Goal: Task Accomplishment & Management: Complete application form

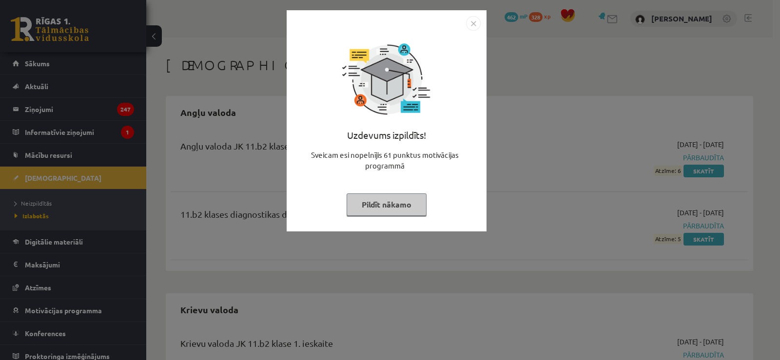
click at [397, 211] on button "Pildīt nākamo" at bounding box center [387, 205] width 80 height 22
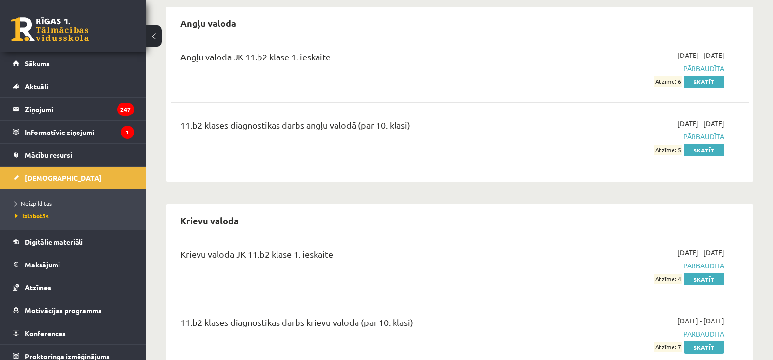
scroll to position [102, 0]
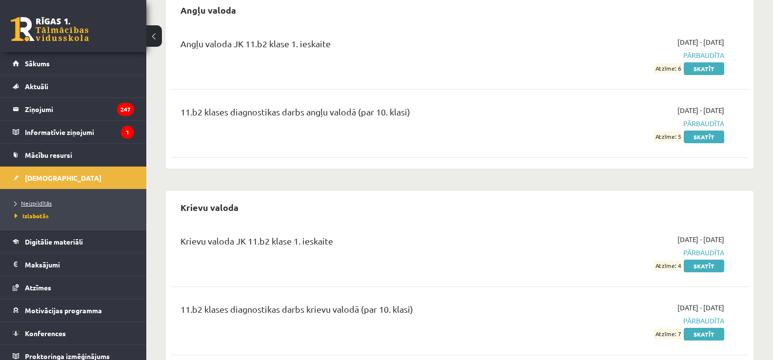
click at [42, 202] on span "Neizpildītās" at bounding box center [33, 203] width 37 height 8
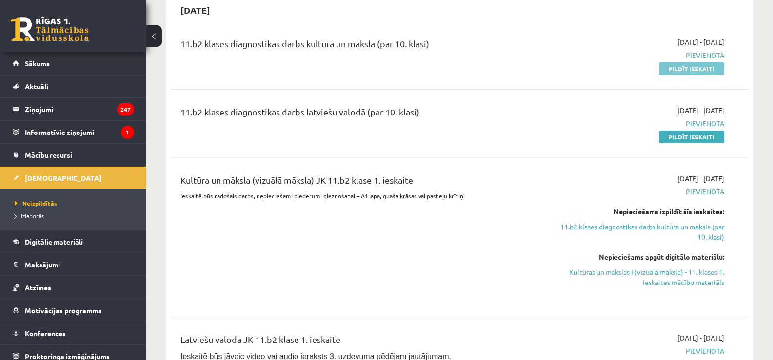
click at [705, 72] on link "Pildīt ieskaiti" at bounding box center [691, 68] width 65 height 13
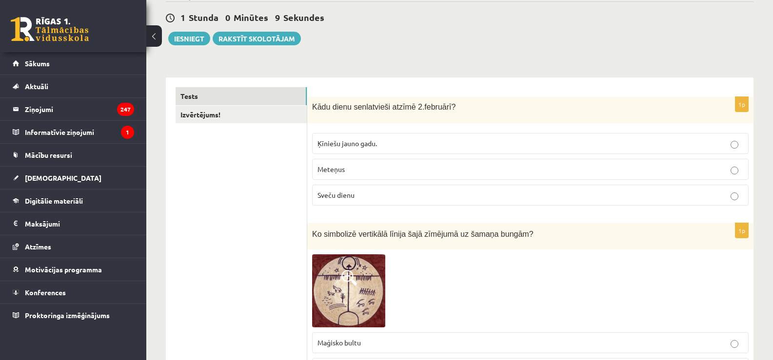
scroll to position [110, 0]
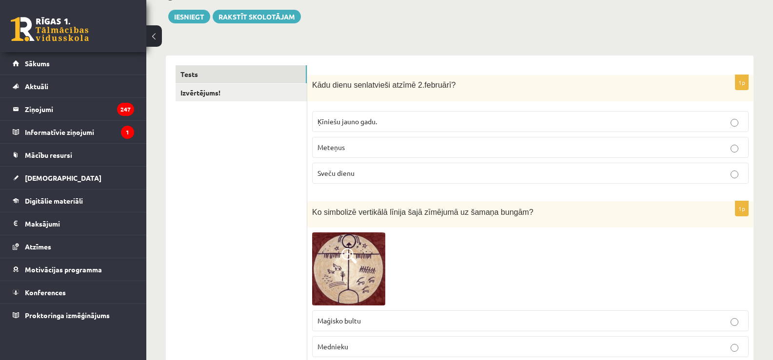
click at [523, 130] on label "Ķīniešu jauno gadu." at bounding box center [530, 121] width 436 height 21
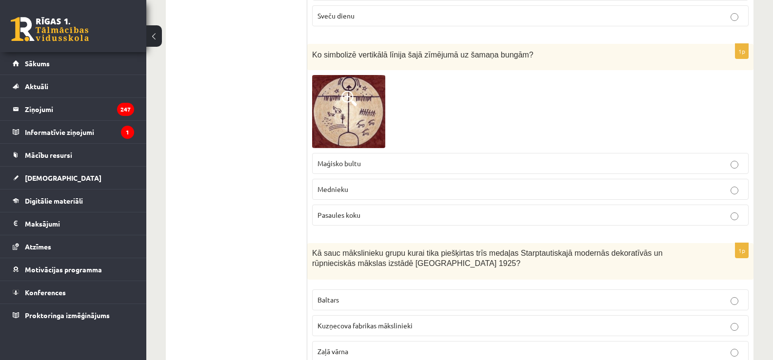
scroll to position [269, 0]
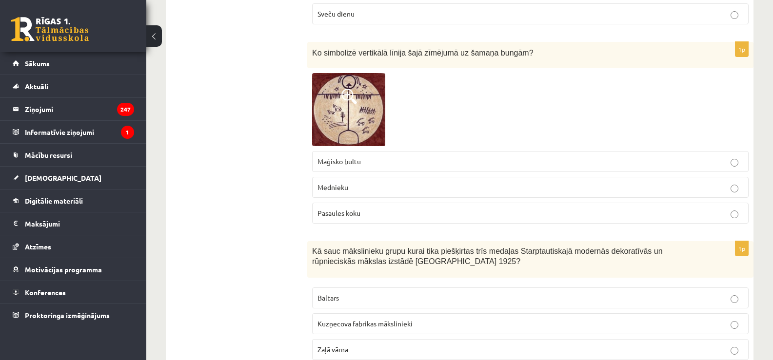
click at [393, 192] on p "Mednieku" at bounding box center [530, 187] width 426 height 10
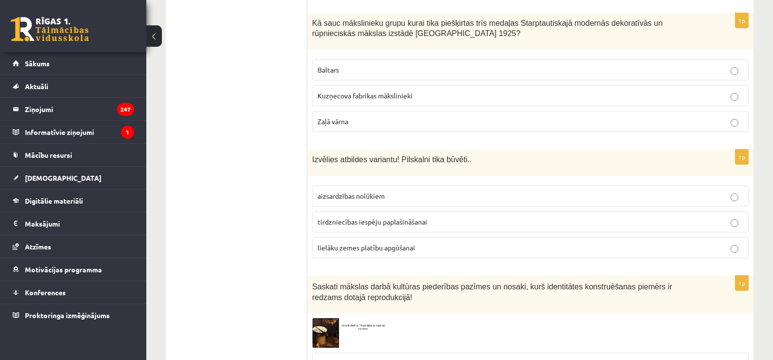
scroll to position [498, 0]
click at [392, 68] on p "Baltars" at bounding box center [530, 69] width 426 height 10
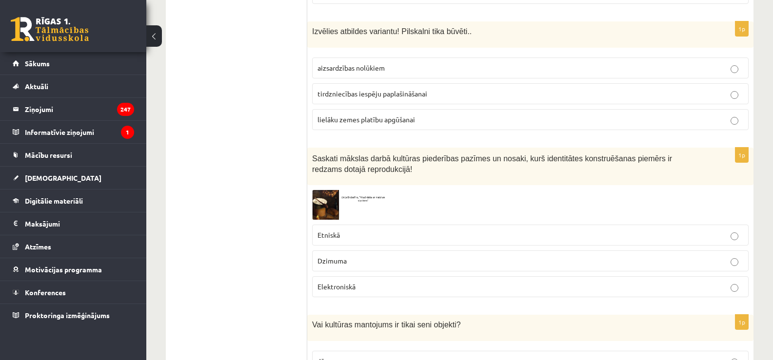
scroll to position [626, 0]
click at [424, 65] on p "aizsardzības nolūkiem" at bounding box center [530, 67] width 426 height 10
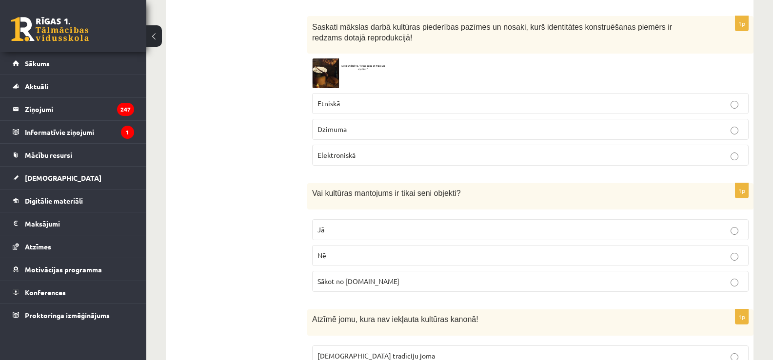
scroll to position [759, 0]
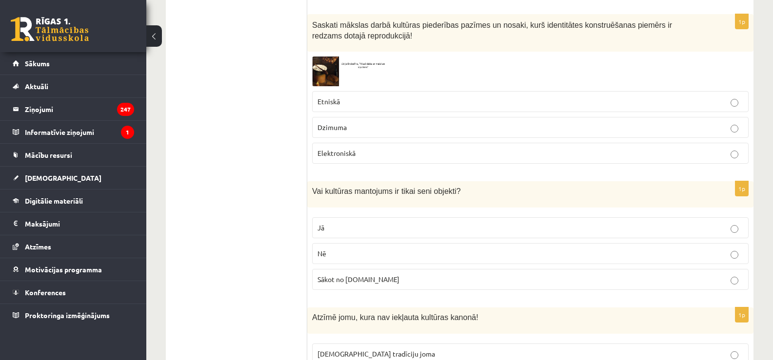
click at [366, 103] on p "Etniskā" at bounding box center [530, 102] width 426 height 10
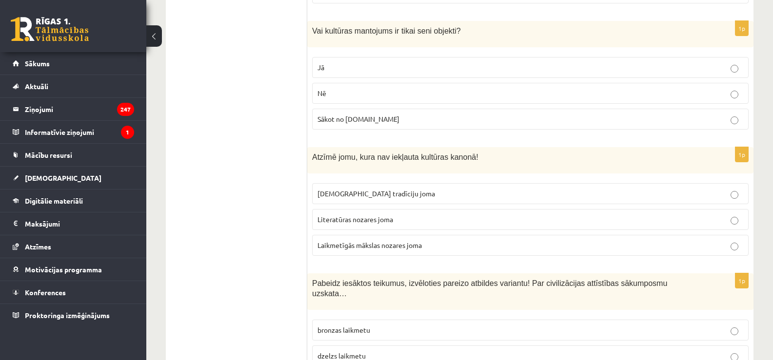
scroll to position [920, 0]
click at [429, 97] on p "Nē" at bounding box center [530, 93] width 426 height 10
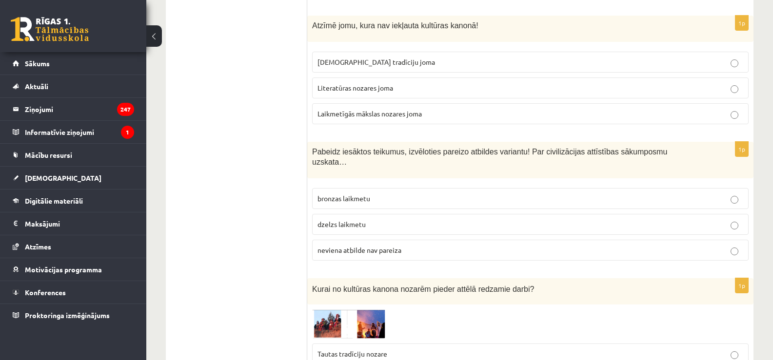
scroll to position [1051, 0]
click at [365, 111] on span "Laikmetīgās mākslas nozares joma" at bounding box center [369, 113] width 104 height 9
click at [409, 245] on p "neviena atbilde nav pareiza" at bounding box center [530, 250] width 426 height 10
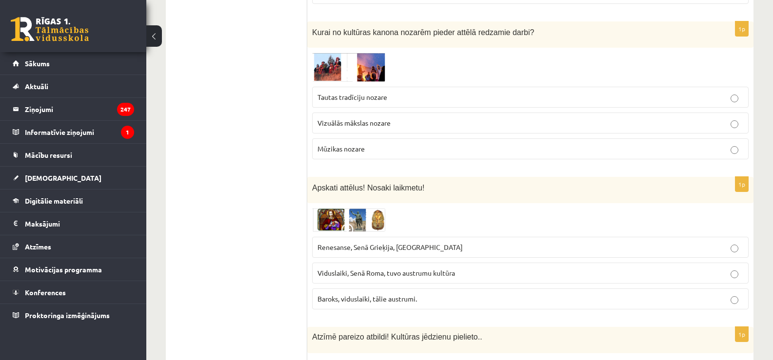
scroll to position [1308, 0]
click at [359, 118] on span "Vizuālās mākslas nozare" at bounding box center [353, 122] width 73 height 9
click at [380, 242] on p "Renesanse, Senā Grieķija, Ēģipte" at bounding box center [530, 247] width 426 height 10
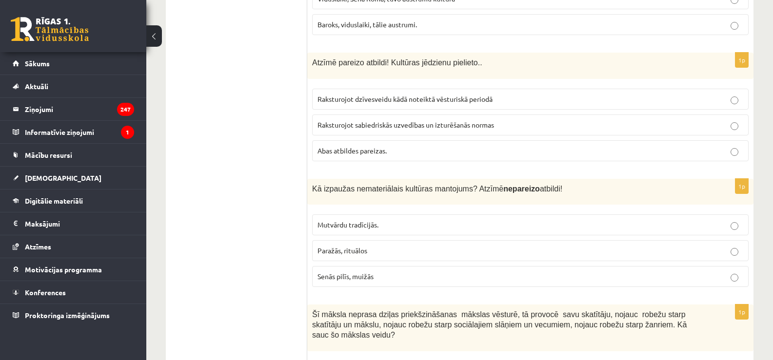
scroll to position [1584, 0]
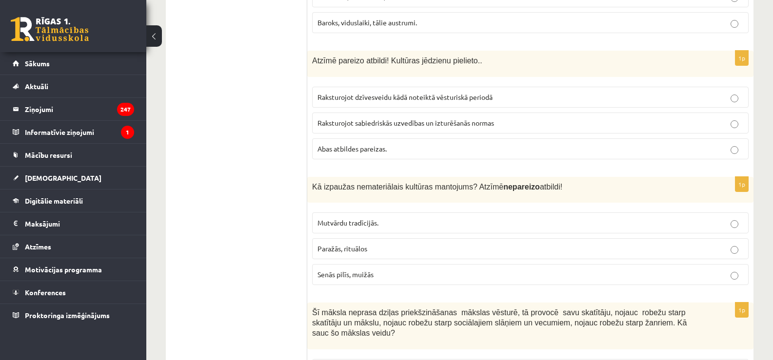
click at [393, 144] on p "Abas atbildes pareizas." at bounding box center [530, 149] width 426 height 10
click at [352, 273] on label "Senās pilīs, muižās" at bounding box center [530, 274] width 436 height 21
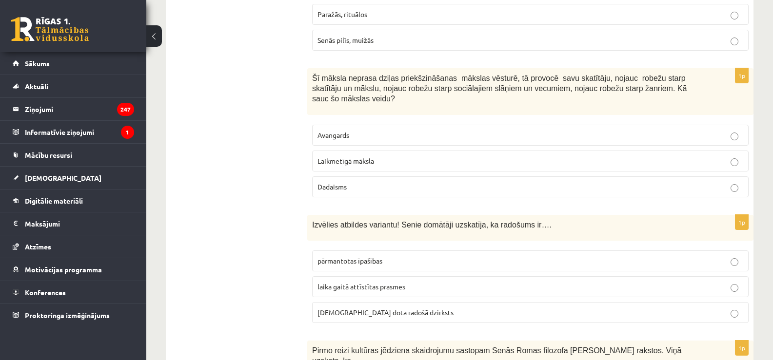
scroll to position [1821, 0]
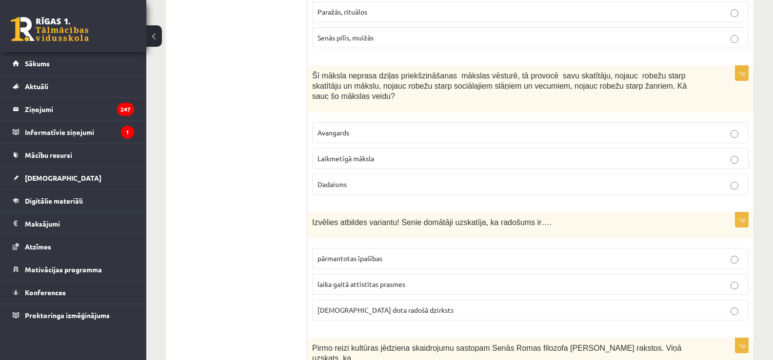
click at [410, 154] on p "Laikmetīgā māksla" at bounding box center [530, 159] width 426 height 10
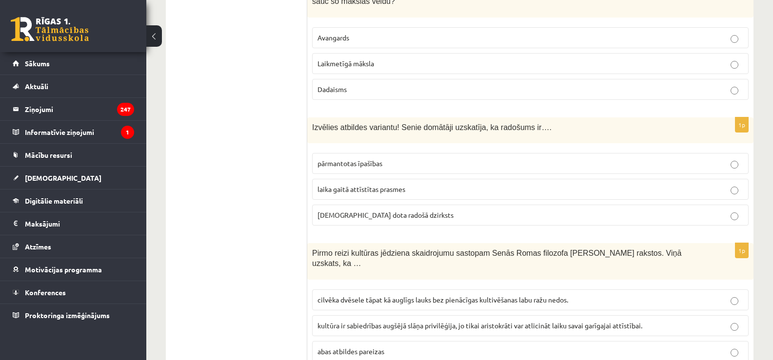
scroll to position [1917, 0]
click at [386, 210] on span "dieva dota radošā dzirksts" at bounding box center [385, 214] width 136 height 9
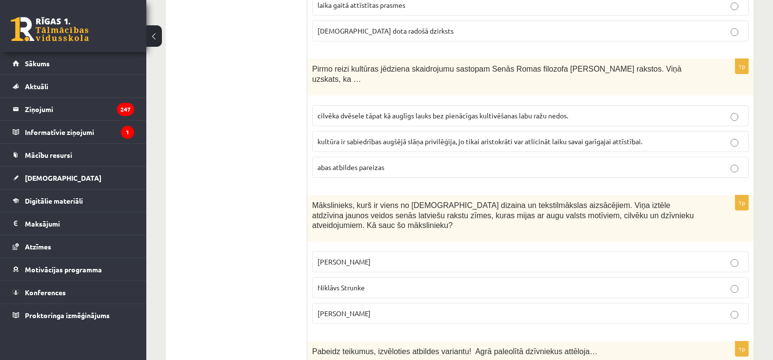
scroll to position [2101, 0]
click at [452, 111] on span "cilvēka dvēsele tāpat kā auglīgs lauks bez pienācīgas kultivēšanas labu ražu ne…" at bounding box center [442, 115] width 251 height 9
click at [381, 256] on p "Ansis Cīrulis" at bounding box center [530, 261] width 426 height 10
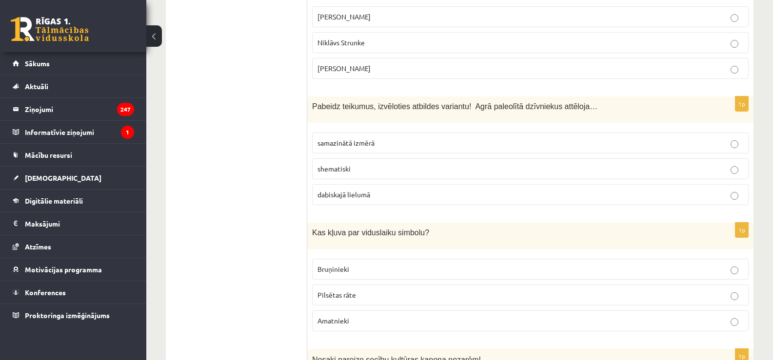
scroll to position [2345, 0]
click at [403, 164] on p "shematiski" at bounding box center [530, 169] width 426 height 10
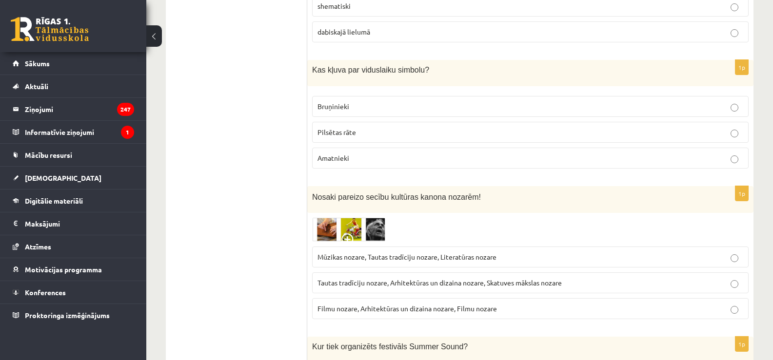
scroll to position [2509, 0]
click at [453, 127] on p "Pilsētas rāte" at bounding box center [530, 132] width 426 height 10
click at [458, 252] on span "Mūzikas nozare, Tautas tradīciju nozare, Literatūras nozare" at bounding box center [406, 256] width 179 height 9
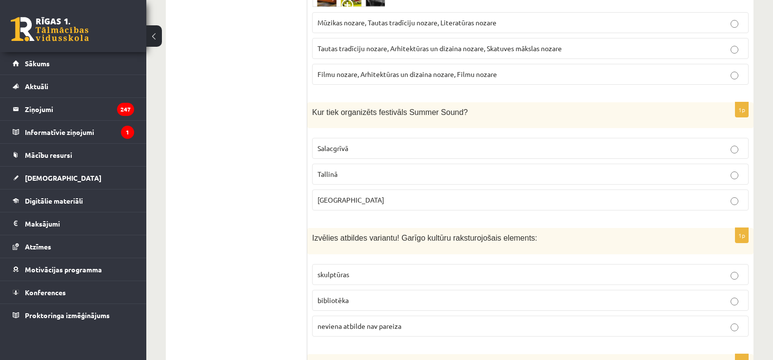
scroll to position [2745, 0]
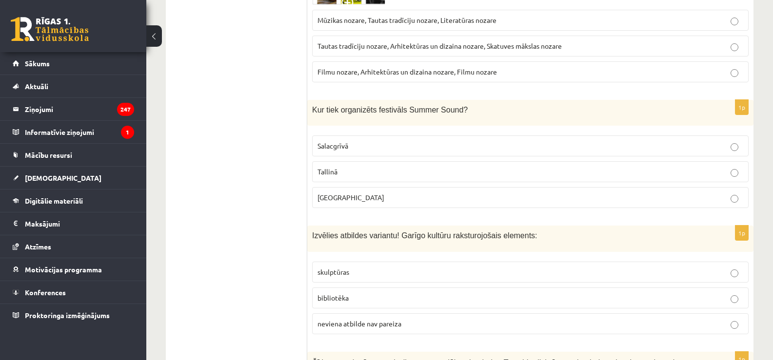
click at [360, 136] on label "Salacgrīvā" at bounding box center [530, 146] width 436 height 21
click at [364, 293] on p "bibliotēka" at bounding box center [530, 298] width 426 height 10
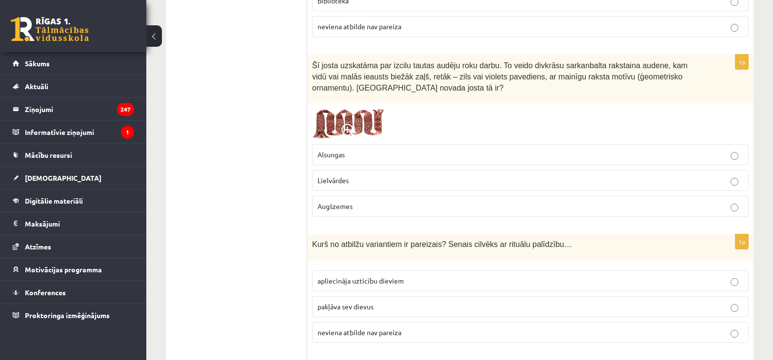
scroll to position [3041, 0]
click at [382, 177] on p "Lielvārdes" at bounding box center [530, 182] width 426 height 10
click at [366, 278] on span "apliecināja uzticību dieviem" at bounding box center [360, 282] width 86 height 9
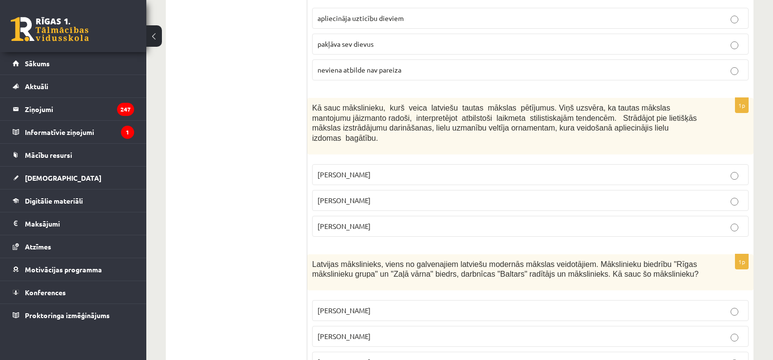
scroll to position [3315, 0]
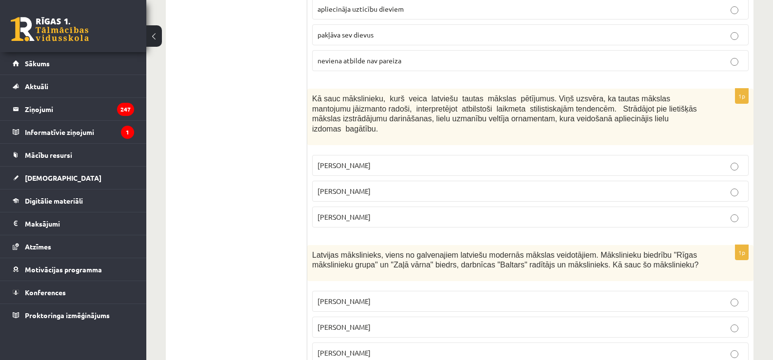
click at [370, 187] on span "Jūlijs Madernieks" at bounding box center [343, 191] width 53 height 9
click at [352, 323] on span "Romāns Suta" at bounding box center [343, 327] width 53 height 9
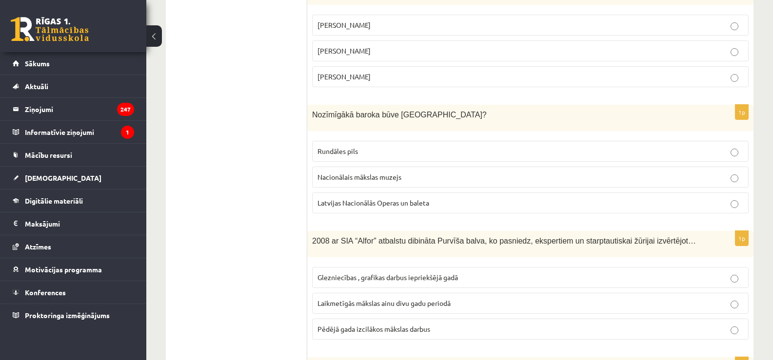
scroll to position [3590, 0]
click at [394, 148] on p "Rundāles pils" at bounding box center [530, 153] width 426 height 10
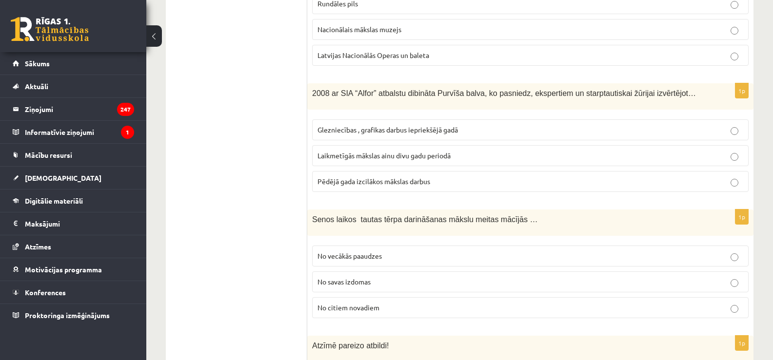
scroll to position [3739, 0]
click at [447, 151] on span "Laikmetīgās mākslas ainu divu gadu periodā" at bounding box center [383, 155] width 133 height 9
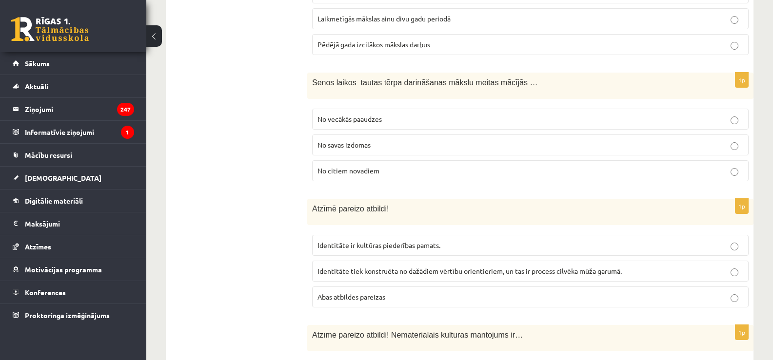
scroll to position [3876, 0]
click at [403, 114] on p "No vecākās paaudzes" at bounding box center [530, 119] width 426 height 10
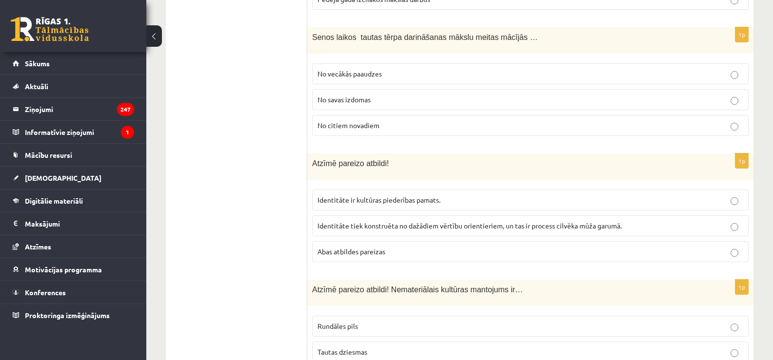
scroll to position [3937, 0]
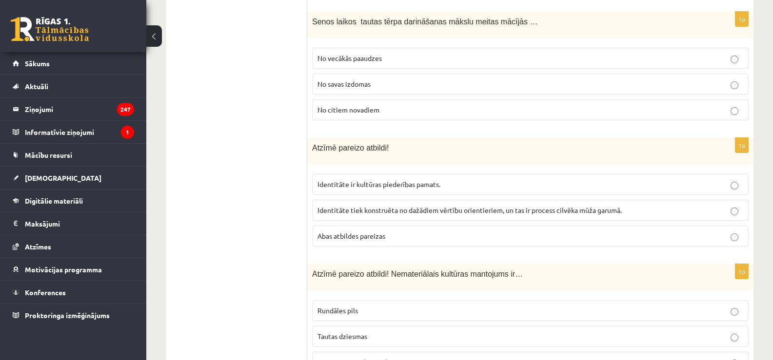
click at [385, 232] on span "Abas atbildes pareizas" at bounding box center [351, 236] width 68 height 9
click at [355, 332] on span "Tautas dziesmas" at bounding box center [342, 336] width 50 height 9
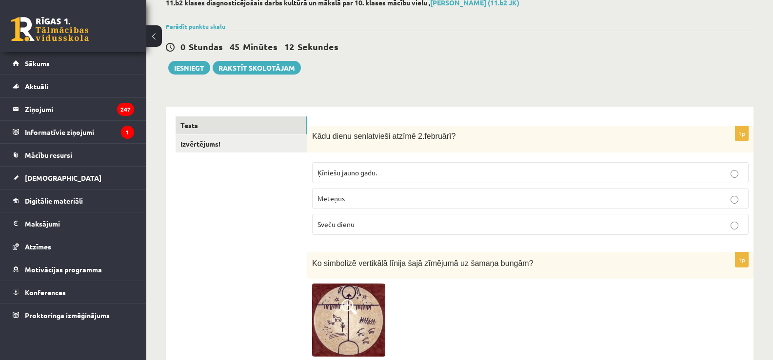
scroll to position [0, 0]
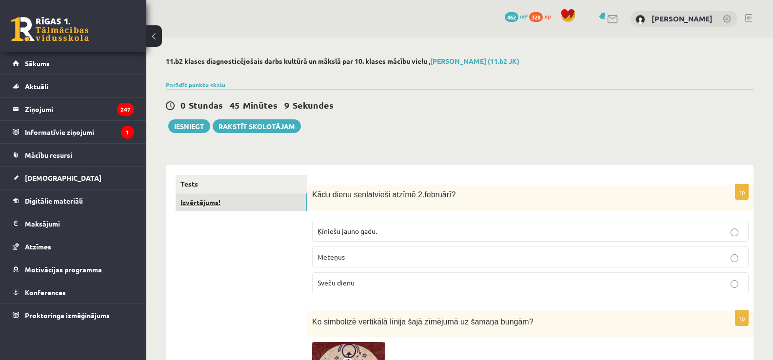
click at [276, 203] on link "Izvērtējums!" at bounding box center [240, 203] width 131 height 18
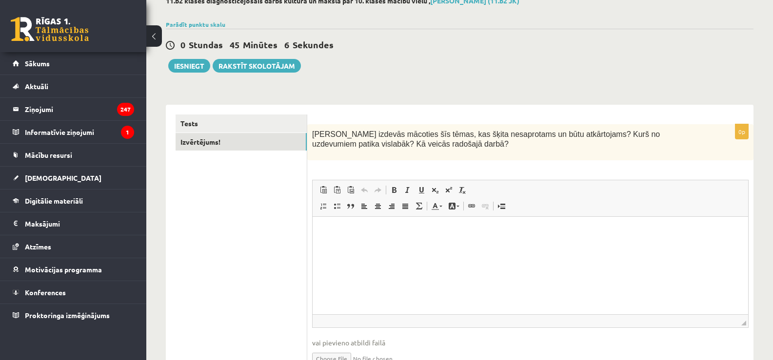
scroll to position [61, 0]
click at [367, 246] on html at bounding box center [529, 231] width 435 height 30
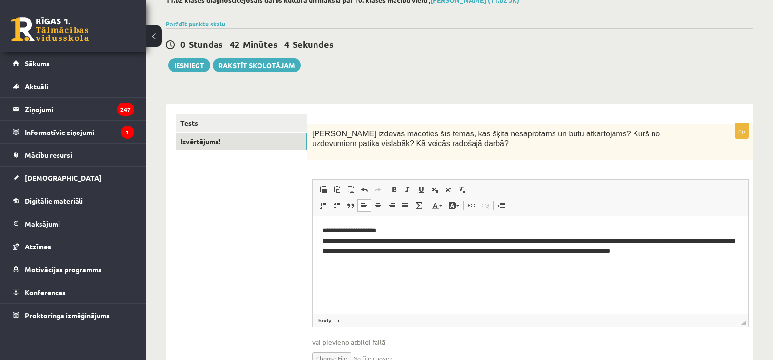
click at [365, 276] on html "**********" at bounding box center [529, 246] width 435 height 60
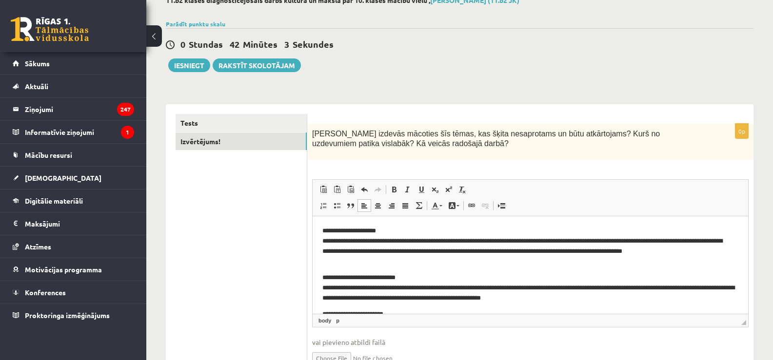
scroll to position [24, 0]
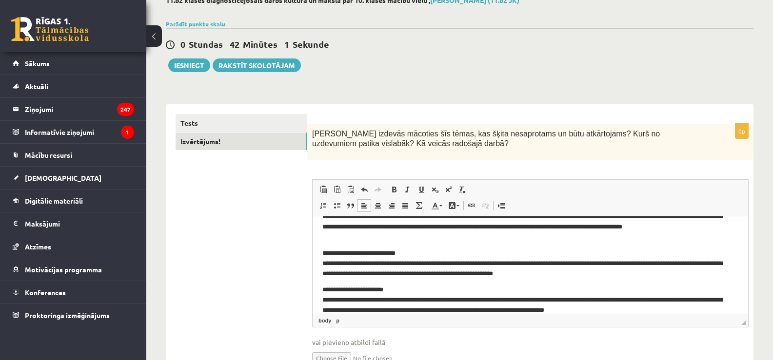
click at [415, 252] on p "**********" at bounding box center [526, 264] width 409 height 30
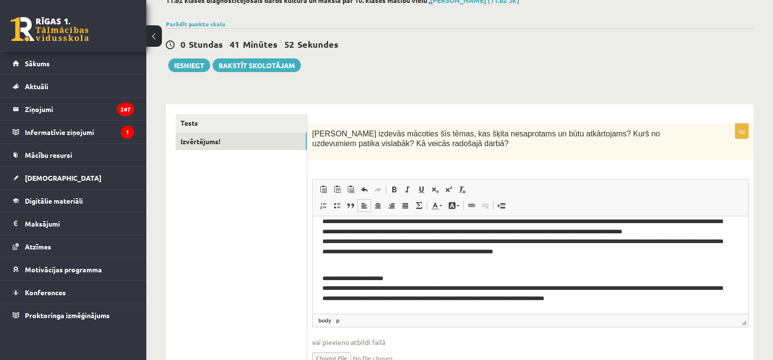
click at [402, 277] on p "**********" at bounding box center [526, 289] width 409 height 30
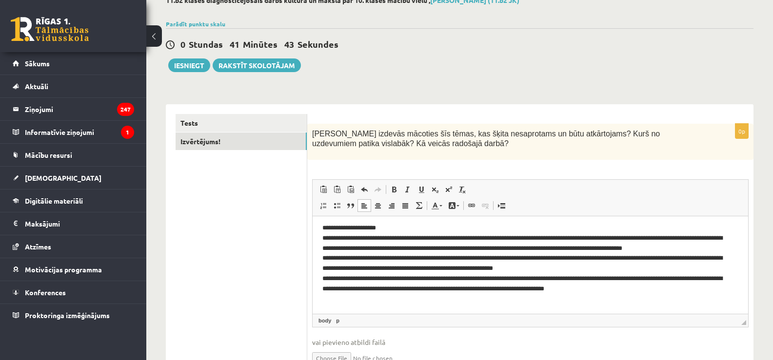
click at [387, 227] on p "**********" at bounding box center [526, 263] width 409 height 81
click at [198, 63] on button "Iesniegt" at bounding box center [189, 65] width 42 height 14
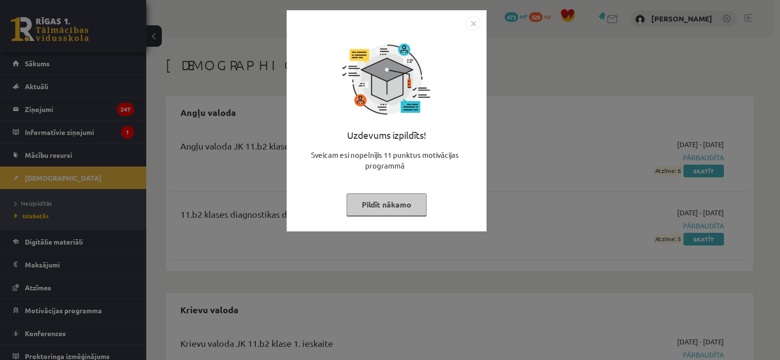
click at [392, 204] on button "Pildīt nākamo" at bounding box center [387, 205] width 80 height 22
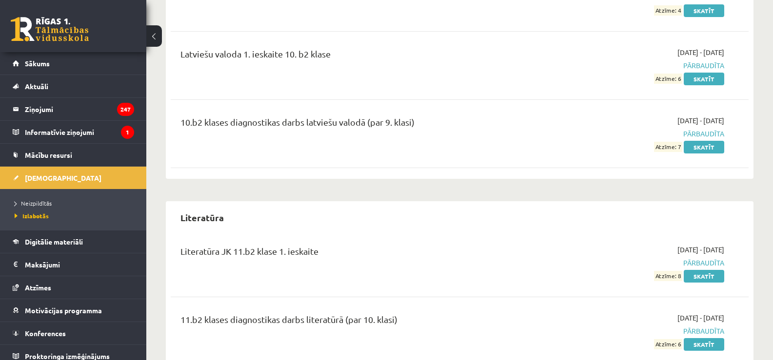
scroll to position [819, 0]
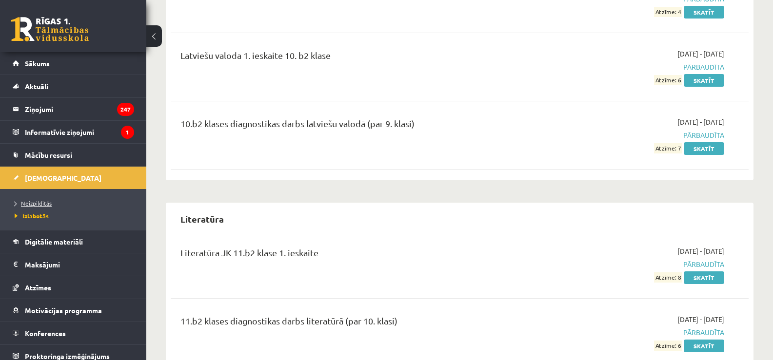
click at [41, 204] on span "Neizpildītās" at bounding box center [33, 203] width 37 height 8
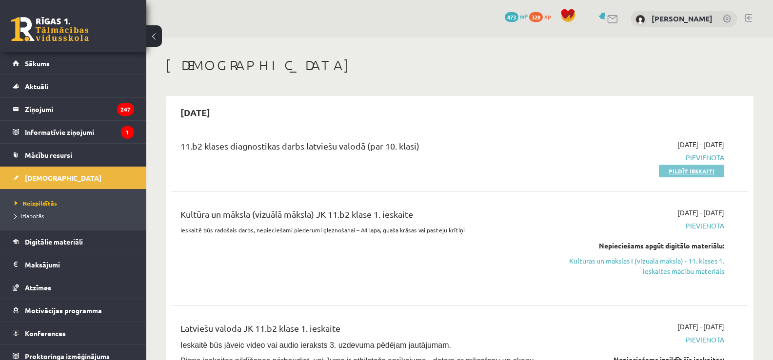
click at [683, 172] on link "Pildīt ieskaiti" at bounding box center [691, 171] width 65 height 13
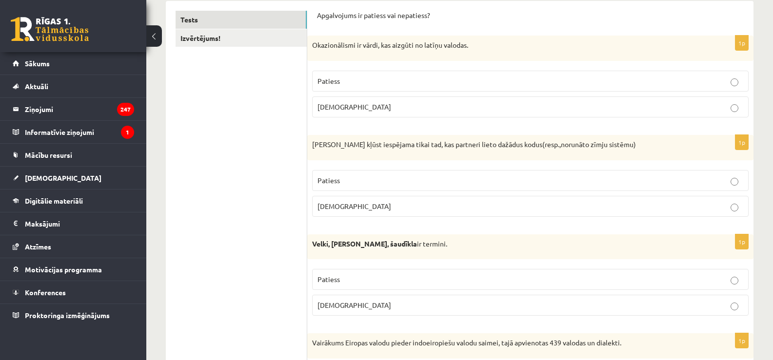
scroll to position [166, 0]
click at [365, 107] on p "Aplams" at bounding box center [530, 105] width 426 height 10
click at [364, 206] on p "Aplams" at bounding box center [530, 205] width 426 height 10
click at [355, 287] on label "Patiess" at bounding box center [530, 278] width 436 height 21
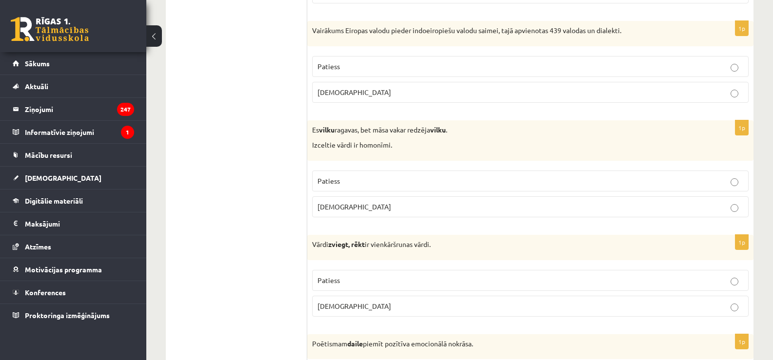
scroll to position [477, 0]
click at [348, 63] on p "Patiess" at bounding box center [530, 66] width 426 height 10
click at [354, 176] on p "Patiess" at bounding box center [530, 180] width 426 height 10
click at [348, 309] on p "Aplams" at bounding box center [530, 306] width 426 height 10
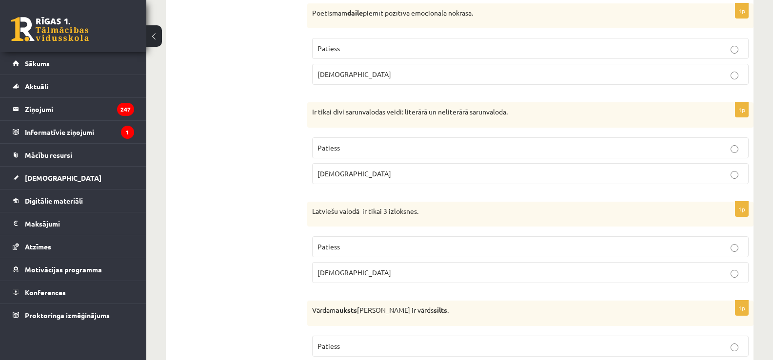
scroll to position [810, 0]
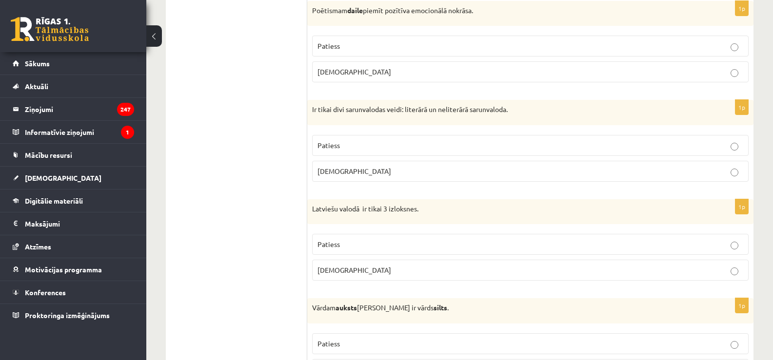
click at [348, 45] on p "Patiess" at bounding box center [530, 46] width 426 height 10
click at [355, 170] on p "Aplams" at bounding box center [530, 171] width 426 height 10
click at [337, 271] on span "Aplams" at bounding box center [354, 270] width 74 height 9
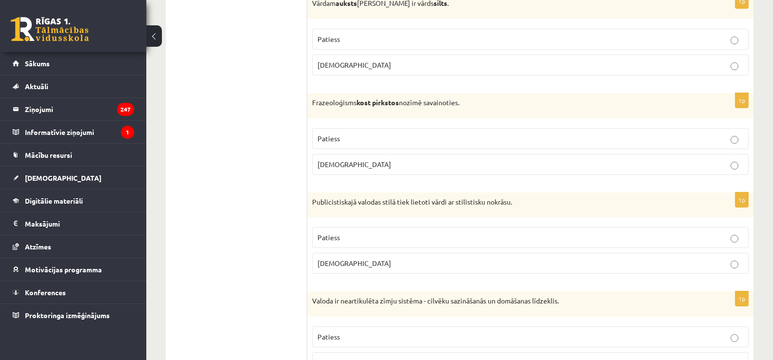
scroll to position [1113, 0]
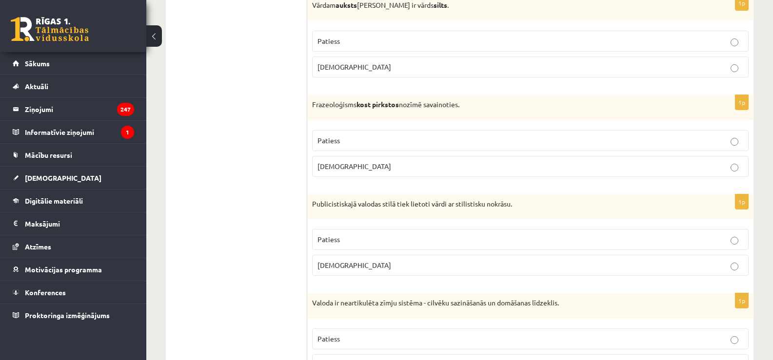
click at [382, 39] on p "Patiess" at bounding box center [530, 41] width 426 height 10
click at [371, 168] on p "Aplams" at bounding box center [530, 166] width 426 height 10
click at [355, 240] on p "Patiess" at bounding box center [530, 239] width 426 height 10
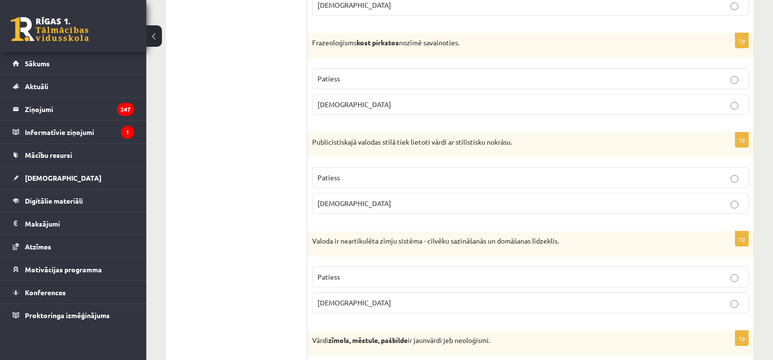
scroll to position [1178, 0]
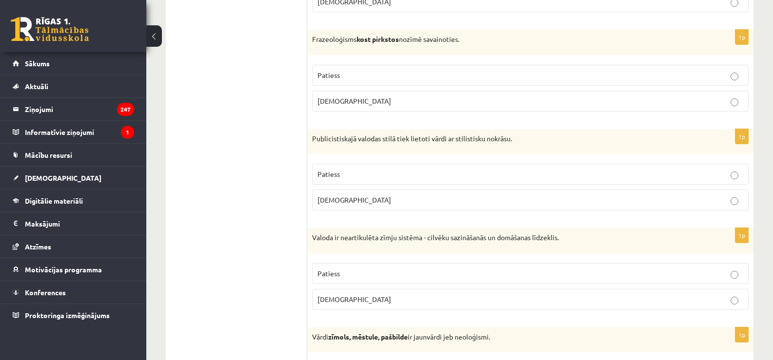
click at [353, 302] on p "Aplams" at bounding box center [530, 299] width 426 height 10
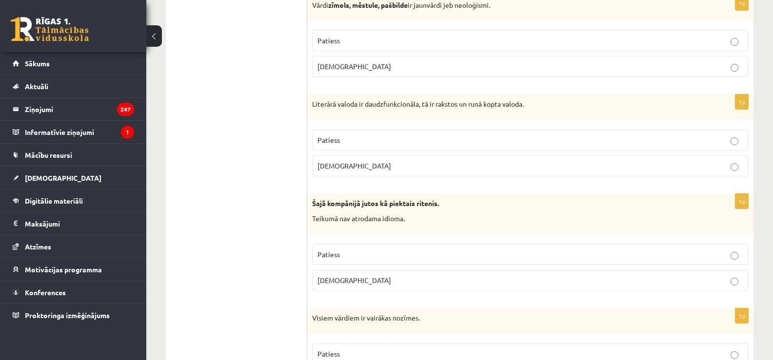
scroll to position [1510, 0]
click at [352, 39] on p "Patiess" at bounding box center [530, 41] width 426 height 10
click at [354, 138] on p "Patiess" at bounding box center [530, 141] width 426 height 10
click at [340, 279] on span "Aplams" at bounding box center [354, 280] width 74 height 9
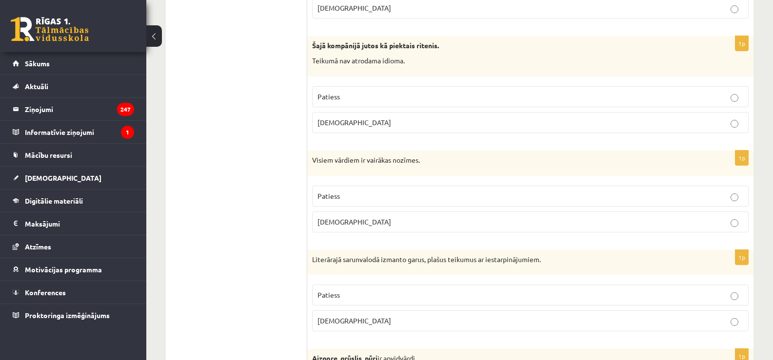
scroll to position [1669, 0]
click at [356, 226] on p "Aplams" at bounding box center [530, 221] width 426 height 10
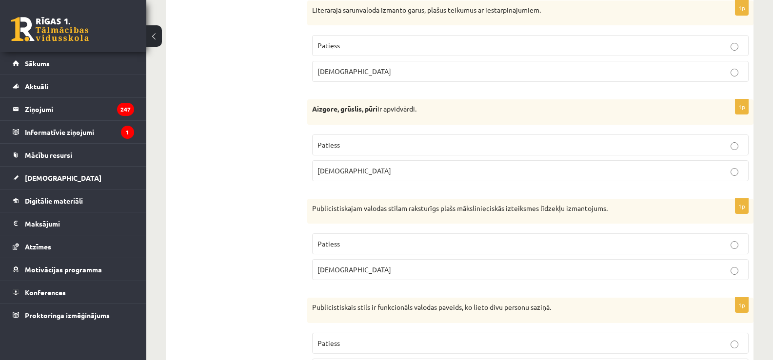
scroll to position [1920, 0]
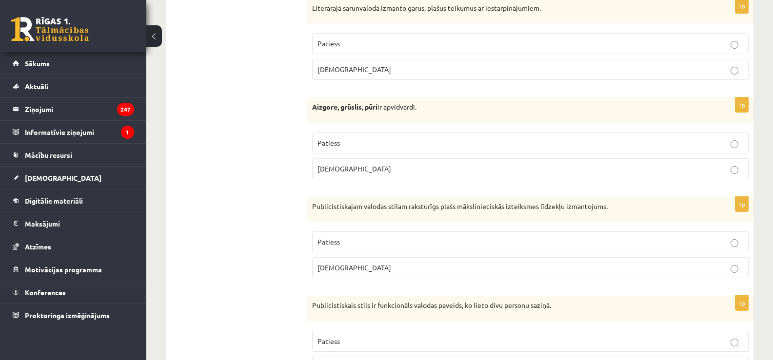
click at [354, 42] on p "Patiess" at bounding box center [530, 44] width 426 height 10
click at [353, 150] on label "Patiess" at bounding box center [530, 143] width 436 height 21
click at [347, 270] on p "Aplams" at bounding box center [530, 268] width 426 height 10
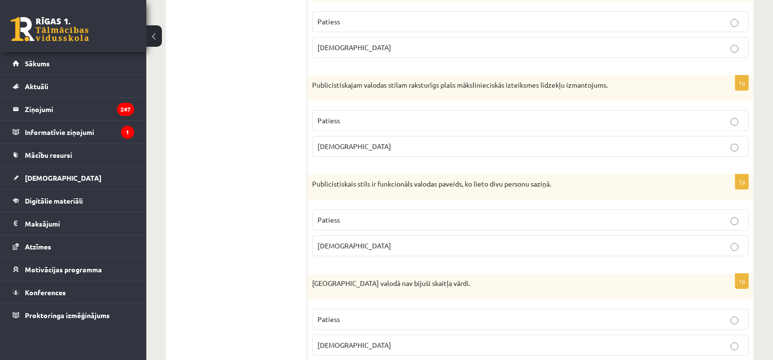
scroll to position [2079, 0]
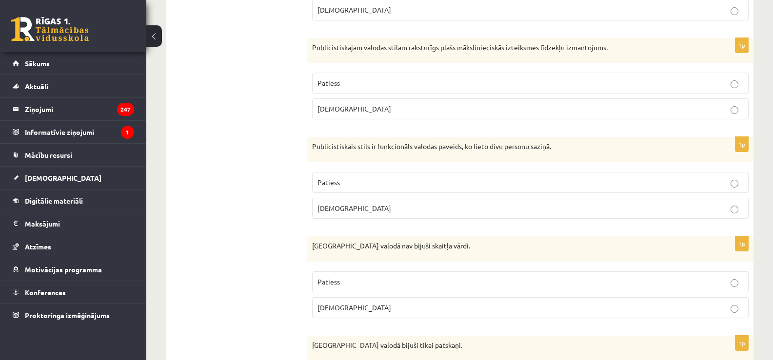
click at [357, 209] on p "Aplams" at bounding box center [530, 208] width 426 height 10
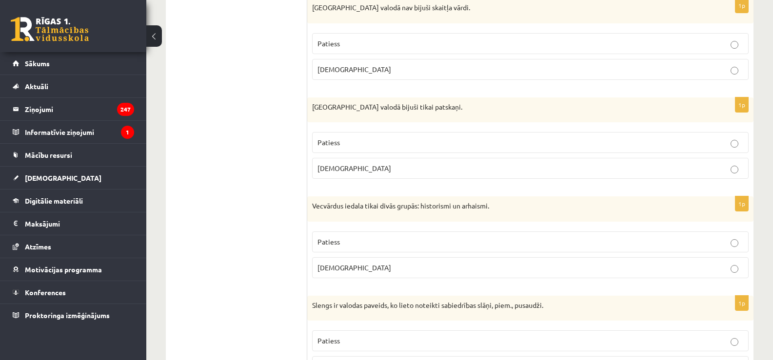
scroll to position [2316, 0]
click at [397, 45] on p "Patiess" at bounding box center [530, 44] width 426 height 10
click at [373, 171] on p "Aplams" at bounding box center [530, 169] width 426 height 10
click at [367, 241] on p "Patiess" at bounding box center [530, 243] width 426 height 10
click at [367, 345] on p "Patiess" at bounding box center [530, 342] width 426 height 10
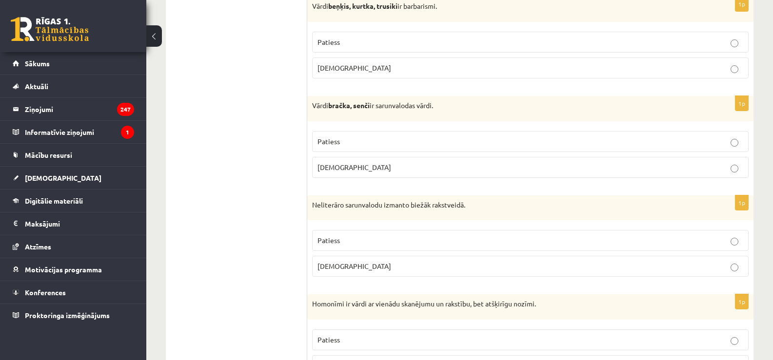
scroll to position [2715, 0]
click at [358, 43] on p "Patiess" at bounding box center [530, 43] width 426 height 10
click at [350, 140] on p "Patiess" at bounding box center [530, 142] width 426 height 10
click at [351, 270] on p "Aplams" at bounding box center [530, 267] width 426 height 10
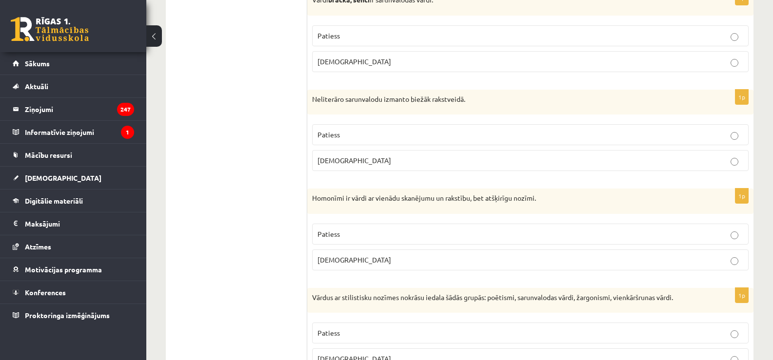
scroll to position [2868, 0]
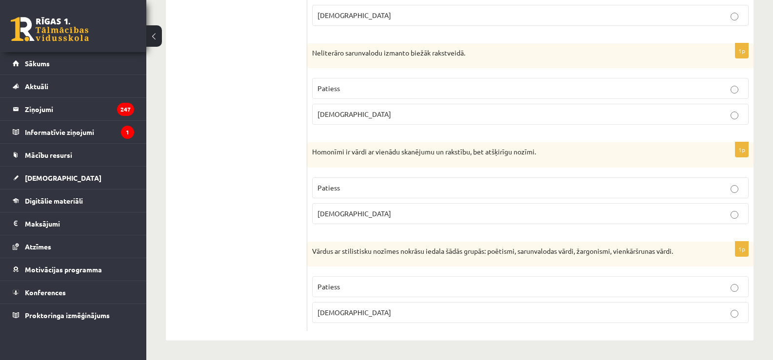
click at [337, 187] on span "Patiess" at bounding box center [328, 187] width 22 height 9
click at [359, 293] on label "Patiess" at bounding box center [530, 286] width 436 height 21
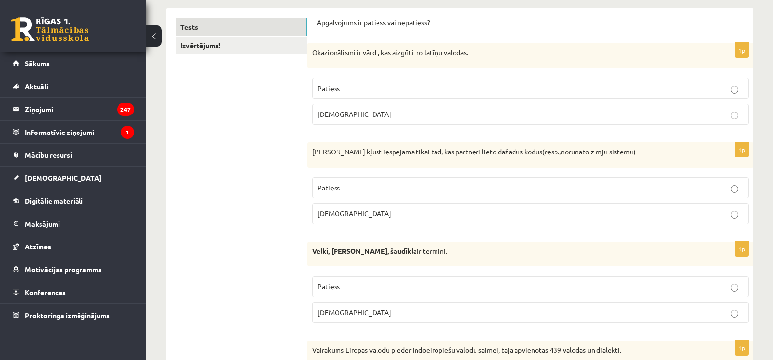
scroll to position [0, 0]
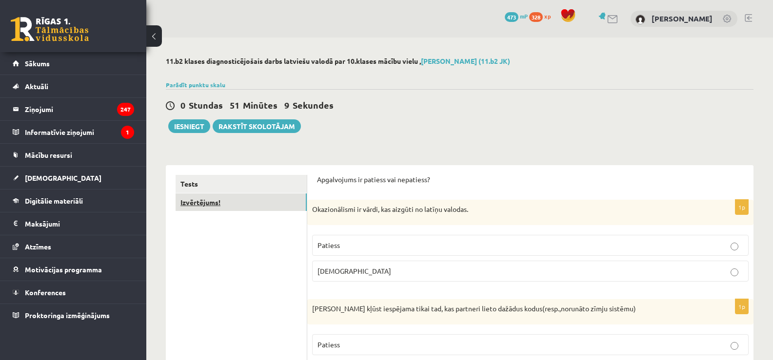
click at [258, 208] on link "Izvērtējums!" at bounding box center [240, 203] width 131 height 18
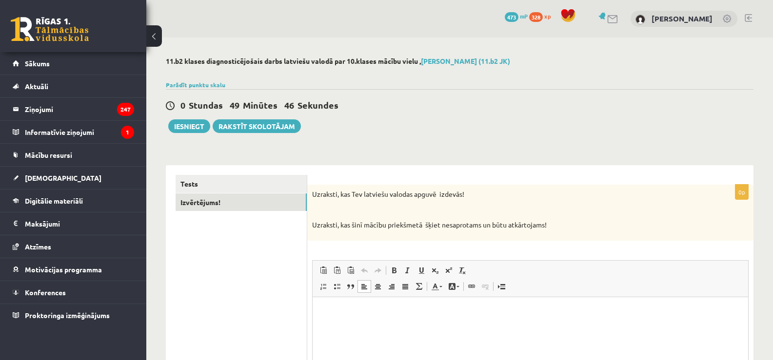
click at [366, 297] on html at bounding box center [529, 312] width 435 height 30
click at [347, 310] on p "Визуальный текстовый редактор, wiswyg-editor-user-answer-47433922918540" at bounding box center [530, 312] width 416 height 10
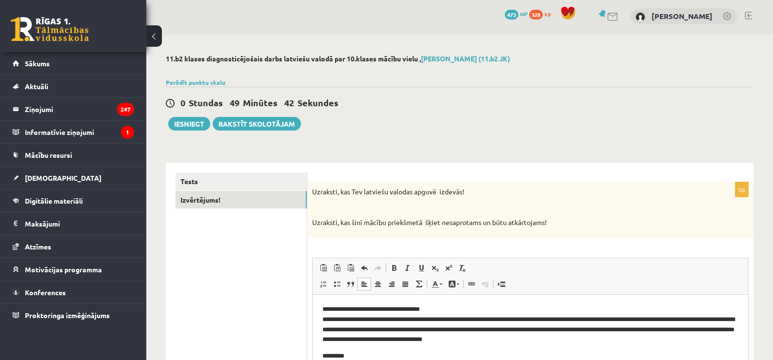
click at [445, 306] on p "**********" at bounding box center [530, 324] width 416 height 40
click at [319, 321] on html "**********" at bounding box center [529, 332] width 435 height 77
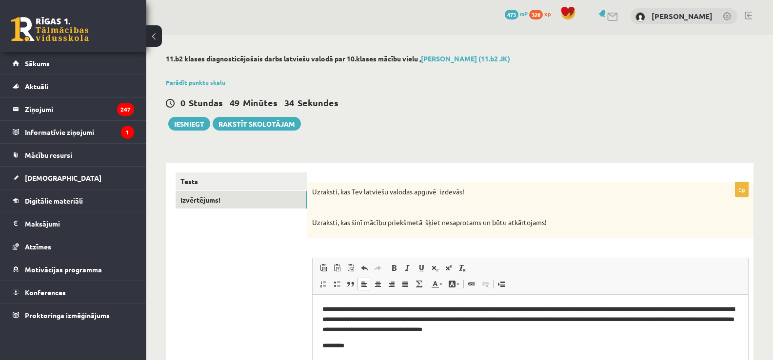
scroll to position [55, 0]
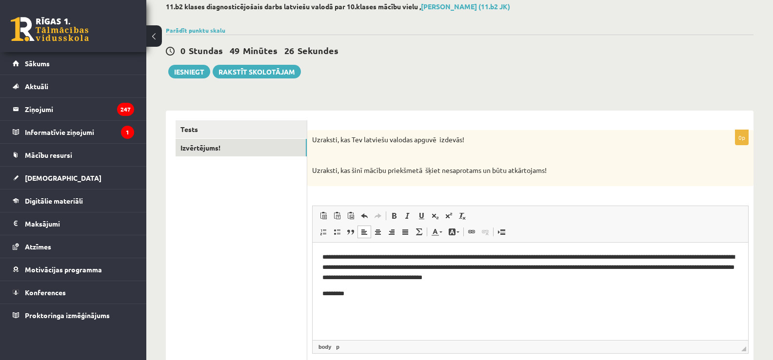
click at [545, 256] on p "**********" at bounding box center [530, 267] width 416 height 30
drag, startPoint x: 546, startPoint y: 256, endPoint x: 682, endPoint y: 256, distance: 136.0
click at [682, 256] on p "**********" at bounding box center [530, 267] width 416 height 30
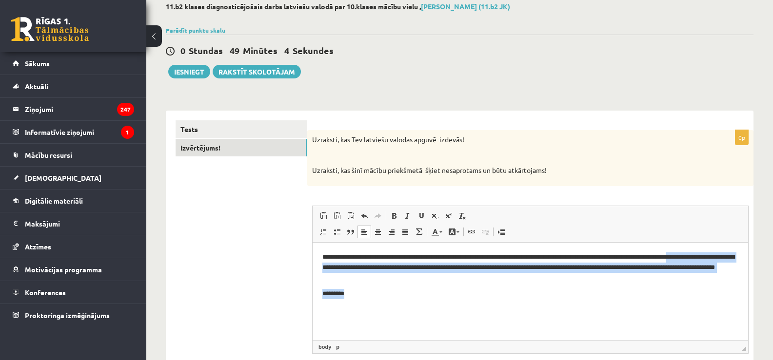
drag, startPoint x: 321, startPoint y: 270, endPoint x: 459, endPoint y: 296, distance: 140.5
click at [459, 296] on html "**********" at bounding box center [529, 275] width 435 height 66
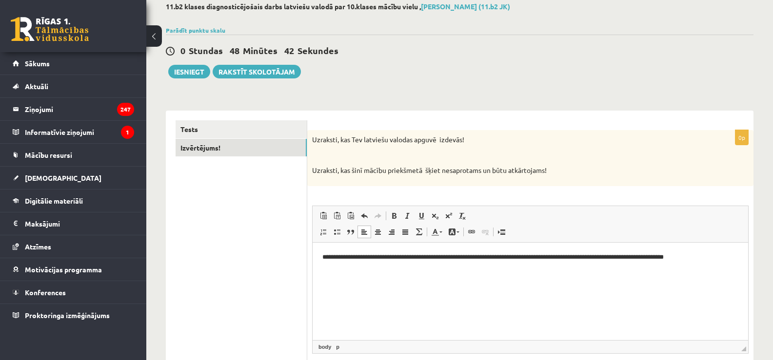
click at [345, 265] on body "**********" at bounding box center [530, 265] width 416 height 26
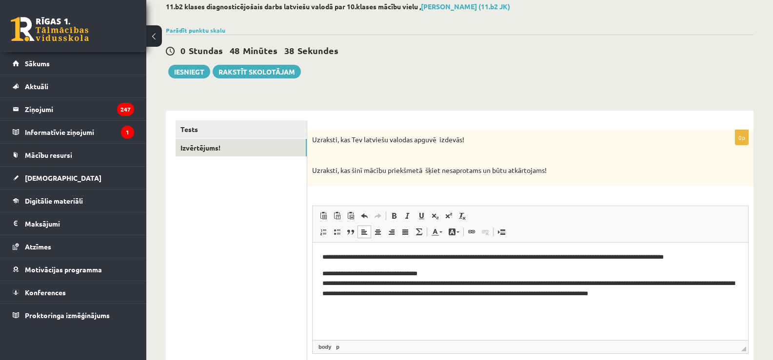
click at [433, 272] on p "**********" at bounding box center [530, 284] width 416 height 30
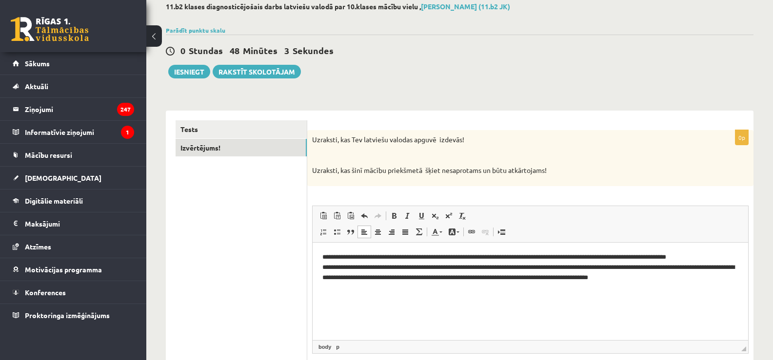
click at [534, 266] on p "**********" at bounding box center [530, 267] width 416 height 30
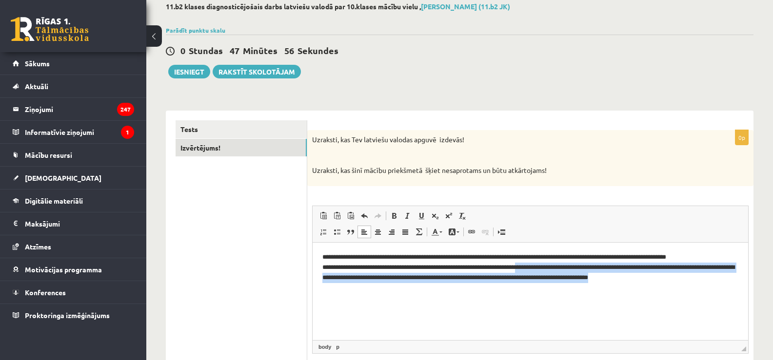
drag, startPoint x: 536, startPoint y: 267, endPoint x: 689, endPoint y: 278, distance: 153.5
click at [689, 278] on p "**********" at bounding box center [530, 267] width 416 height 30
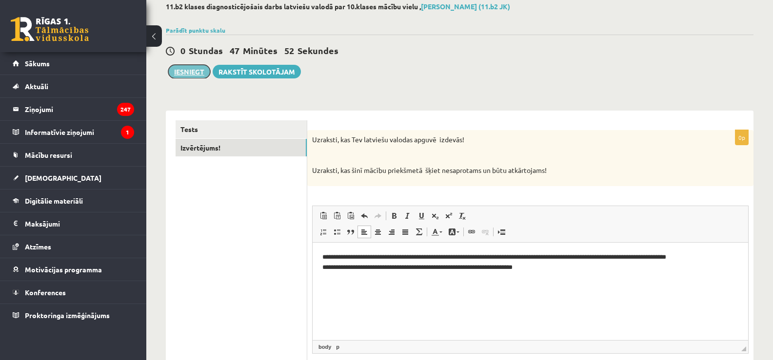
click at [194, 71] on button "Iesniegt" at bounding box center [189, 72] width 42 height 14
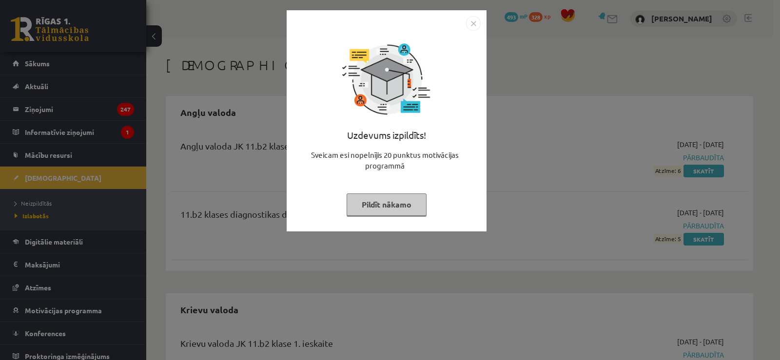
click at [375, 202] on button "Pildīt nākamo" at bounding box center [387, 205] width 80 height 22
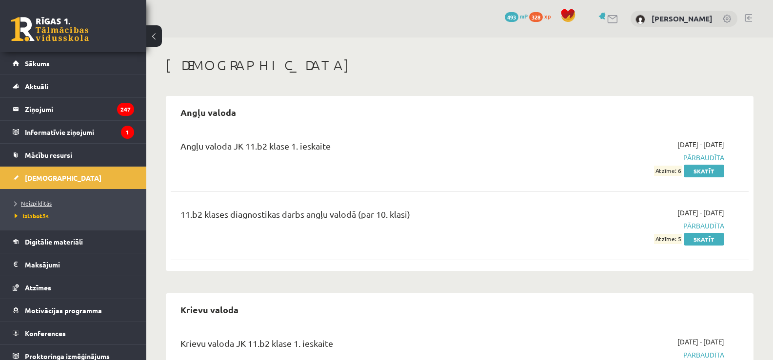
click at [33, 204] on span "Neizpildītās" at bounding box center [33, 203] width 37 height 8
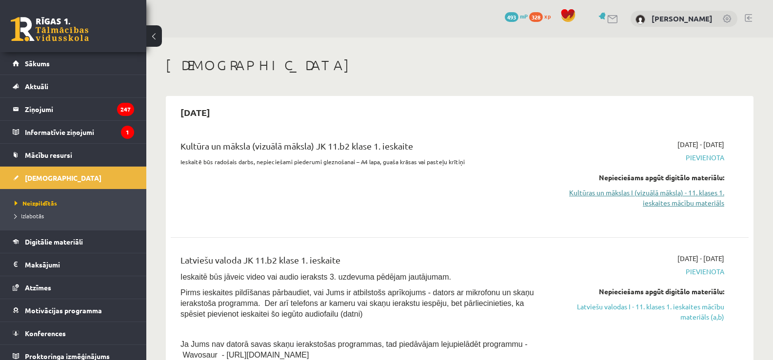
click at [622, 193] on link "Kultūras un mākslas I (vizuālā māksla) - 11. klases 1. ieskaites mācību materiā…" at bounding box center [638, 198] width 172 height 20
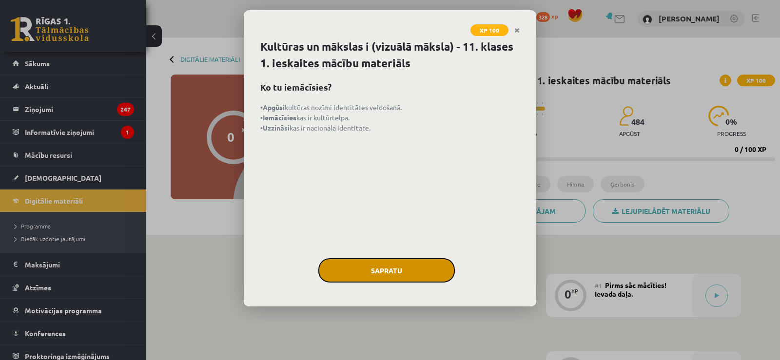
click at [410, 263] on button "Sapratu" at bounding box center [386, 270] width 136 height 24
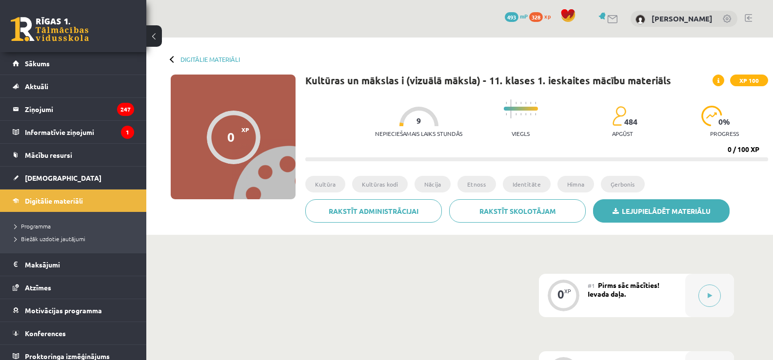
click at [629, 212] on link "Lejupielādēt materiālu" at bounding box center [661, 210] width 136 height 23
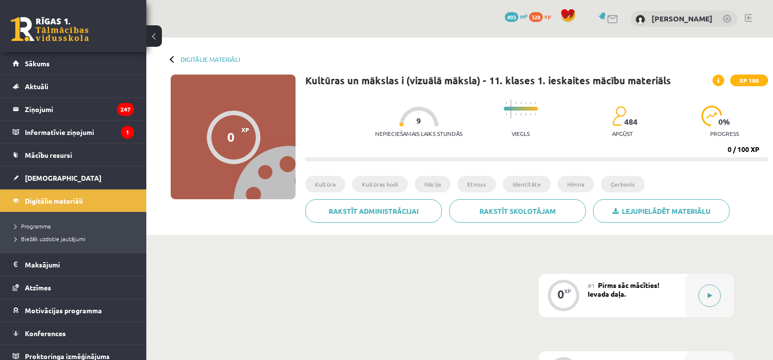
click at [709, 298] on icon at bounding box center [709, 296] width 4 height 6
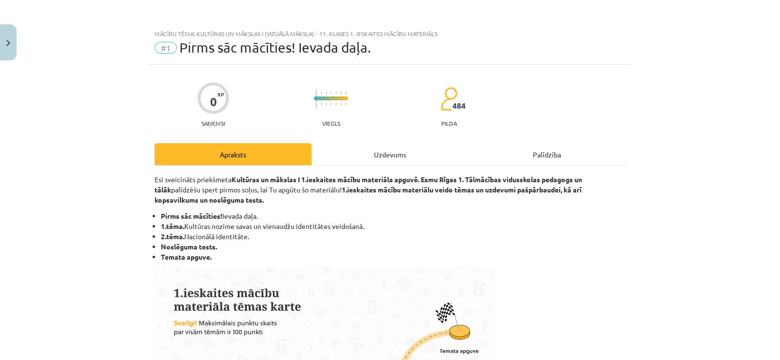
click at [386, 151] on div "Uzdevums" at bounding box center [390, 154] width 157 height 22
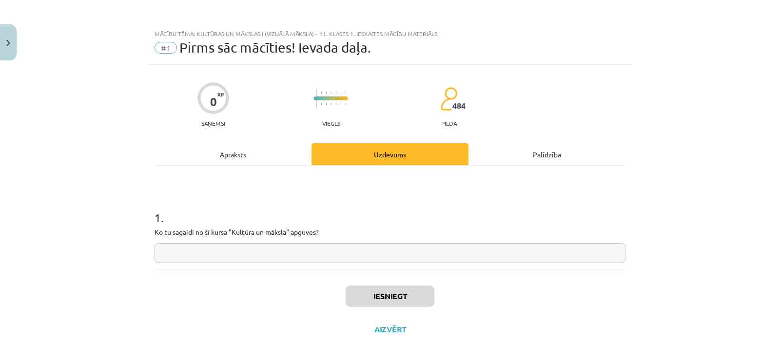
scroll to position [10, 0]
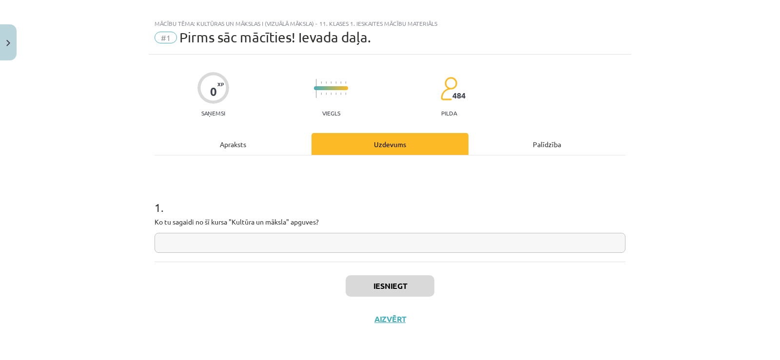
click at [349, 234] on input "text" at bounding box center [390, 243] width 471 height 20
click at [251, 242] on input "text" at bounding box center [390, 243] width 471 height 20
paste input "**********"
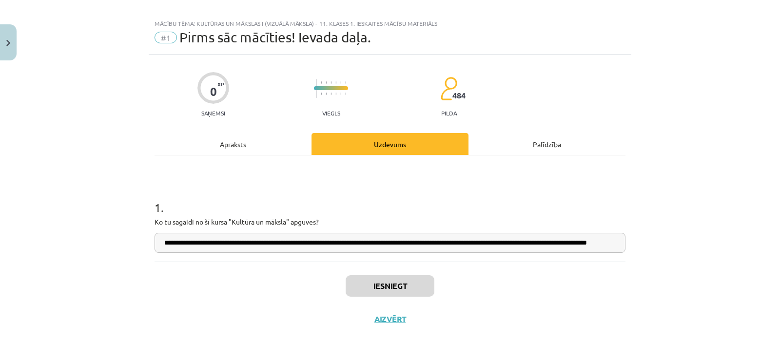
scroll to position [0, 74]
type input "**********"
click at [384, 288] on button "Iesniegt" at bounding box center [390, 285] width 89 height 21
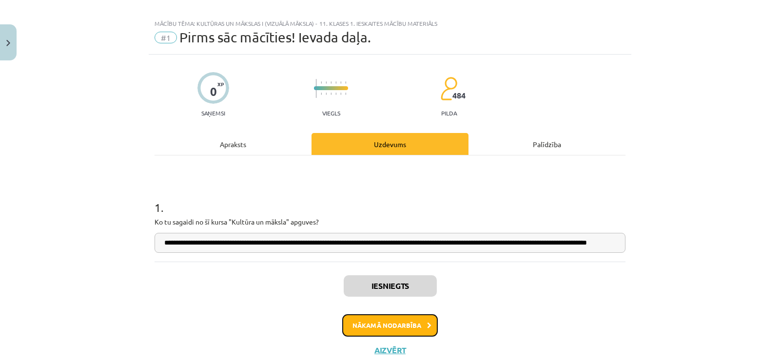
click at [396, 323] on button "Nākamā nodarbība" at bounding box center [390, 325] width 96 height 22
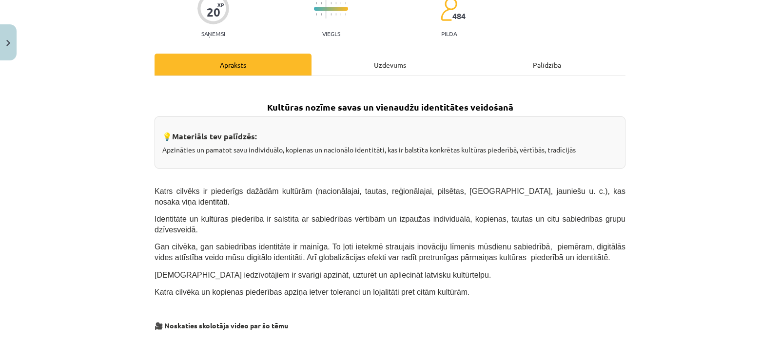
scroll to position [80, 0]
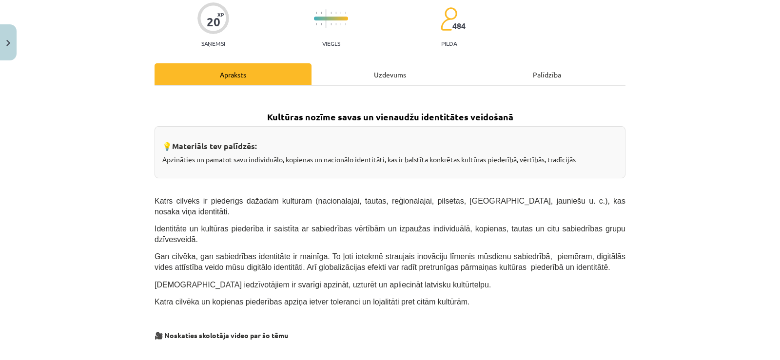
click at [391, 79] on div "Uzdevums" at bounding box center [390, 74] width 157 height 22
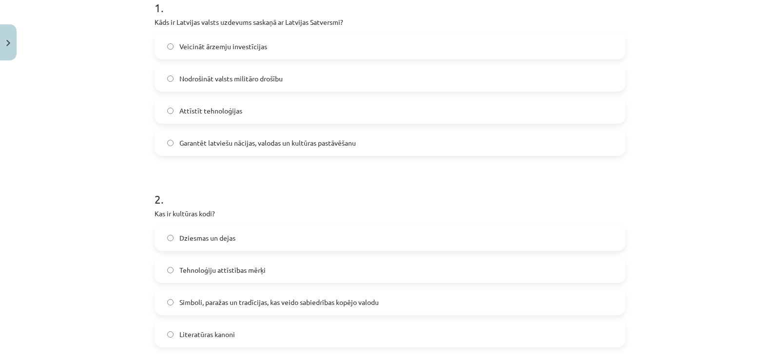
scroll to position [211, 0]
click at [309, 141] on span "Garantēt latviešu nācijas, valodas un kultūras pastāvēšanu" at bounding box center [267, 142] width 176 height 10
click at [228, 300] on span "Simboli, paražas un tradīcijas, kas veido sabiedrības kopējo valodu" at bounding box center [278, 302] width 199 height 10
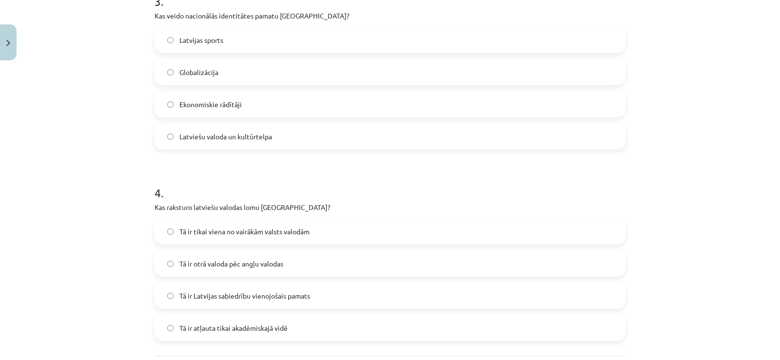
scroll to position [600, 0]
click at [246, 292] on span "Tā ir Latvijas sabiedrību vienojošais pamats" at bounding box center [244, 296] width 131 height 10
click at [261, 134] on span "Latviešu valoda un kultūrtelpa" at bounding box center [225, 136] width 93 height 10
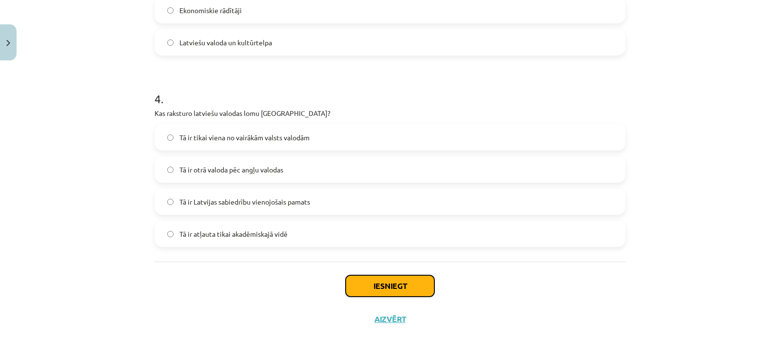
click at [387, 285] on button "Iesniegt" at bounding box center [390, 285] width 89 height 21
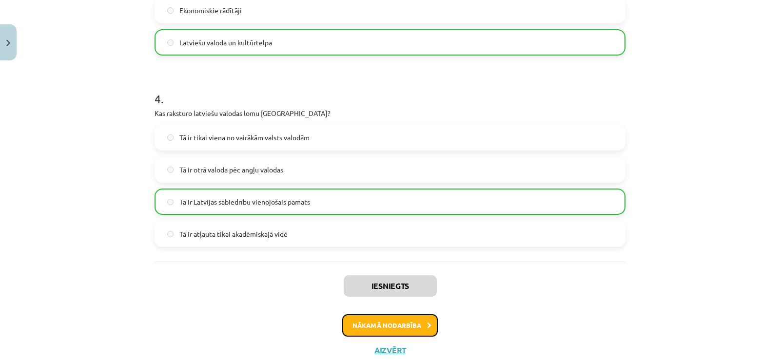
click at [393, 324] on button "Nākamā nodarbība" at bounding box center [390, 325] width 96 height 22
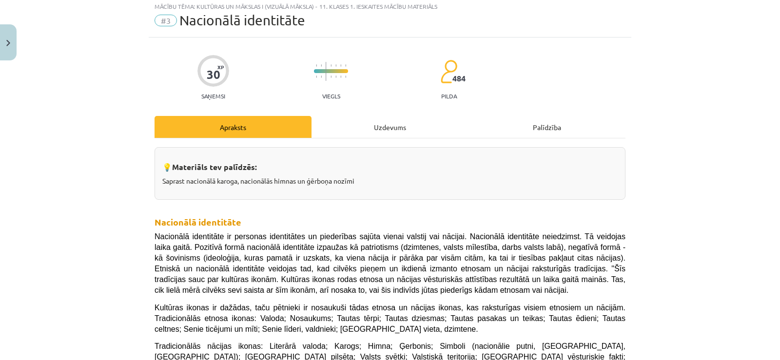
scroll to position [24, 0]
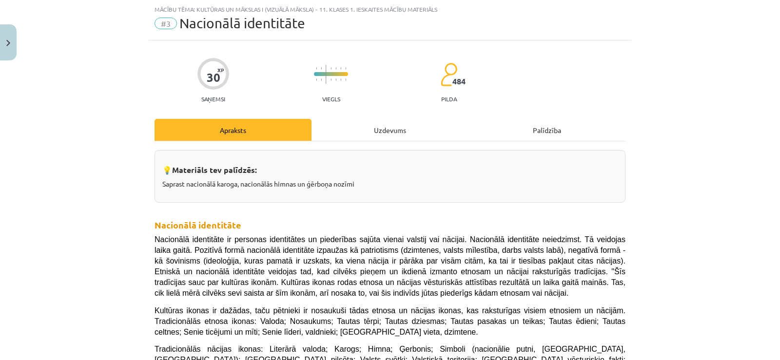
click at [383, 127] on div "Uzdevums" at bounding box center [390, 130] width 157 height 22
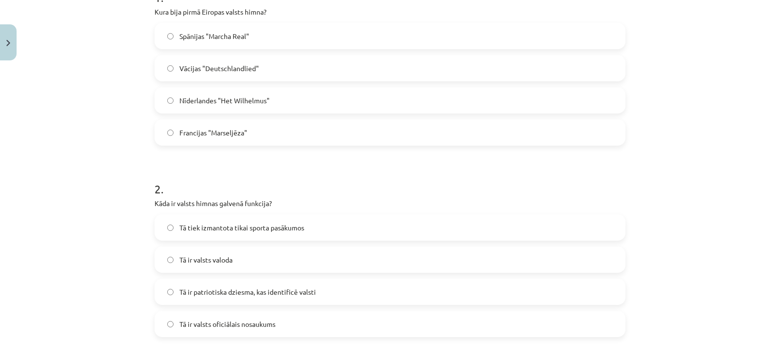
scroll to position [219, 0]
click at [305, 100] on label "Nīderlandes "Het Wilhelmus"" at bounding box center [390, 102] width 469 height 24
click at [257, 292] on span "Tā ir patriotiska dziesma, kas identificē valsti" at bounding box center [247, 294] width 136 height 10
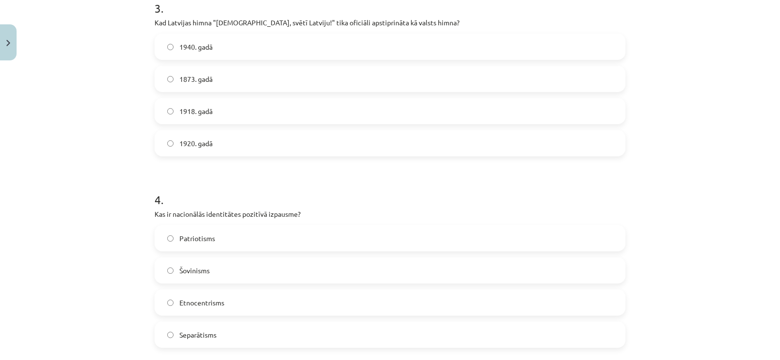
scroll to position [593, 0]
click at [252, 146] on label "1920. gadā" at bounding box center [390, 143] width 469 height 24
click at [241, 237] on label "Patriotisms" at bounding box center [390, 238] width 469 height 24
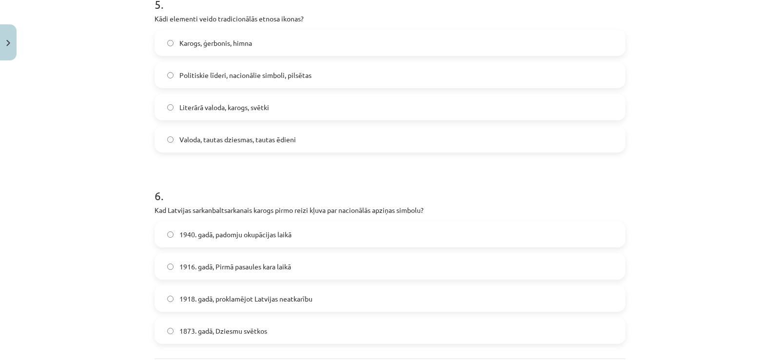
scroll to position [980, 0]
click at [261, 146] on label "Valoda, tautas dziesmas, tautas ēdieni" at bounding box center [390, 139] width 469 height 24
click at [234, 269] on span "1916. gadā, Pirmā pasaules kara laikā" at bounding box center [235, 267] width 112 height 10
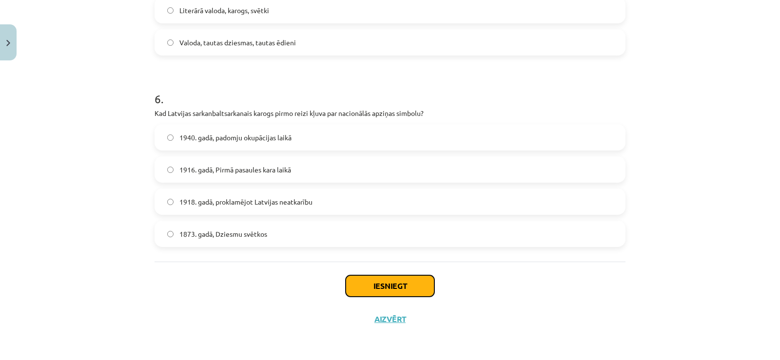
click at [375, 287] on button "Iesniegt" at bounding box center [390, 285] width 89 height 21
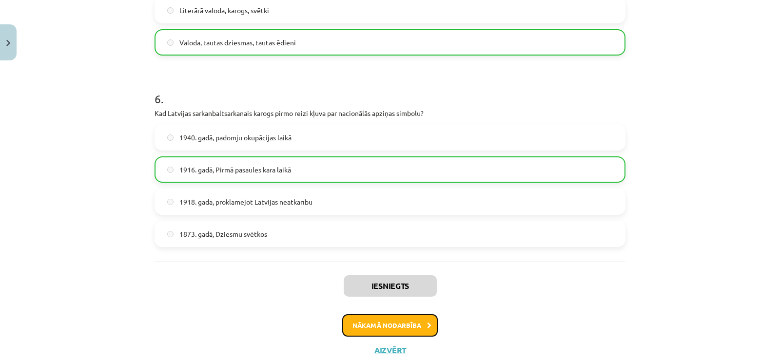
click at [380, 330] on button "Nākamā nodarbība" at bounding box center [390, 325] width 96 height 22
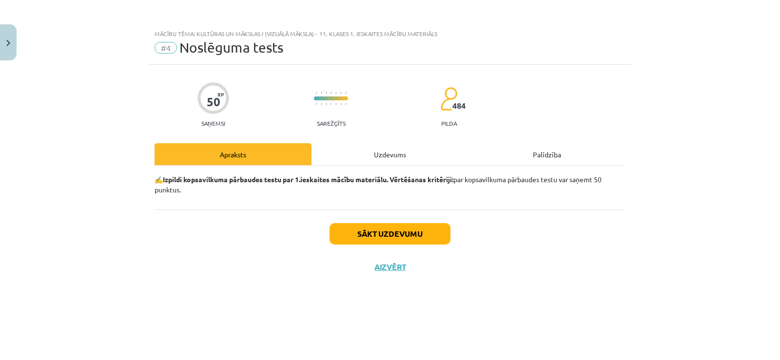
click at [378, 149] on div "Uzdevums" at bounding box center [390, 154] width 157 height 22
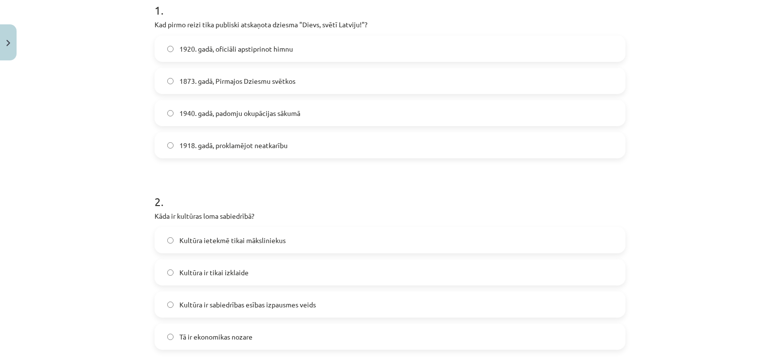
scroll to position [208, 0]
click at [337, 81] on label "1873. gadā, Pirmajos Dziesmu svētkos" at bounding box center [390, 81] width 469 height 24
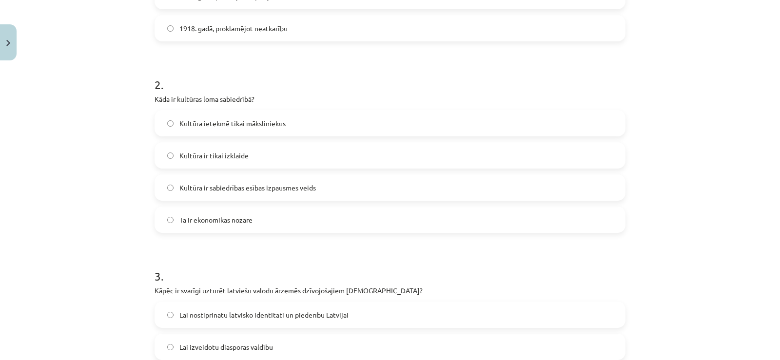
scroll to position [325, 0]
click at [258, 190] on span "Kultūra ir sabiedrības esības izpausmes veids" at bounding box center [247, 187] width 136 height 10
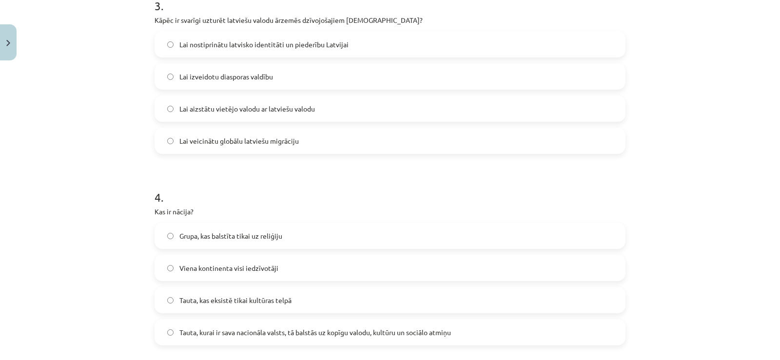
scroll to position [596, 0]
click at [300, 46] on span "Lai nostiprinātu latvisko identitāti un piederību Latvijai" at bounding box center [263, 44] width 169 height 10
click at [277, 332] on span "Tauta, kurai ir sava nacionāla valsts, tā balstās uz kopīgu valodu, kultūru un …" at bounding box center [315, 332] width 272 height 10
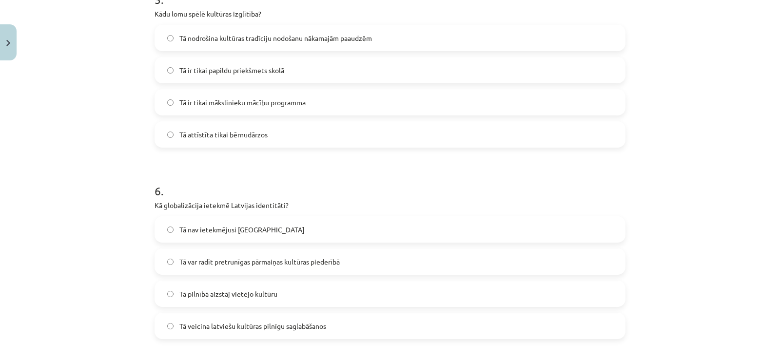
scroll to position [983, 0]
click at [292, 41] on span "Tā nodrošina kultūras tradīciju nodošanu nākamajām paaudzēm" at bounding box center [275, 40] width 193 height 10
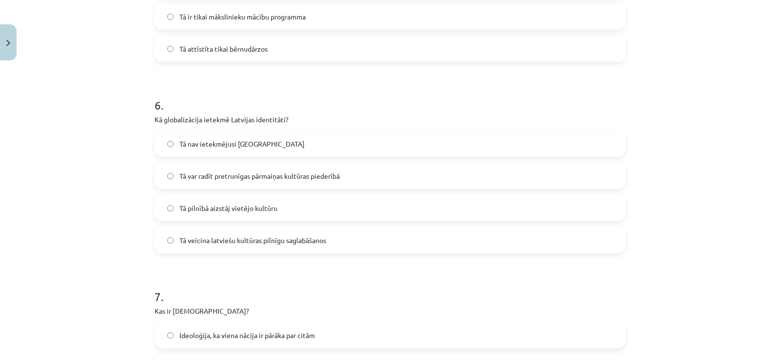
scroll to position [1094, 0]
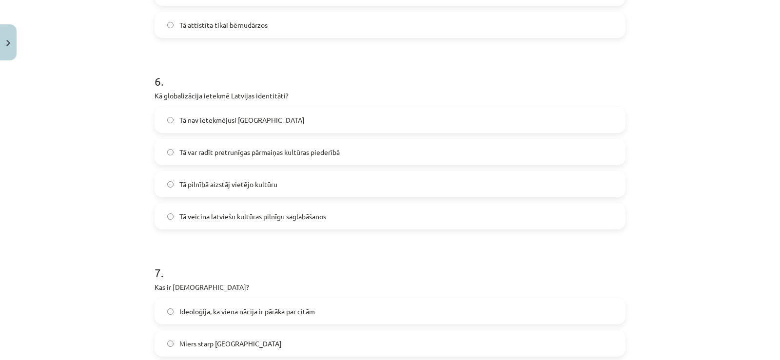
click at [245, 153] on span "Tā var radīt pretrunīgas pārmaiņas kultūras piederībā" at bounding box center [259, 152] width 160 height 10
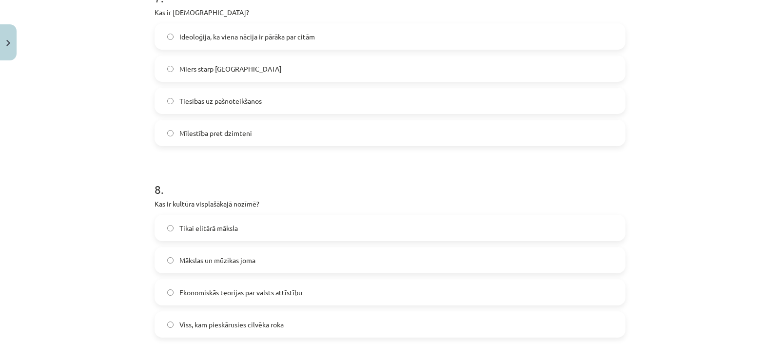
scroll to position [1369, 0]
click at [222, 31] on label "Ideoloģija, ka viena nācija ir pārāka par citām" at bounding box center [390, 36] width 469 height 24
click at [206, 328] on span "Viss, kam pieskārusies cilvēka roka" at bounding box center [231, 325] width 104 height 10
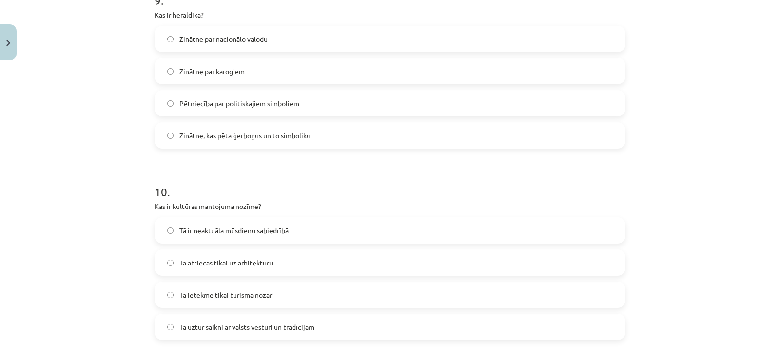
scroll to position [1752, 0]
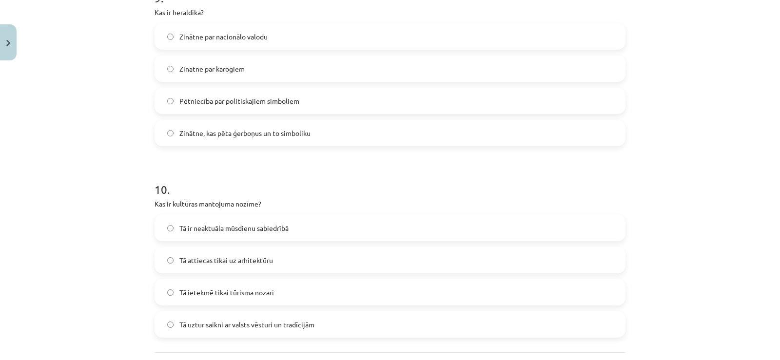
click at [229, 137] on span "Zinātne, kas pēta ģerboņus un to simboliku" at bounding box center [244, 133] width 131 height 10
click at [231, 325] on span "Tā uztur saikni ar valsts vēsturi un tradīcijām" at bounding box center [246, 325] width 135 height 10
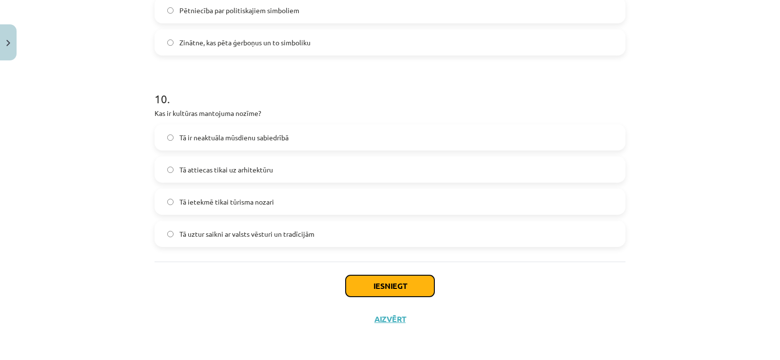
click at [403, 287] on button "Iesniegt" at bounding box center [390, 285] width 89 height 21
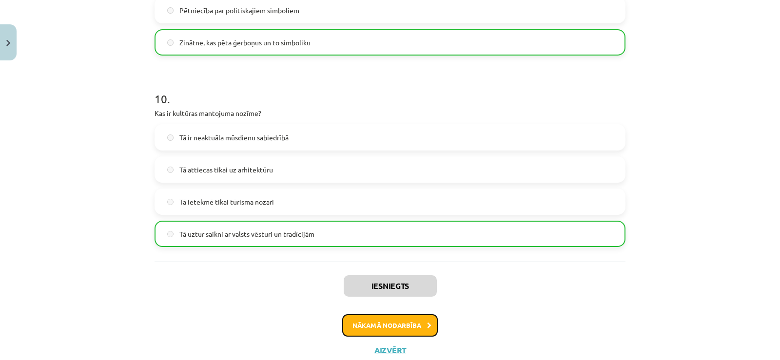
click at [403, 326] on button "Nākamā nodarbība" at bounding box center [390, 325] width 96 height 22
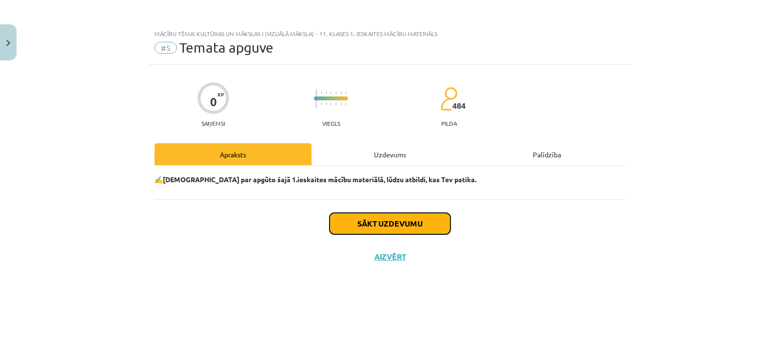
click at [387, 220] on button "Sākt uzdevumu" at bounding box center [390, 223] width 121 height 21
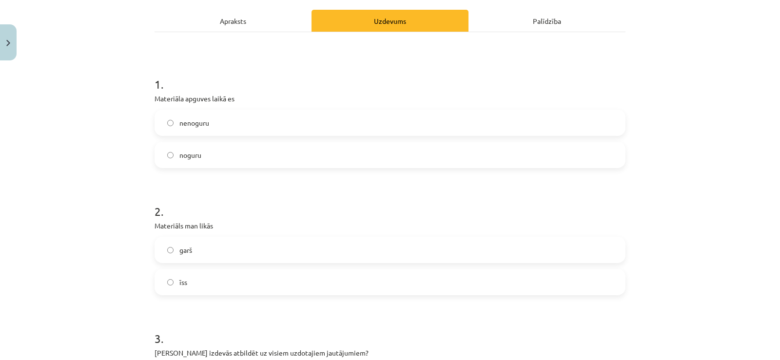
scroll to position [134, 0]
click at [197, 128] on span "nenoguru" at bounding box center [194, 123] width 30 height 10
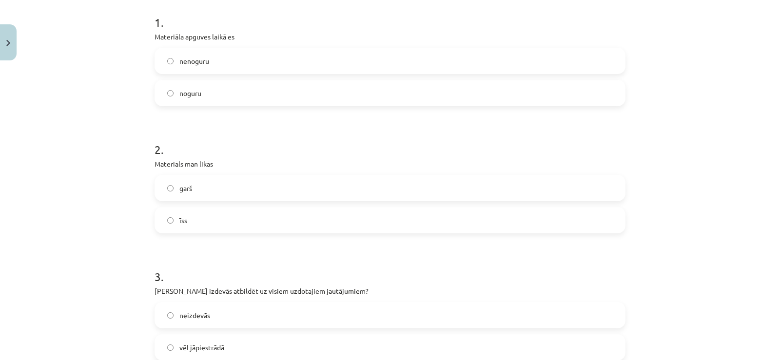
scroll to position [196, 0]
click at [191, 223] on label "īss" at bounding box center [390, 220] width 469 height 24
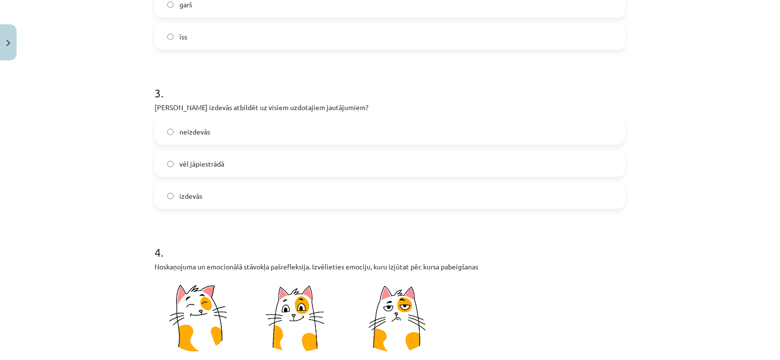
scroll to position [380, 0]
click at [213, 196] on label "izdevās" at bounding box center [390, 195] width 469 height 24
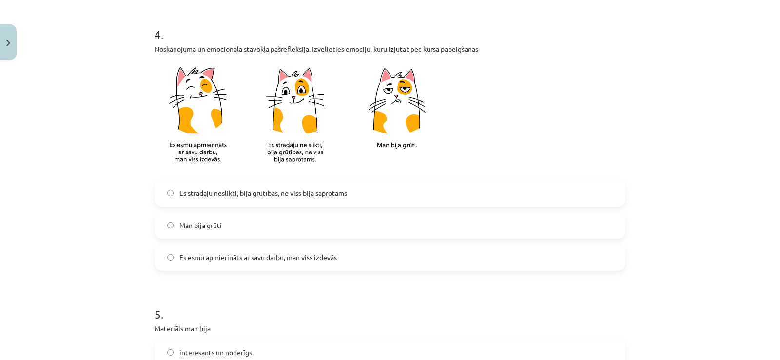
scroll to position [598, 0]
click at [258, 262] on span "Es esmu apmierināts ar savu darbu, man viss izdevās" at bounding box center [257, 257] width 157 height 10
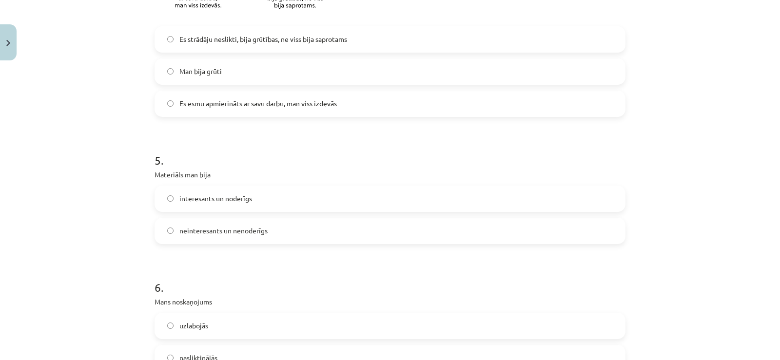
scroll to position [756, 0]
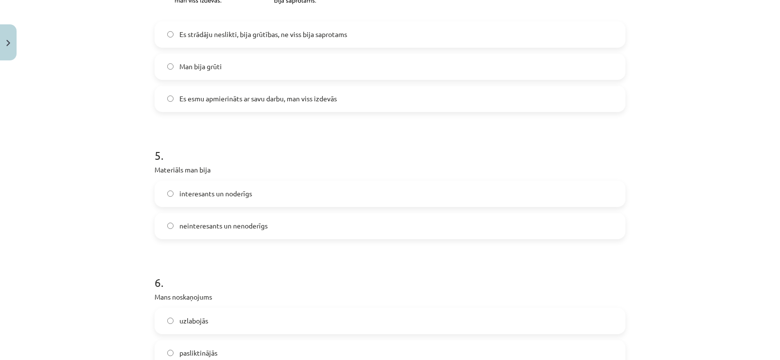
click at [241, 196] on span "interesants un noderīgs" at bounding box center [215, 194] width 73 height 10
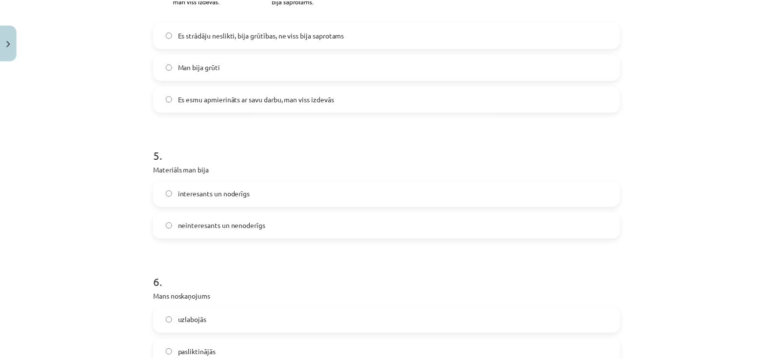
scroll to position [876, 0]
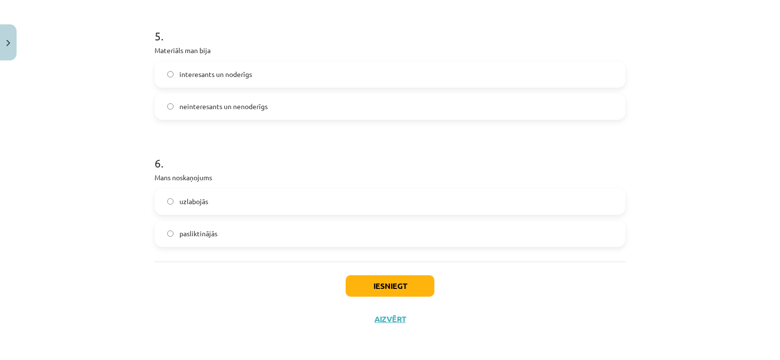
click at [239, 210] on label "uzlabojās" at bounding box center [390, 202] width 469 height 24
click at [377, 279] on button "Iesniegt" at bounding box center [390, 285] width 89 height 21
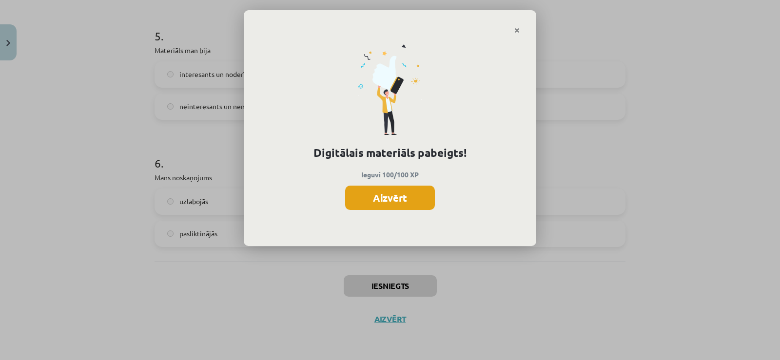
click at [408, 197] on button "Aizvērt" at bounding box center [390, 198] width 90 height 24
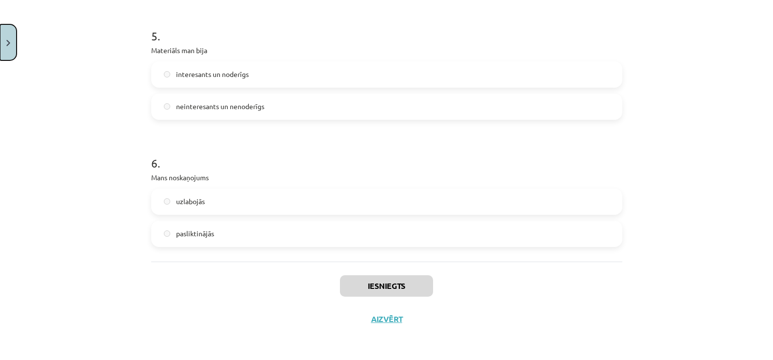
click at [5, 38] on button "Close" at bounding box center [8, 42] width 17 height 36
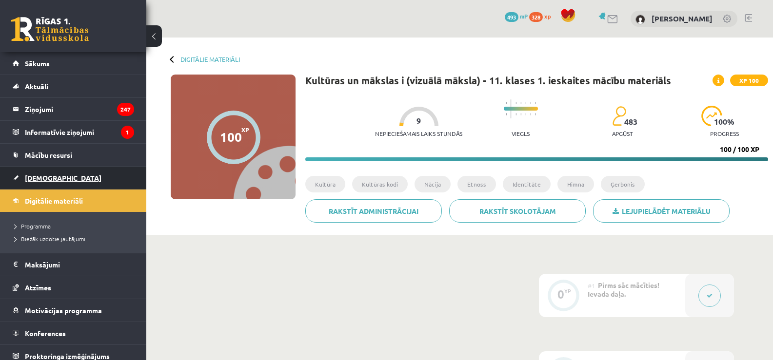
click at [45, 183] on link "[DEMOGRAPHIC_DATA]" at bounding box center [73, 178] width 121 height 22
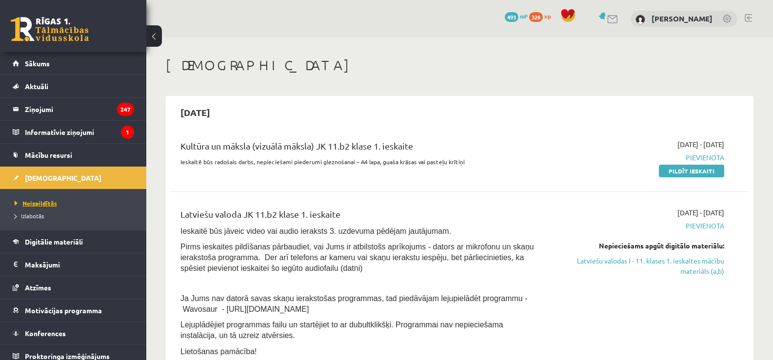
click at [45, 207] on link "Neizpildītās" at bounding box center [76, 203] width 122 height 9
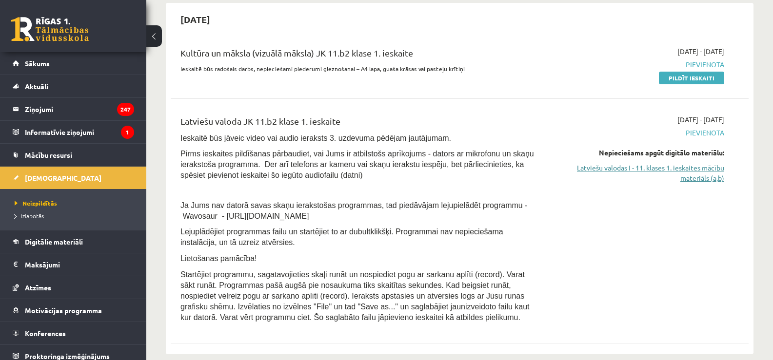
scroll to position [93, 0]
click at [663, 169] on link "Latviešu valodas I - 11. klases 1. ieskaites mācību materiāls (a,b)" at bounding box center [638, 173] width 172 height 20
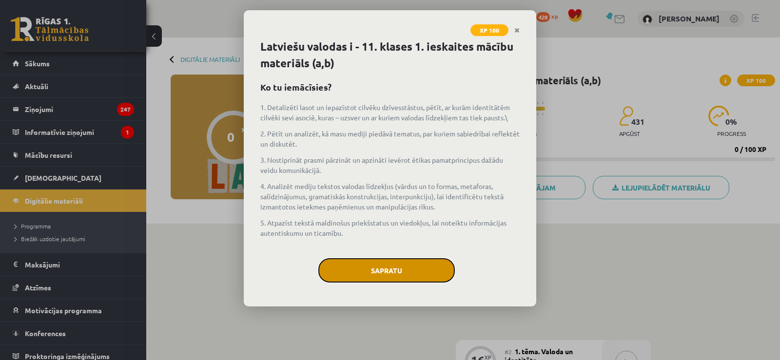
click at [412, 263] on button "Sapratu" at bounding box center [386, 270] width 136 height 24
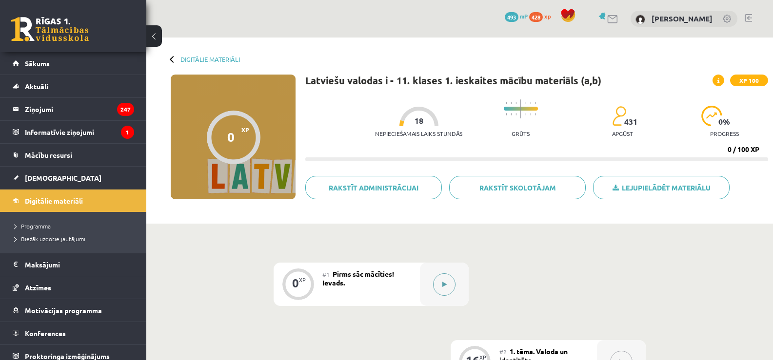
click at [447, 282] on button at bounding box center [444, 284] width 22 height 22
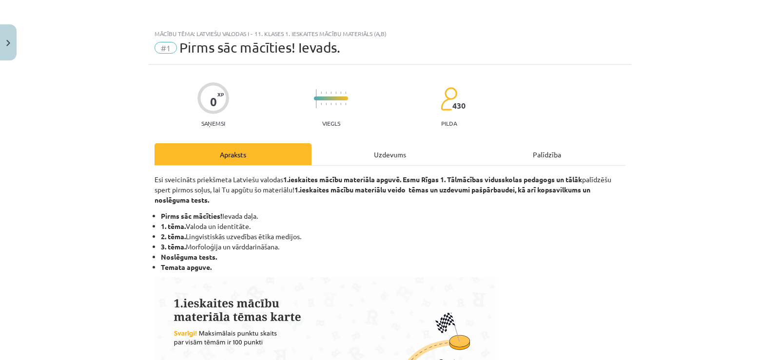
click at [375, 152] on div "Uzdevums" at bounding box center [390, 154] width 157 height 22
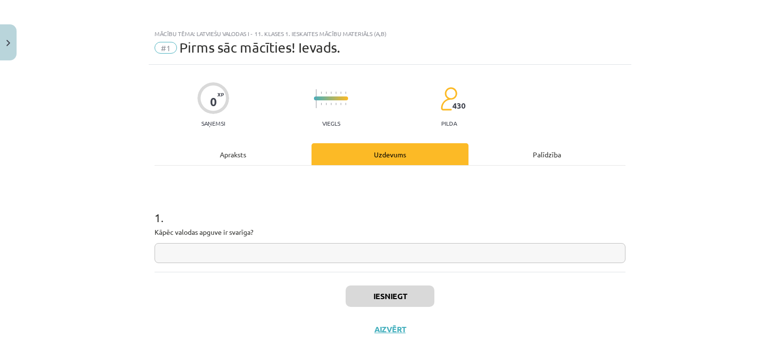
scroll to position [10, 0]
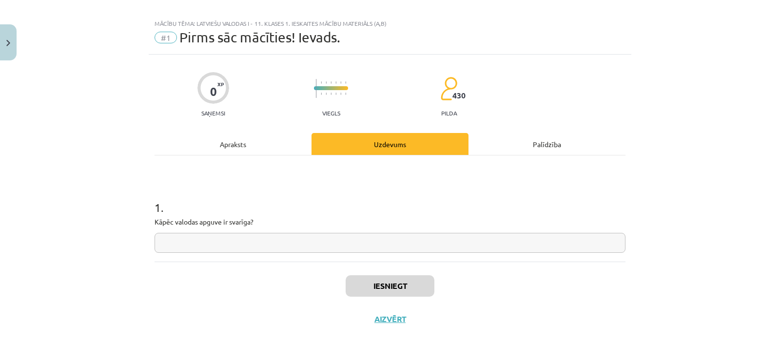
click at [437, 232] on div "1 . Kāpēc valodas apguve ir svarīga?" at bounding box center [390, 218] width 471 height 69
click at [437, 237] on input "text" at bounding box center [390, 243] width 471 height 20
paste input "**********"
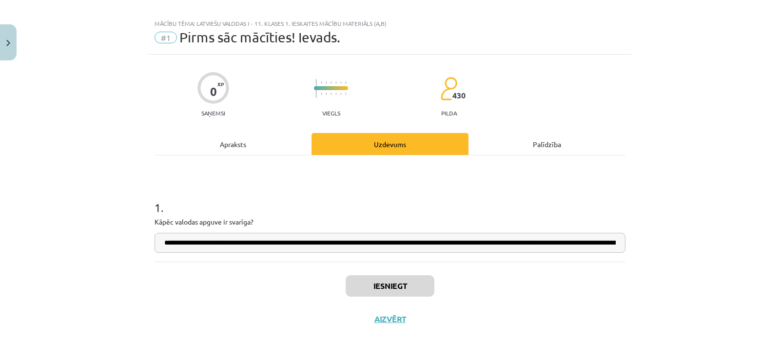
scroll to position [0, 436]
type input "**********"
click at [414, 292] on button "Iesniegt" at bounding box center [390, 285] width 89 height 21
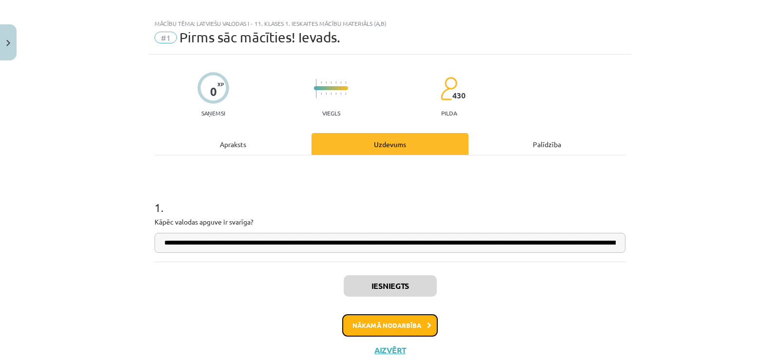
click at [411, 323] on button "Nākamā nodarbība" at bounding box center [390, 325] width 96 height 22
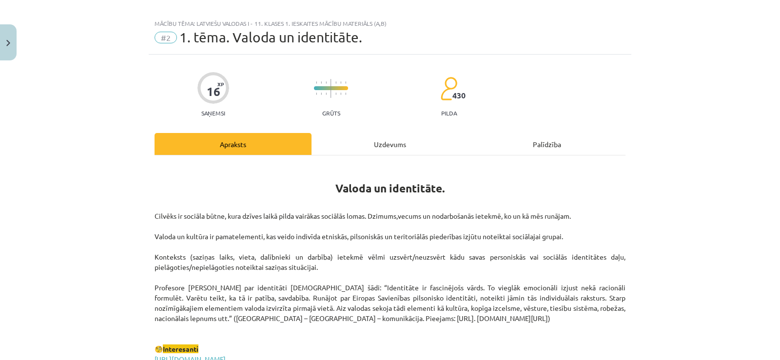
scroll to position [24, 0]
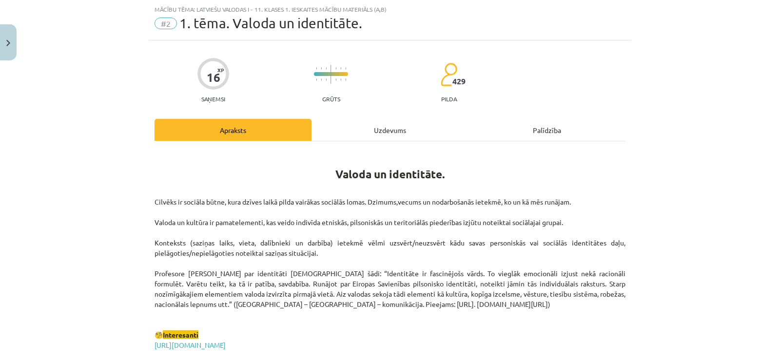
click at [384, 126] on div "Uzdevums" at bounding box center [390, 130] width 157 height 22
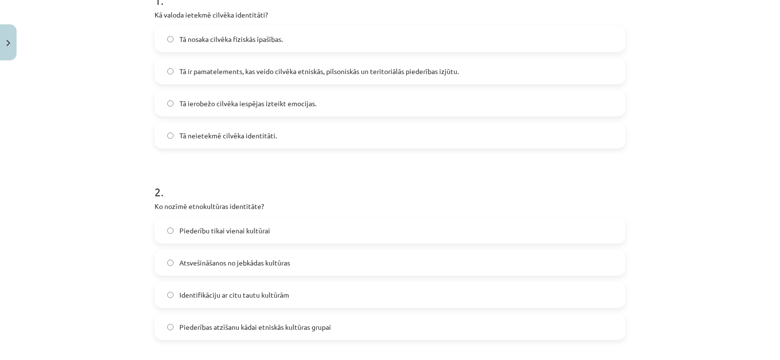
scroll to position [217, 0]
click at [295, 69] on span "Tā ir pamatelements, kas veido cilvēka etniskās, pilsoniskās un teritoriālās pi…" at bounding box center [318, 71] width 279 height 10
click at [244, 331] on span "Piederības atzīšanu kādai etniskās kultūras grupai" at bounding box center [255, 327] width 152 height 10
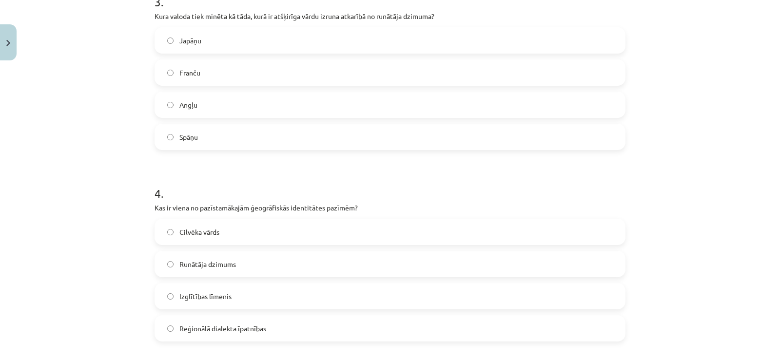
scroll to position [600, 0]
click at [196, 47] on label "Japāņu" at bounding box center [390, 40] width 469 height 24
click at [245, 330] on span "Reģionālā dialekta īpatnības" at bounding box center [222, 328] width 87 height 10
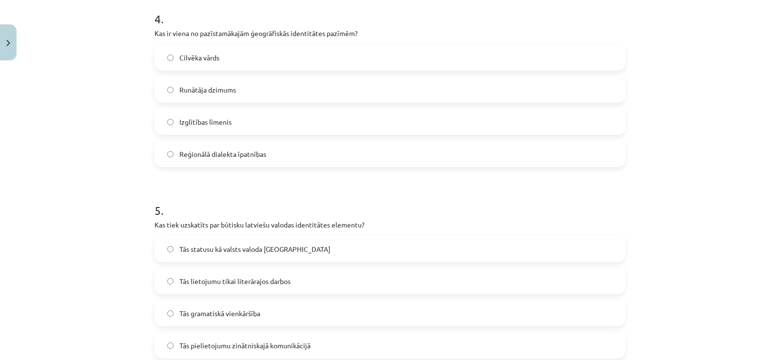
scroll to position [885, 0]
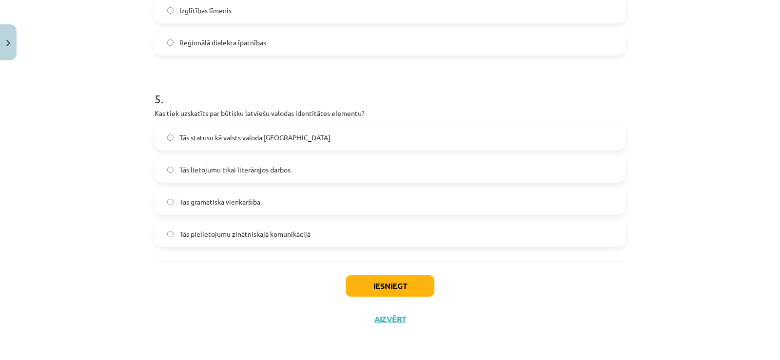
click at [239, 140] on span "Tās statusu kā valsts valoda Latvijā" at bounding box center [254, 138] width 151 height 10
click at [382, 287] on button "Iesniegt" at bounding box center [390, 285] width 89 height 21
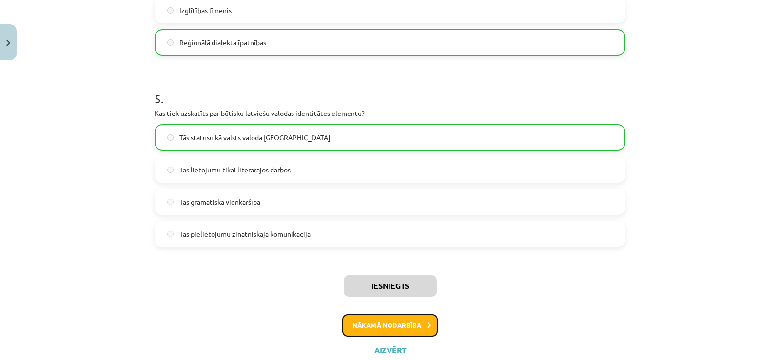
click at [389, 326] on button "Nākamā nodarbība" at bounding box center [390, 325] width 96 height 22
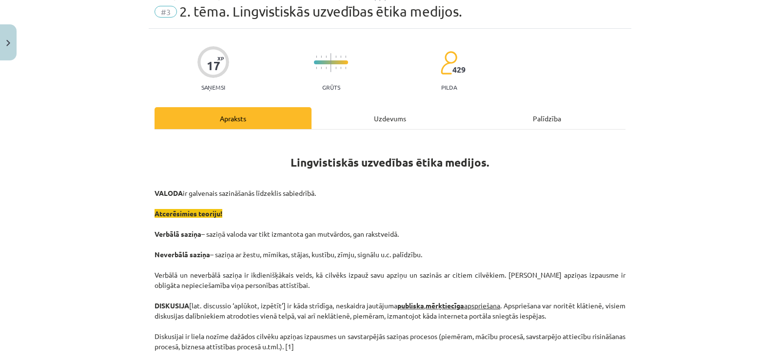
scroll to position [24, 0]
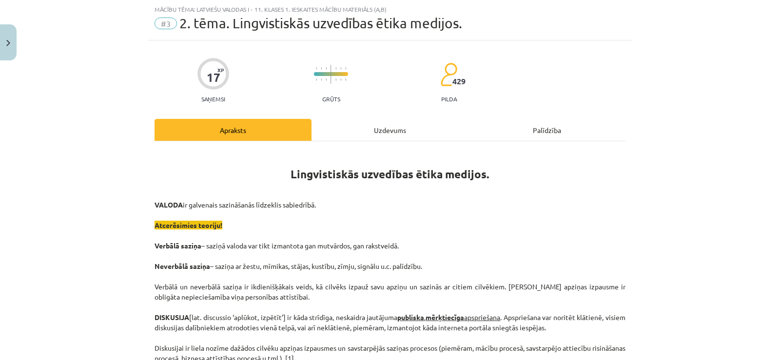
click at [387, 125] on div "Uzdevums" at bounding box center [390, 130] width 157 height 22
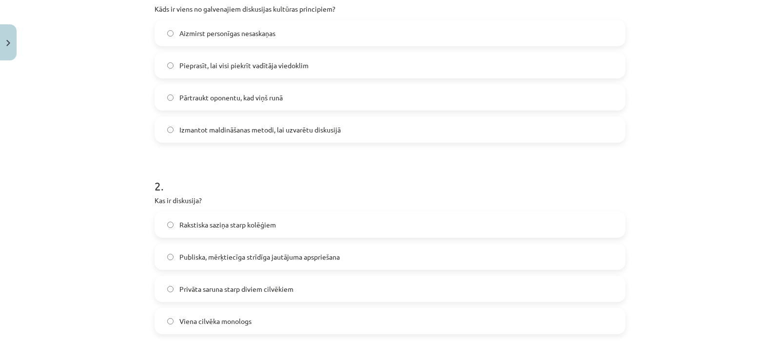
scroll to position [223, 0]
click at [283, 34] on label "Aizmirst personīgas nesaskaņas" at bounding box center [390, 33] width 469 height 24
click at [271, 258] on span "Publiska, mērķtiecīga strīdīga jautājuma apspriešana" at bounding box center [259, 257] width 160 height 10
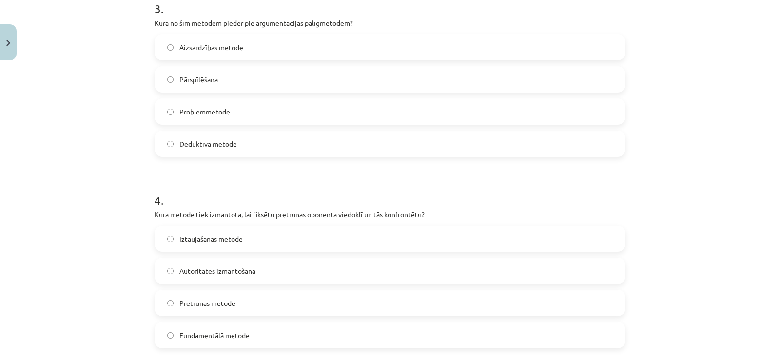
scroll to position [592, 0]
click at [238, 142] on label "Deduktīvā metode" at bounding box center [390, 144] width 469 height 24
click at [237, 299] on label "Pretrunas metode" at bounding box center [390, 303] width 469 height 24
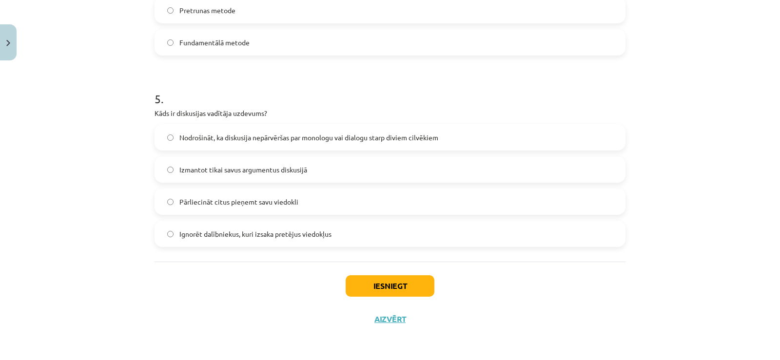
scroll to position [885, 0]
click at [244, 133] on span "Nodrošināt, ka diskusija nepārvēršas par monologu vai dialogu starp diviem cilv…" at bounding box center [308, 138] width 259 height 10
click at [391, 289] on button "Iesniegt" at bounding box center [390, 286] width 89 height 21
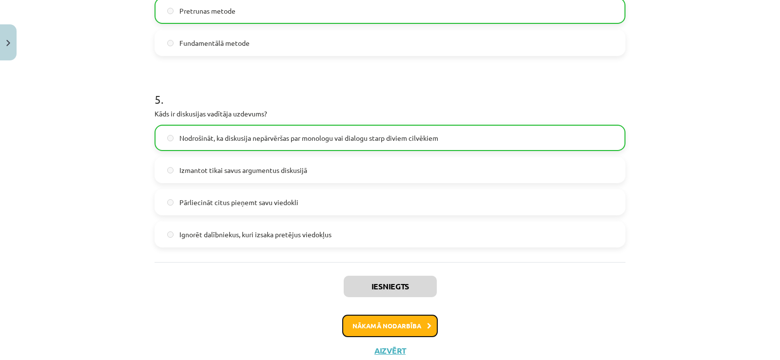
click at [408, 330] on button "Nākamā nodarbība" at bounding box center [390, 326] width 96 height 22
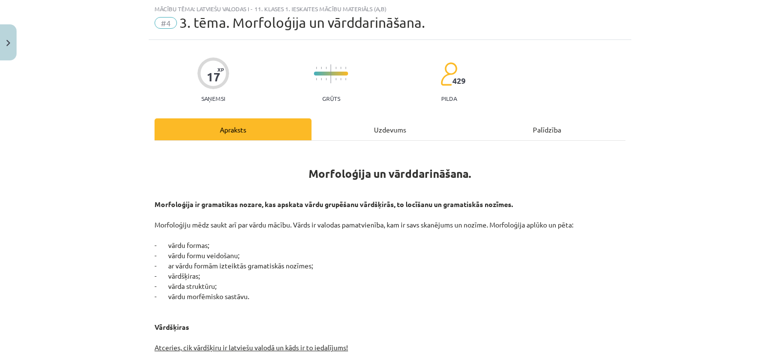
scroll to position [24, 0]
click at [386, 133] on div "Uzdevums" at bounding box center [390, 130] width 157 height 22
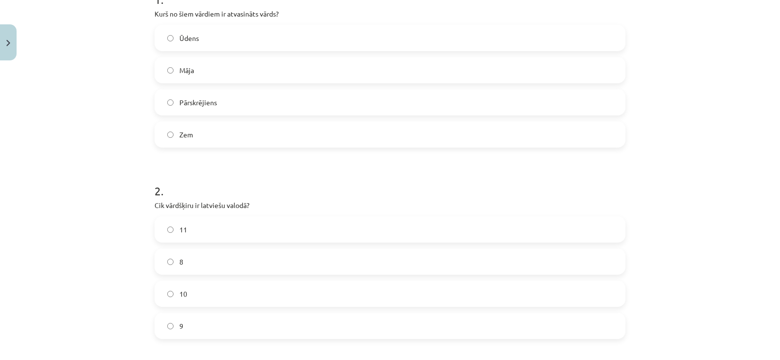
scroll to position [218, 0]
click at [223, 102] on label "Pārskrējiens" at bounding box center [390, 102] width 469 height 24
click at [175, 261] on label "8" at bounding box center [390, 262] width 469 height 24
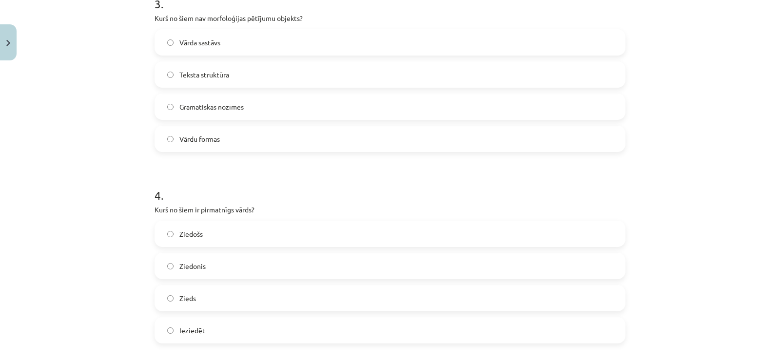
scroll to position [597, 0]
click at [244, 76] on label "Teksta struktūra" at bounding box center [390, 75] width 469 height 24
click at [199, 298] on label "Zieds" at bounding box center [390, 299] width 469 height 24
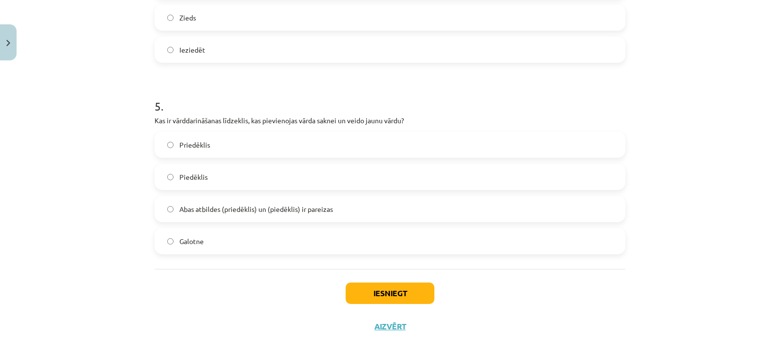
scroll to position [885, 0]
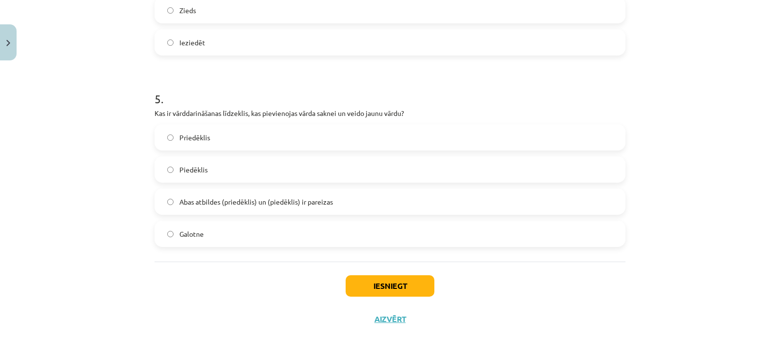
click at [216, 200] on span "Abas atbildes (priedēklis) un (piedēklis) ir pareizas" at bounding box center [256, 202] width 154 height 10
click at [388, 287] on button "Iesniegt" at bounding box center [390, 285] width 89 height 21
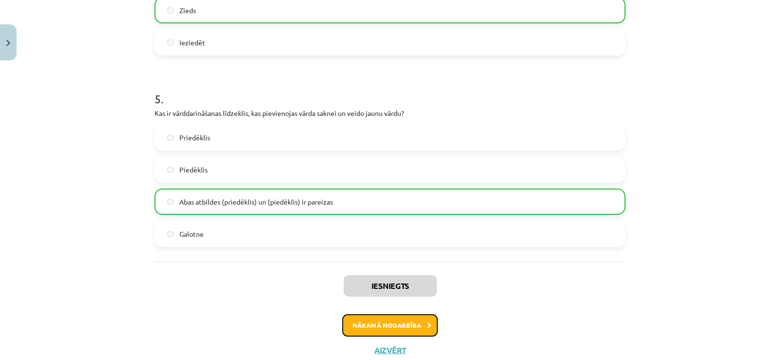
click at [404, 327] on button "Nākamā nodarbība" at bounding box center [390, 325] width 96 height 22
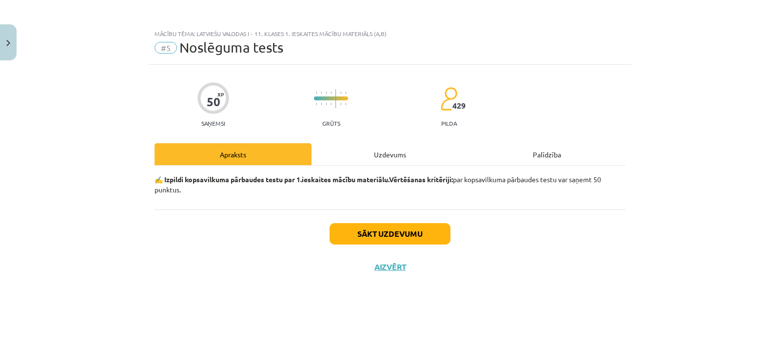
click at [388, 148] on div "Uzdevums" at bounding box center [390, 154] width 157 height 22
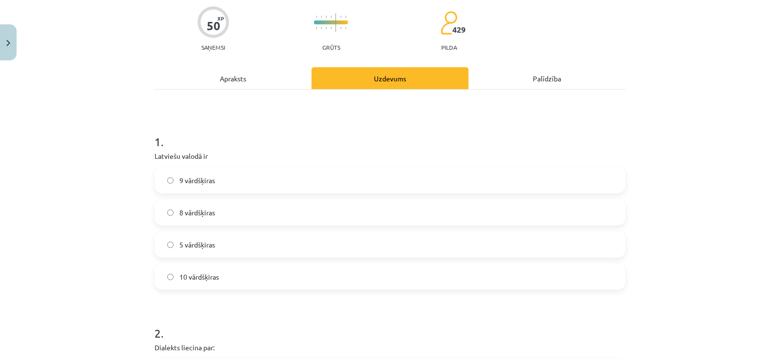
scroll to position [77, 0]
click at [323, 204] on label "8 vārdšķiras" at bounding box center [390, 212] width 469 height 24
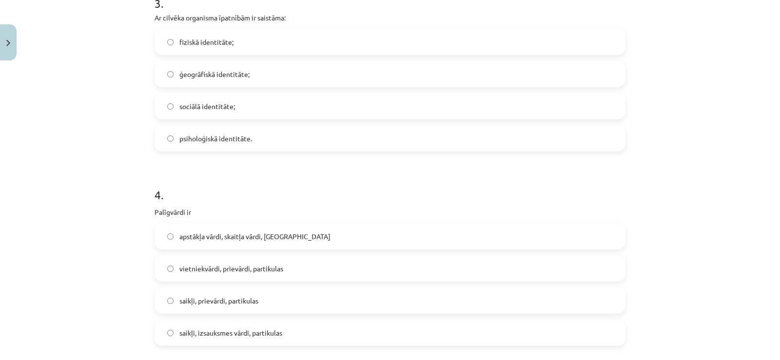
scroll to position [565, 0]
click at [218, 42] on span "fiziskā identitāte;" at bounding box center [206, 43] width 54 height 10
click at [232, 273] on span "vietniekvārdi, prievārdi, partikulas" at bounding box center [231, 269] width 104 height 10
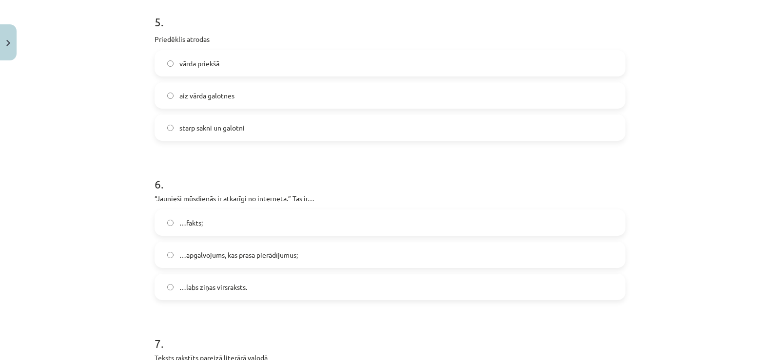
scroll to position [934, 0]
click at [242, 60] on label "vārda priekšā" at bounding box center [390, 63] width 469 height 24
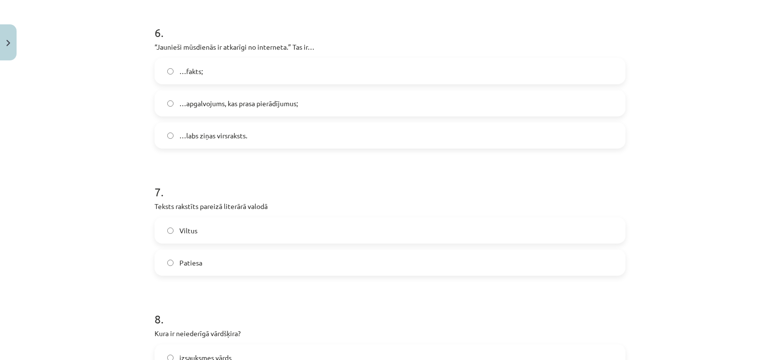
scroll to position [1084, 0]
click at [243, 70] on label "…fakts;" at bounding box center [390, 71] width 469 height 24
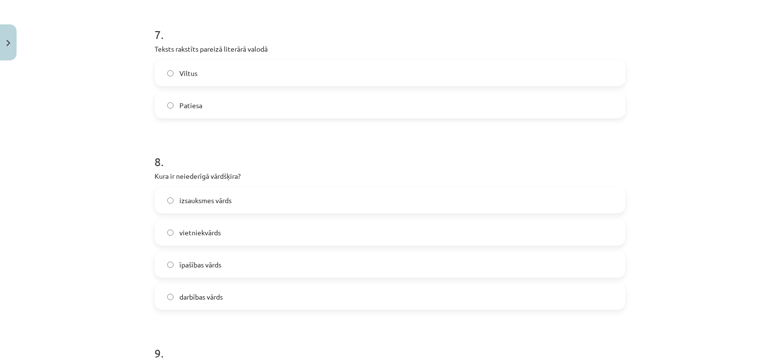
scroll to position [1245, 0]
click at [316, 203] on label "izsauksmes vārds" at bounding box center [390, 198] width 469 height 24
click at [321, 154] on h1 "8 ." at bounding box center [390, 151] width 471 height 30
click at [269, 103] on label "Patiesa" at bounding box center [390, 103] width 469 height 24
click at [223, 298] on label "darbības vārds" at bounding box center [390, 294] width 469 height 24
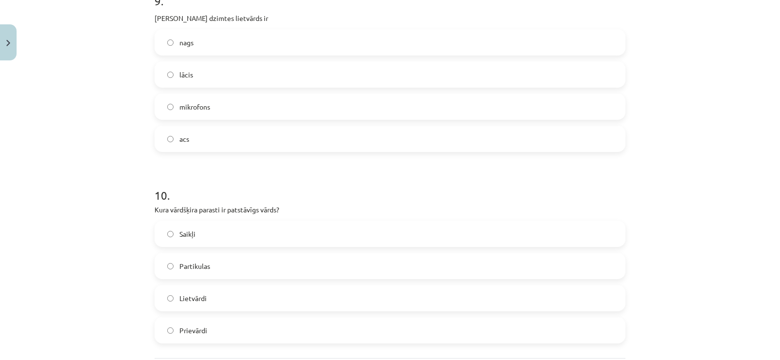
scroll to position [1593, 0]
click at [198, 142] on label "acs" at bounding box center [390, 141] width 469 height 24
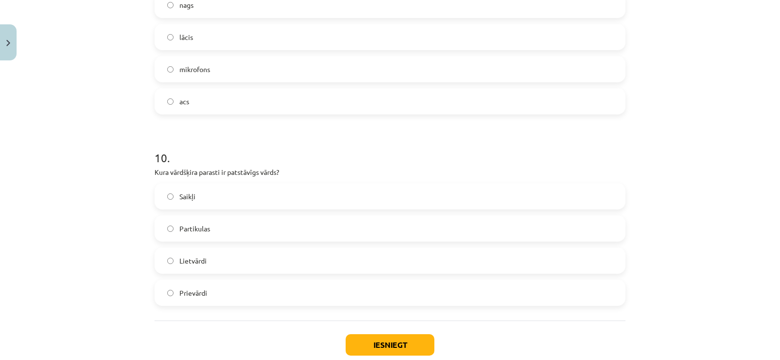
scroll to position [1633, 0]
click at [194, 260] on span "Lietvārdi" at bounding box center [192, 260] width 27 height 10
click at [381, 339] on button "Iesniegt" at bounding box center [390, 344] width 89 height 21
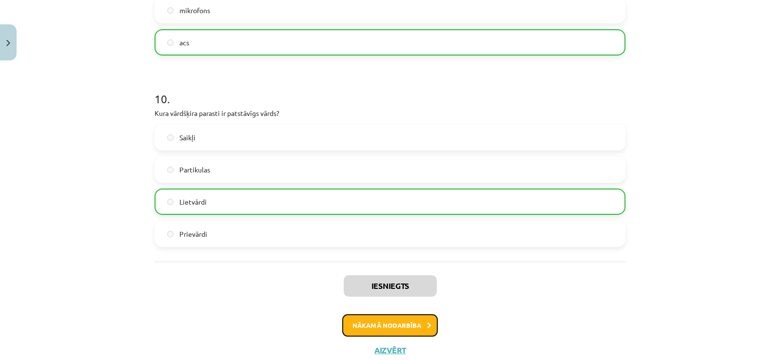
click at [392, 331] on button "Nākamā nodarbība" at bounding box center [390, 325] width 96 height 22
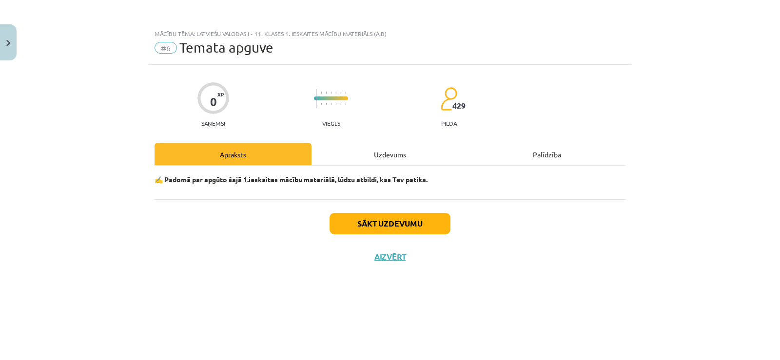
scroll to position [0, 0]
click at [380, 227] on button "Sākt uzdevumu" at bounding box center [390, 223] width 121 height 21
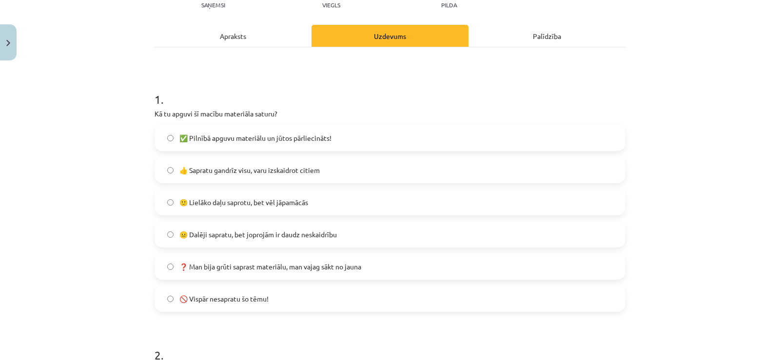
scroll to position [119, 0]
click at [251, 203] on span "🙂 Lielāko daļu saprotu, bet vēl jāpamācās" at bounding box center [243, 202] width 129 height 10
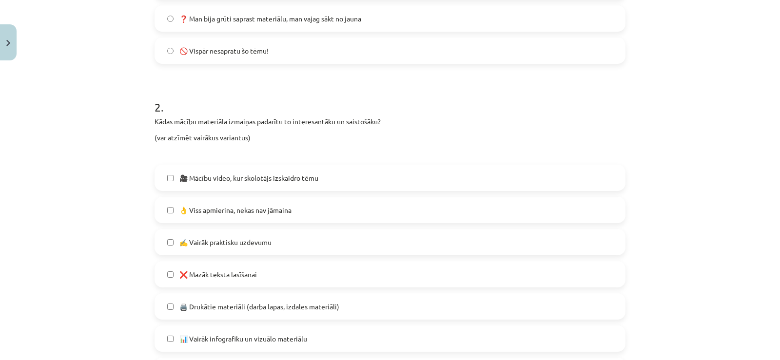
scroll to position [367, 0]
click at [267, 212] on span "👌 Viss apmierina, nekas nav jāmaina" at bounding box center [235, 210] width 112 height 10
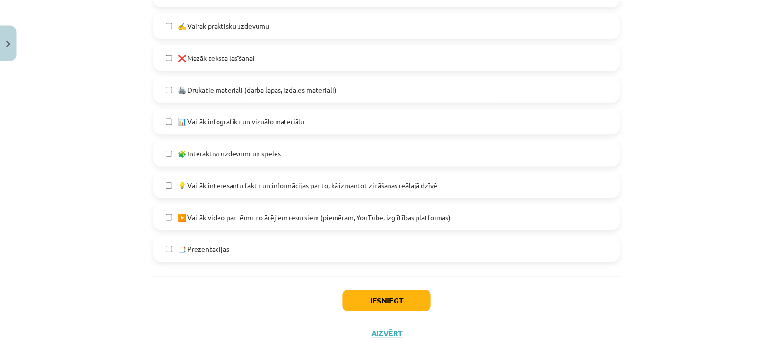
scroll to position [600, 0]
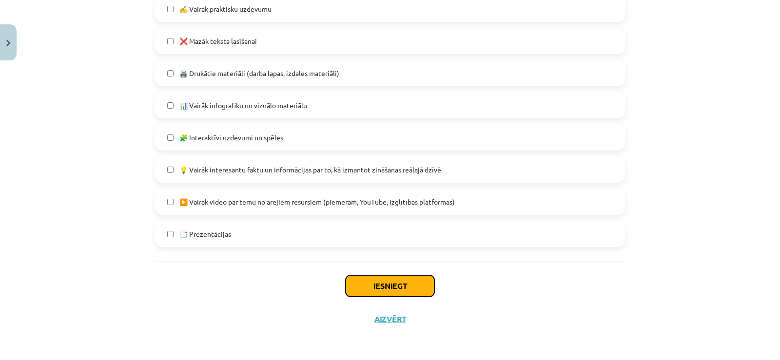
click at [386, 283] on button "Iesniegt" at bounding box center [390, 285] width 89 height 21
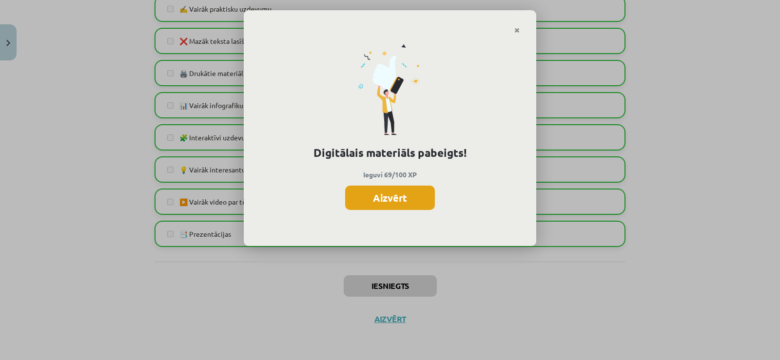
click at [415, 195] on button "Aizvērt" at bounding box center [390, 198] width 90 height 24
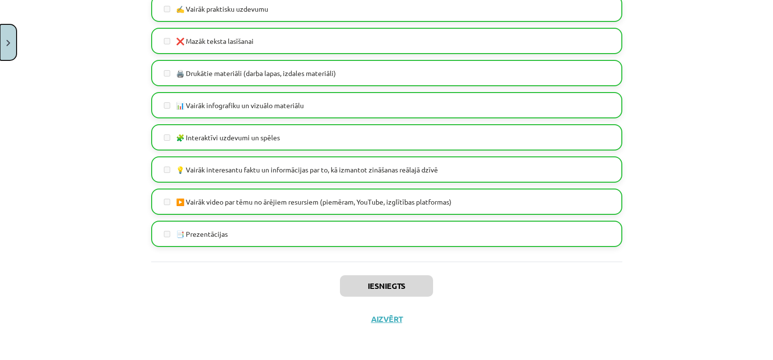
click at [0, 47] on button "Close" at bounding box center [8, 42] width 17 height 36
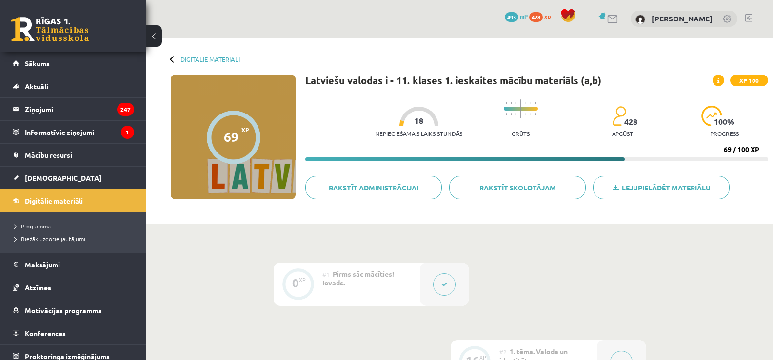
click at [45, 176] on span "[DEMOGRAPHIC_DATA]" at bounding box center [63, 178] width 77 height 9
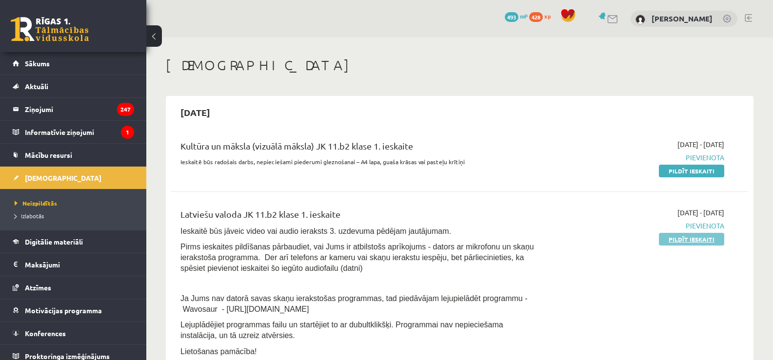
click at [691, 234] on link "Pildīt ieskaiti" at bounding box center [691, 239] width 65 height 13
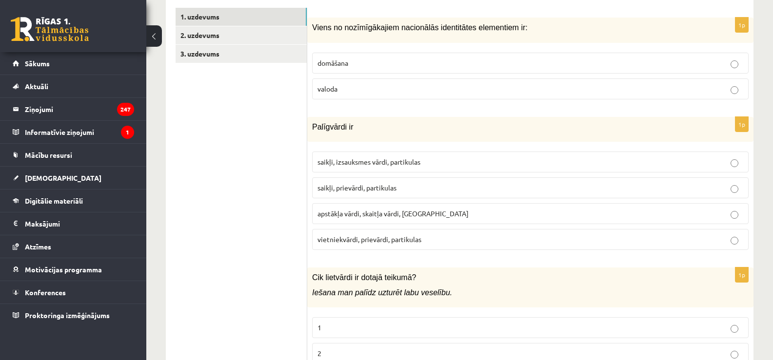
scroll to position [309, 0]
click at [447, 86] on p "valoda" at bounding box center [530, 88] width 426 height 10
click at [379, 239] on span "vietniekvārdi, prievārdi, partikulas" at bounding box center [369, 238] width 104 height 9
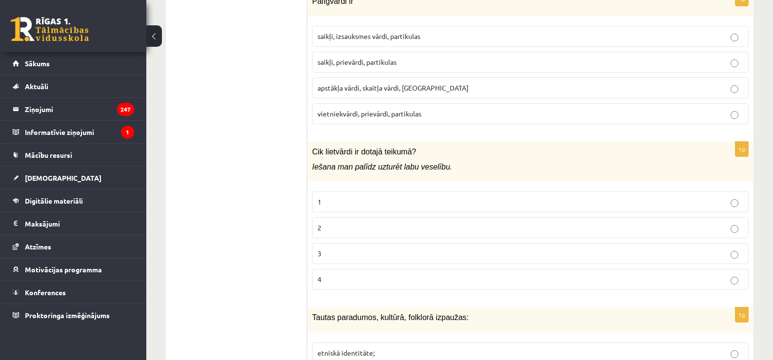
scroll to position [435, 0]
click at [397, 250] on p "3" at bounding box center [530, 253] width 426 height 10
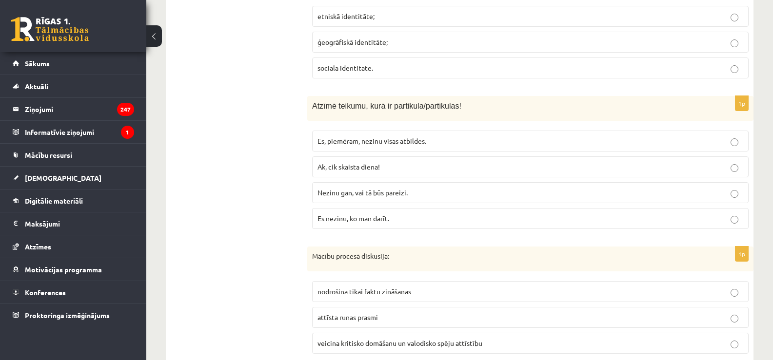
scroll to position [769, 0]
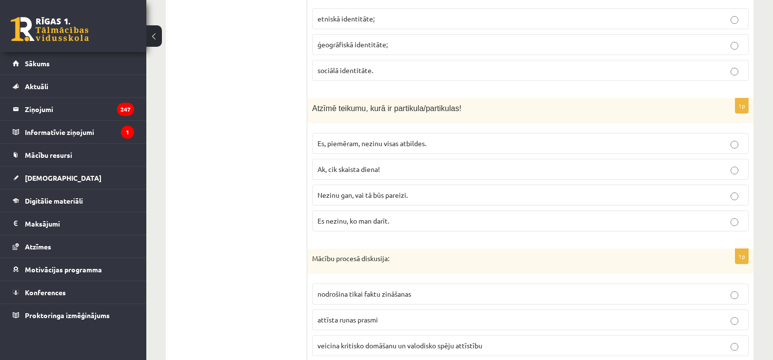
click at [382, 17] on p "etniskā identitāte;" at bounding box center [530, 19] width 426 height 10
click at [374, 194] on span "Nezinu gan, vai tā būs pareizi." at bounding box center [362, 195] width 90 height 9
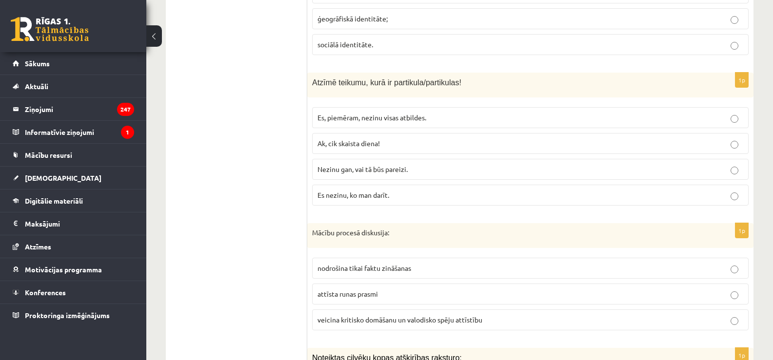
scroll to position [795, 0]
click at [376, 298] on span "attīsta runas prasmi" at bounding box center [347, 293] width 60 height 9
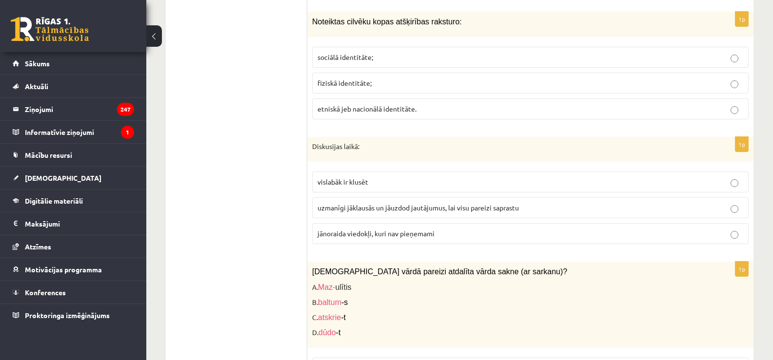
scroll to position [1119, 0]
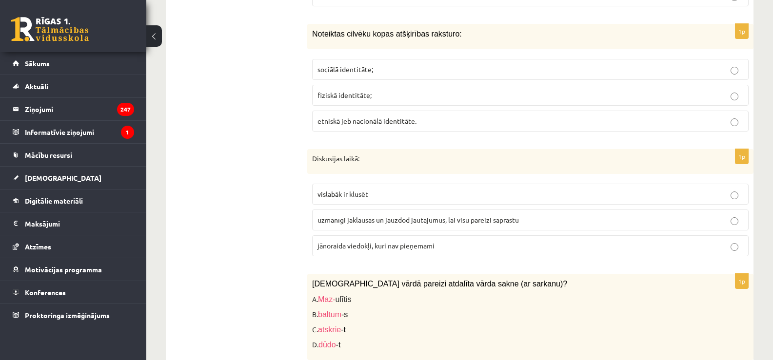
click at [412, 68] on p "sociālā identitāte;" at bounding box center [530, 69] width 426 height 10
click at [386, 220] on span "uzmanīgi jāklausās un jāuzdod jautājumus, lai visu pareizi saprastu" at bounding box center [417, 219] width 201 height 9
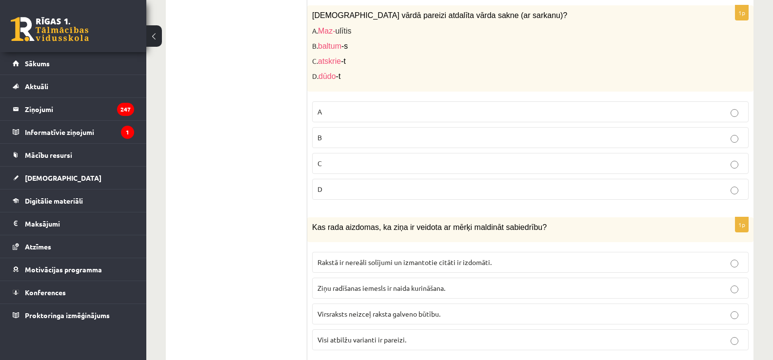
scroll to position [1388, 0]
click at [346, 162] on p "C" at bounding box center [530, 162] width 426 height 10
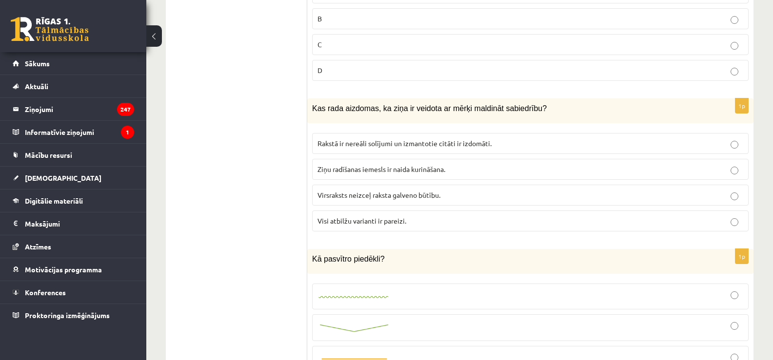
scroll to position [1507, 0]
click at [383, 223] on span "Visi atbilžu varianti ir pareizi." at bounding box center [361, 220] width 89 height 9
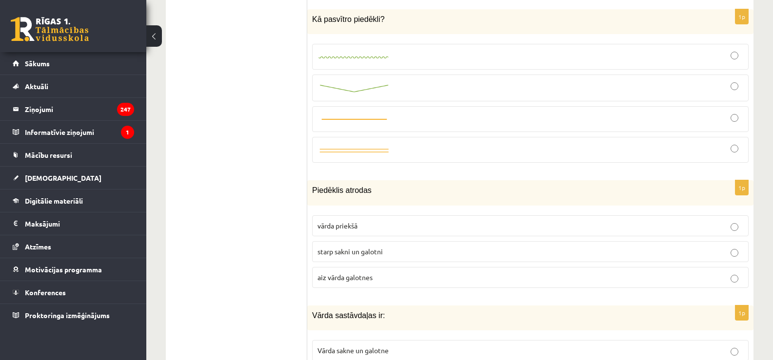
scroll to position [1746, 0]
click at [383, 209] on div "1p Piedēklis atrodas vārda priekšā starp sakni un galotni aiz vārda galotnes" at bounding box center [530, 238] width 446 height 115
click at [450, 144] on div at bounding box center [530, 151] width 426 height 16
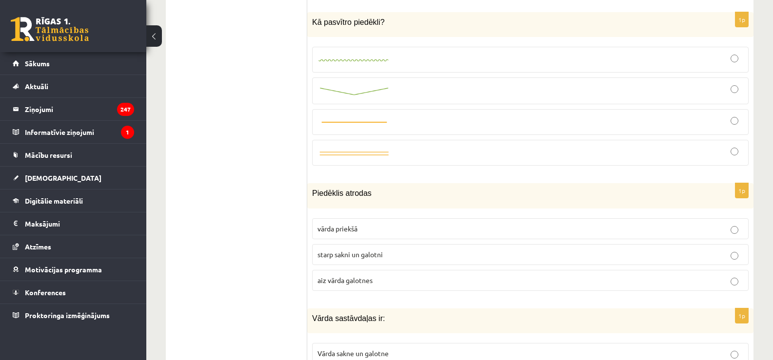
scroll to position [1743, 0]
click at [479, 126] on div at bounding box center [530, 122] width 426 height 15
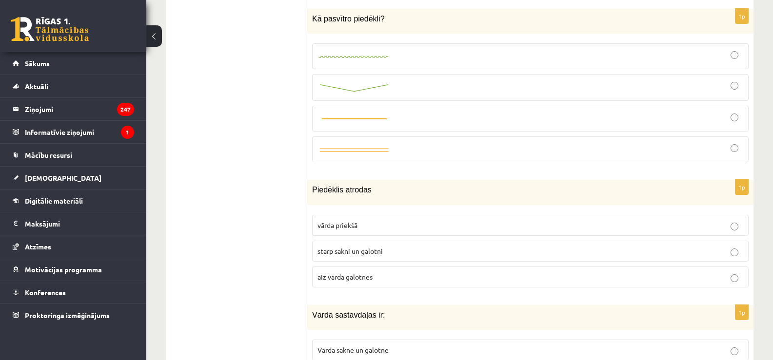
scroll to position [1746, 0]
click at [489, 149] on div at bounding box center [530, 151] width 426 height 16
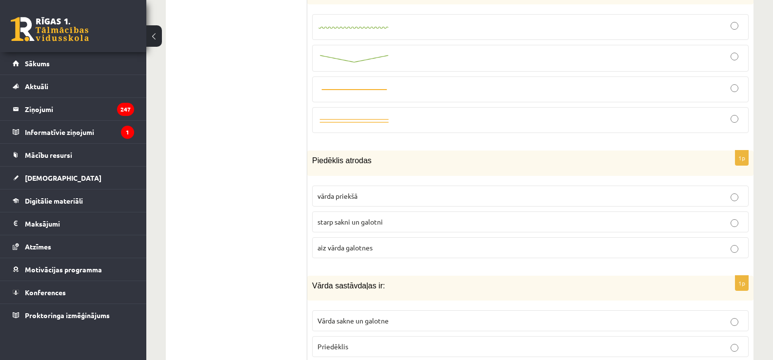
scroll to position [1767, 0]
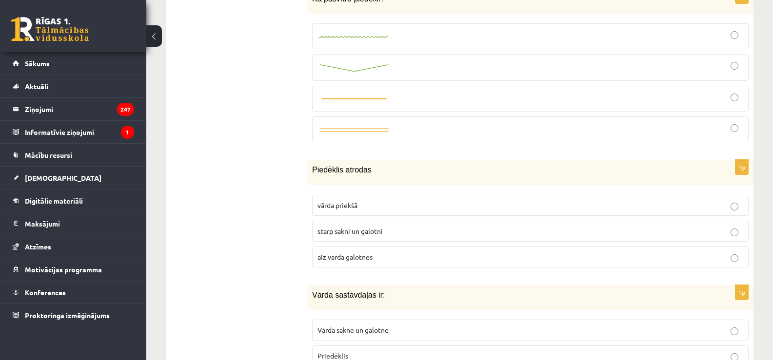
click at [473, 62] on div at bounding box center [530, 67] width 426 height 16
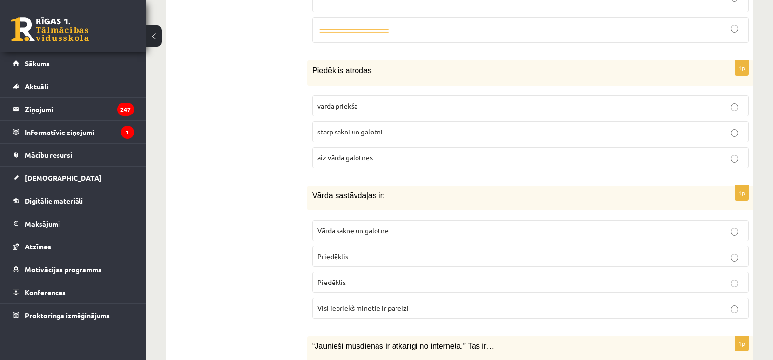
scroll to position [1868, 0]
click at [415, 153] on p "aiz vārda galotnes" at bounding box center [530, 156] width 426 height 10
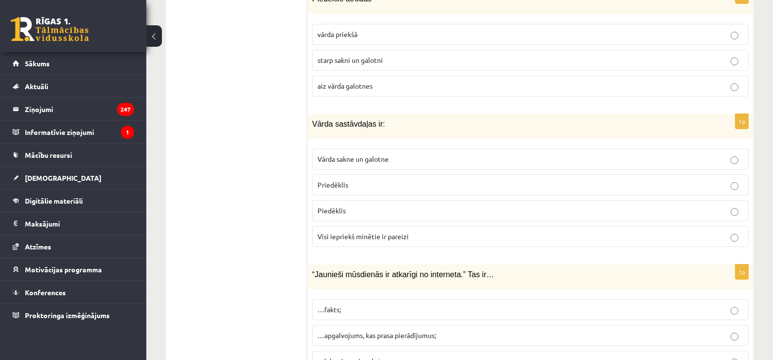
scroll to position [1940, 0]
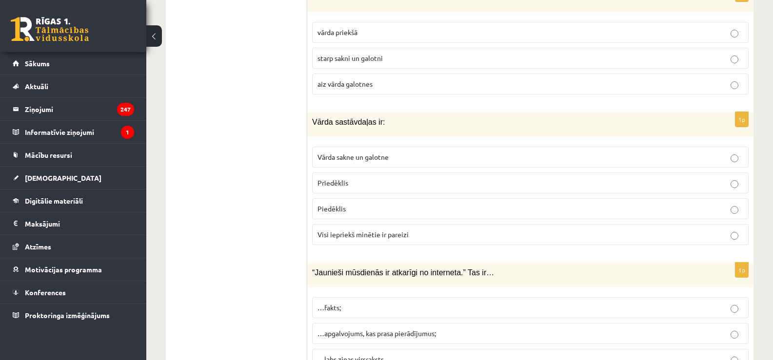
click at [413, 231] on p "Visi iepriekš minētie ir pareizi" at bounding box center [530, 235] width 426 height 10
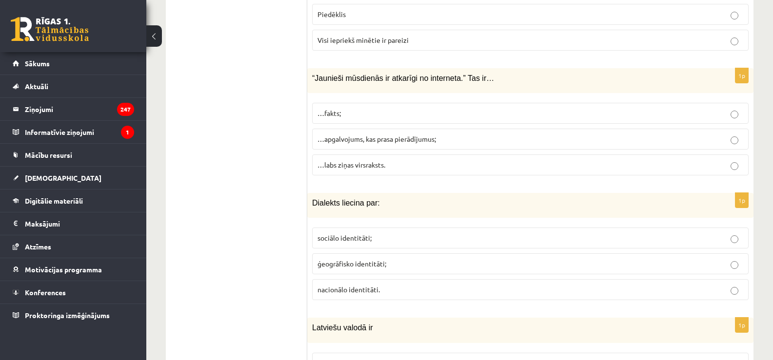
scroll to position [2135, 0]
click at [394, 117] on p "…fakts;" at bounding box center [530, 113] width 426 height 10
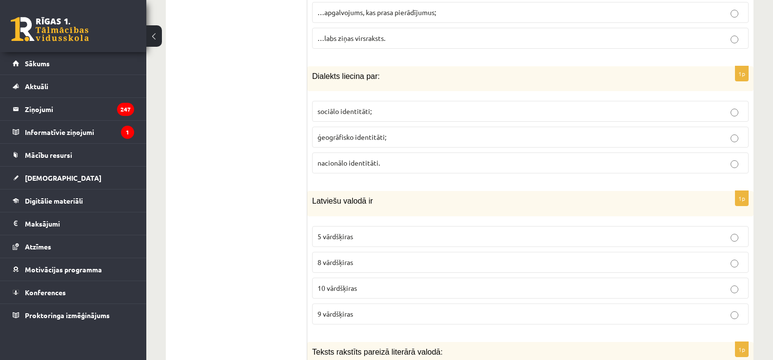
scroll to position [2261, 0]
click at [374, 117] on label "sociālo identitāti;" at bounding box center [530, 110] width 436 height 21
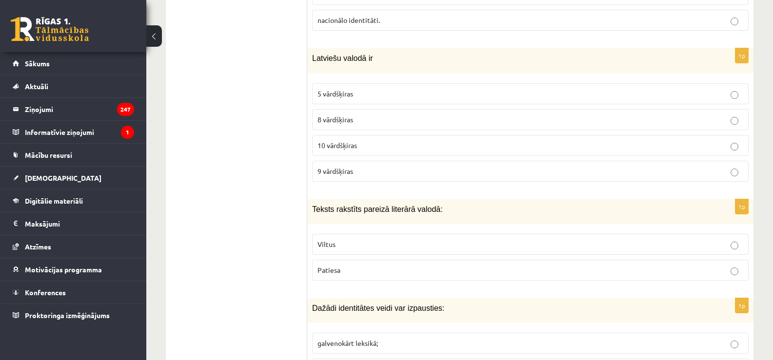
scroll to position [2405, 0]
click at [368, 118] on p "8 vārdšķiras" at bounding box center [530, 119] width 426 height 10
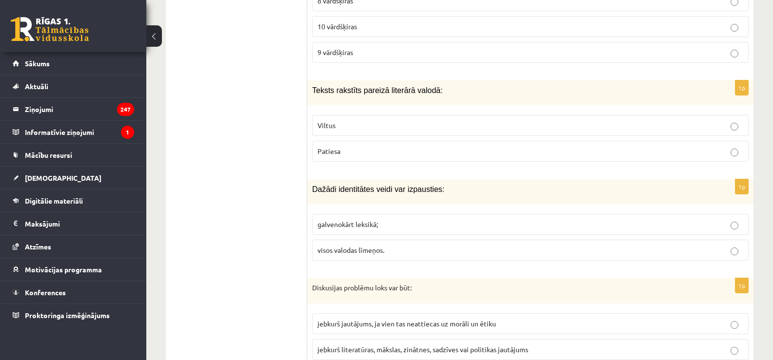
scroll to position [2571, 0]
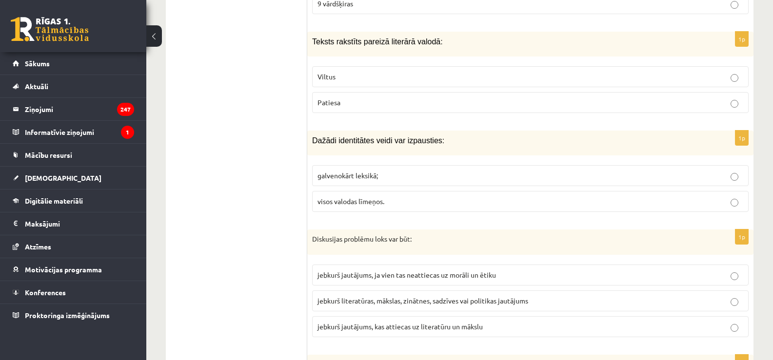
click at [378, 101] on p "Patiesa" at bounding box center [530, 102] width 426 height 10
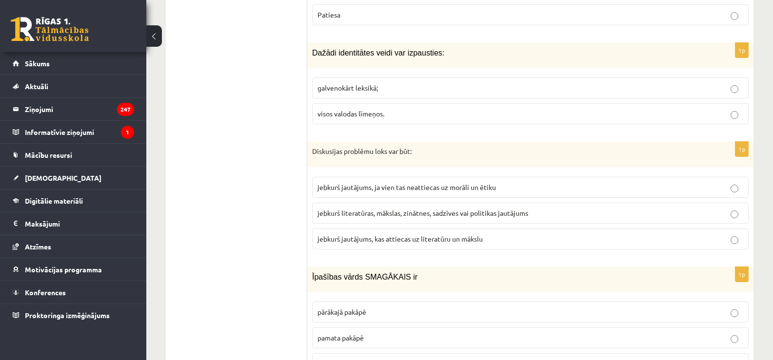
scroll to position [2665, 0]
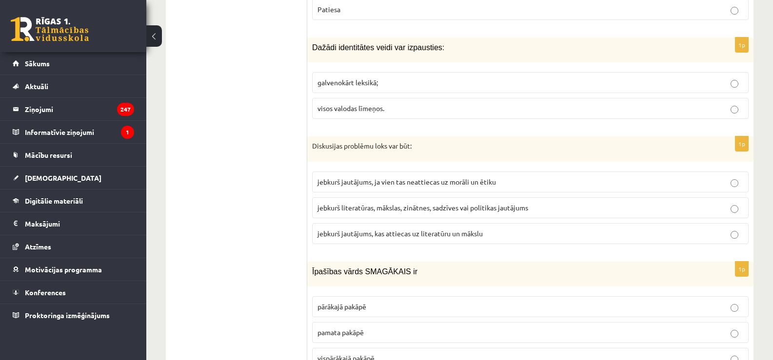
click at [407, 110] on p "visos valodas līmeņos." at bounding box center [530, 108] width 426 height 10
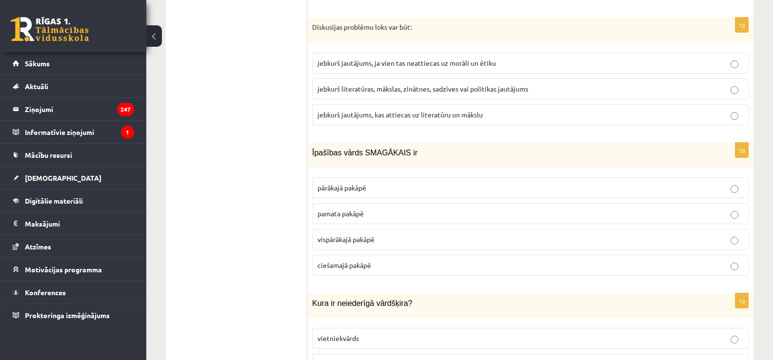
scroll to position [2783, 0]
click at [410, 91] on span "jebkurš literatūras, mākslas, zinātnes, sadzīves vai politikas jautājums" at bounding box center [422, 89] width 211 height 9
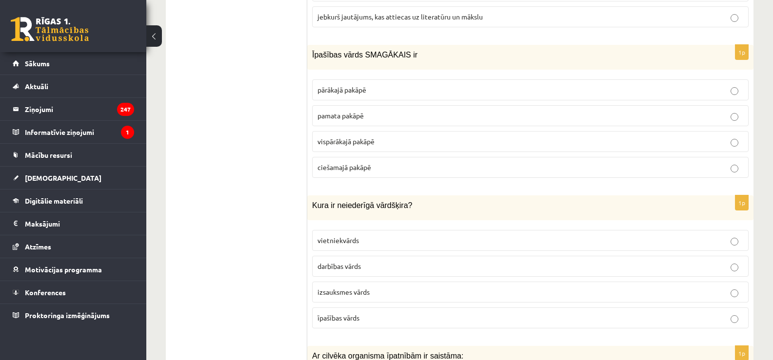
scroll to position [2885, 0]
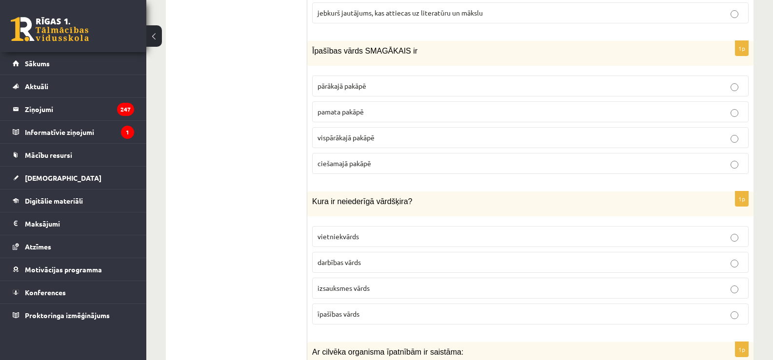
click at [394, 137] on p "vispārākajā pakāpē" at bounding box center [530, 138] width 426 height 10
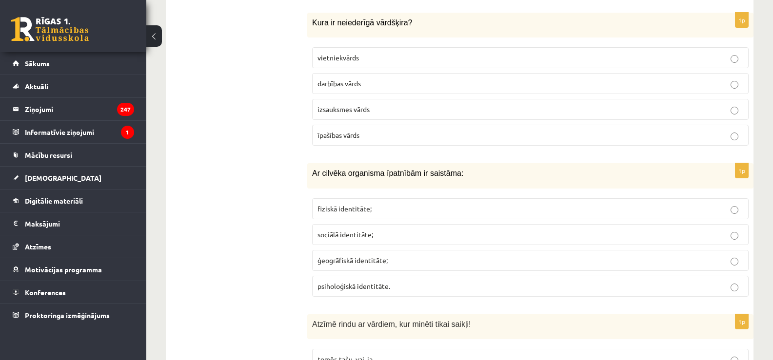
scroll to position [3064, 0]
click at [418, 78] on label "darbības vārds" at bounding box center [530, 84] width 436 height 21
click at [387, 204] on p "fiziskā identitāte;" at bounding box center [530, 209] width 426 height 10
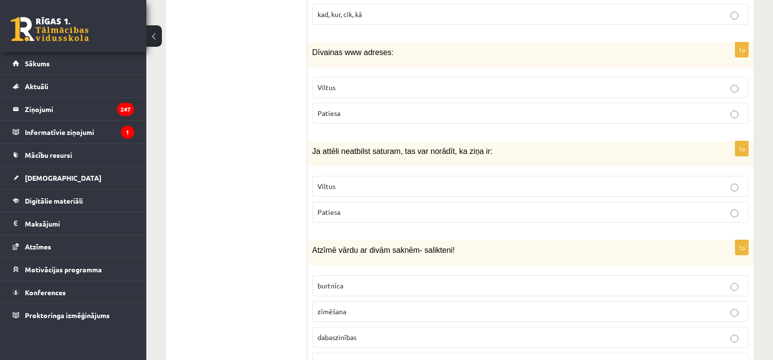
scroll to position [3487, 0]
click at [371, 82] on p "Viltus" at bounding box center [530, 87] width 426 height 10
click at [355, 193] on label "Viltus" at bounding box center [530, 185] width 436 height 21
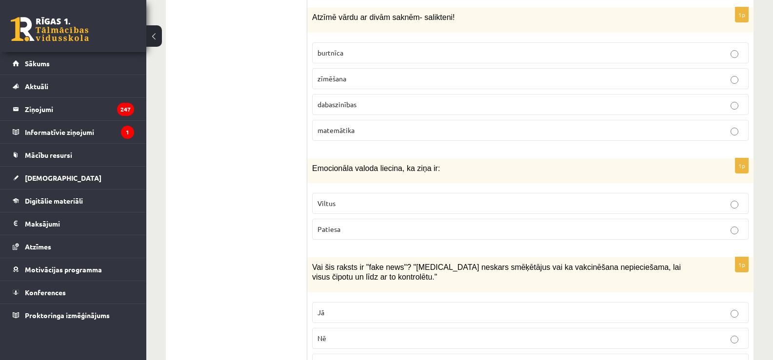
scroll to position [3719, 0]
click at [361, 103] on p "dabaszinības" at bounding box center [530, 106] width 426 height 10
click at [377, 201] on p "Viltus" at bounding box center [530, 205] width 426 height 10
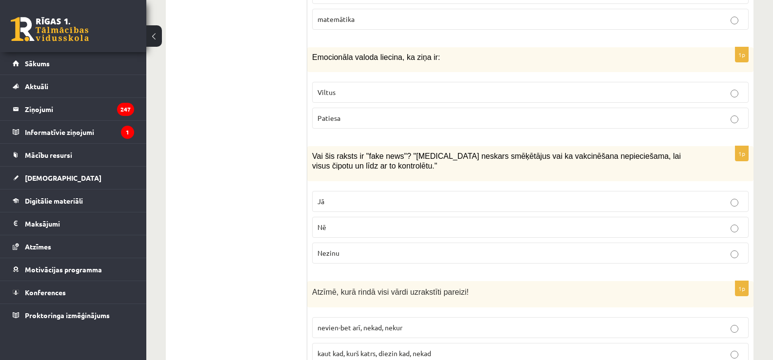
scroll to position [3834, 0]
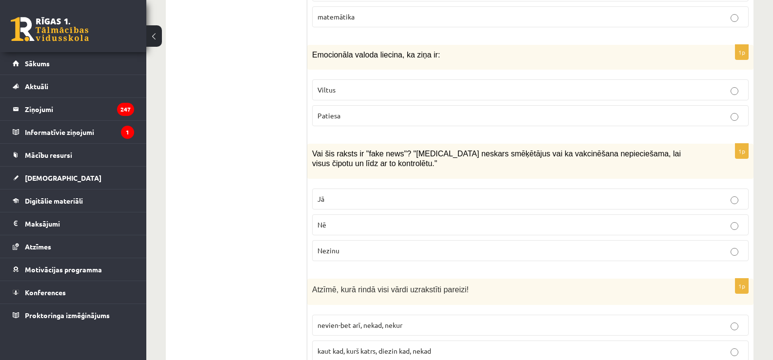
click at [377, 201] on p "Jā" at bounding box center [530, 199] width 426 height 10
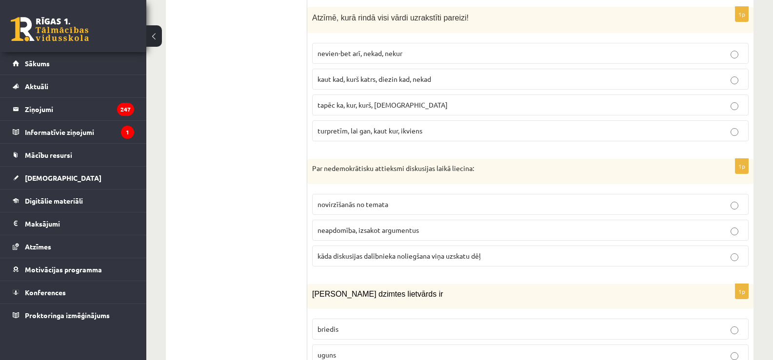
scroll to position [4106, 0]
click at [389, 129] on span "turpretīm, lai gan, kaut kur, ikviens" at bounding box center [369, 130] width 105 height 9
click at [393, 255] on span "kāda diskusijas dalībnieka noliegšana viņa uzskatu dēļ" at bounding box center [398, 255] width 163 height 9
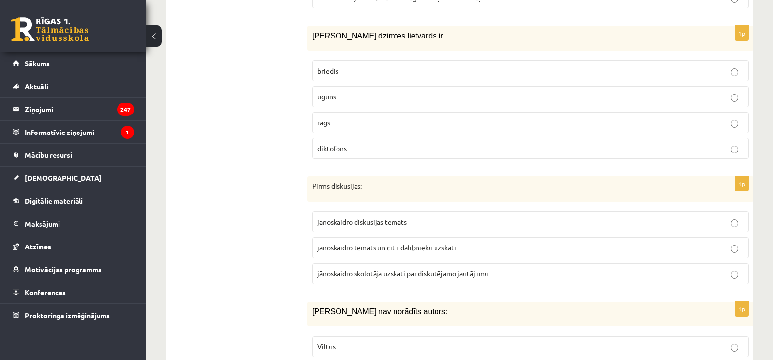
scroll to position [4360, 0]
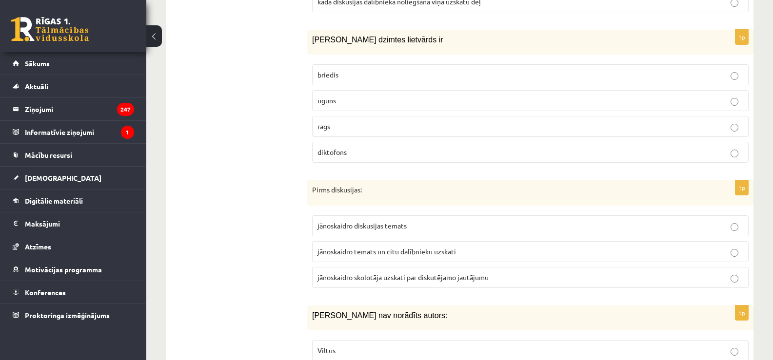
click at [421, 226] on p "jānoskaidro diskusijas temats" at bounding box center [530, 226] width 426 height 10
click at [360, 106] on label "uguns" at bounding box center [530, 100] width 436 height 21
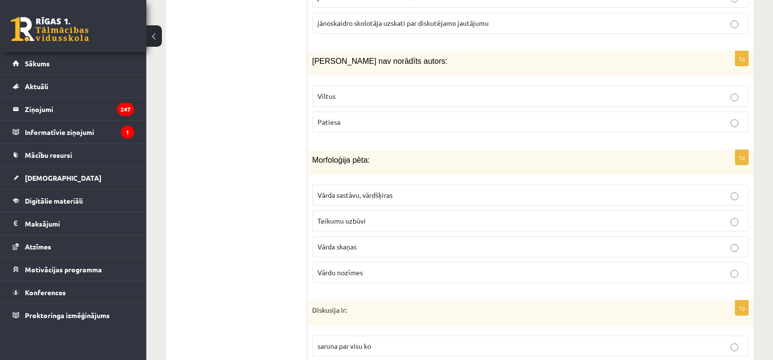
scroll to position [4615, 0]
click at [342, 94] on p "Viltus" at bounding box center [530, 96] width 426 height 10
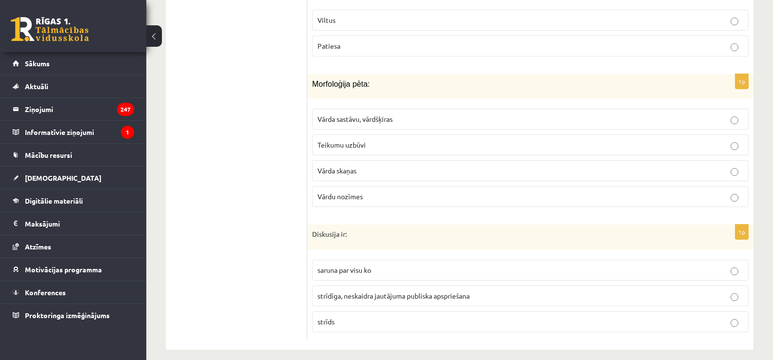
scroll to position [4691, 0]
click at [378, 118] on span "Vārda sastāvu, vārdšķiras" at bounding box center [354, 118] width 75 height 9
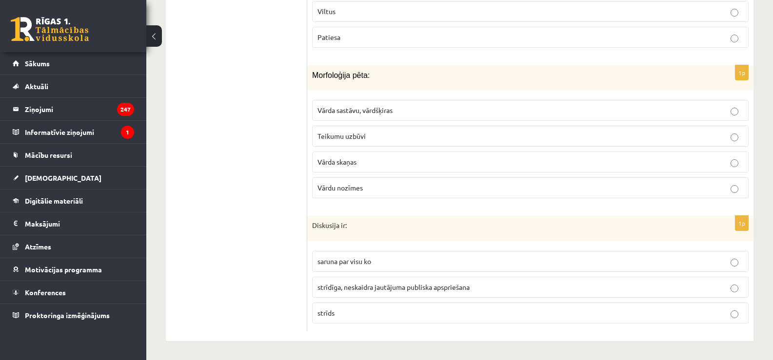
click at [432, 261] on p "saruna par visu ko" at bounding box center [530, 261] width 426 height 10
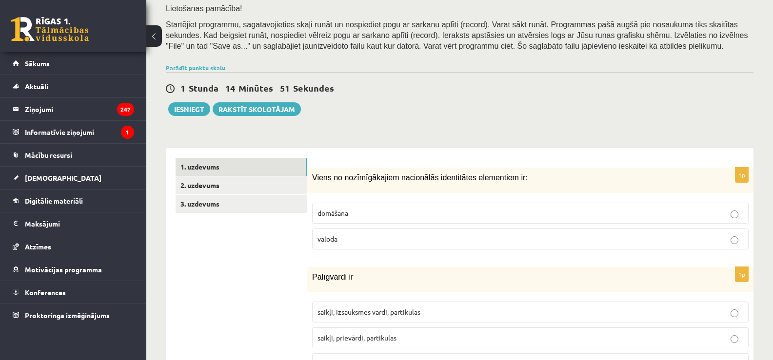
scroll to position [180, 0]
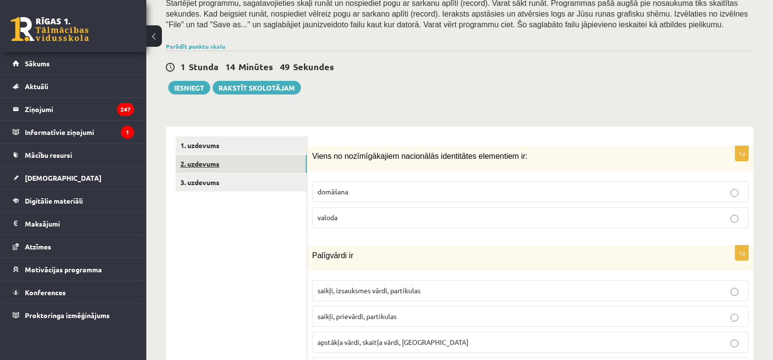
click at [280, 166] on link "2. uzdevums" at bounding box center [240, 164] width 131 height 18
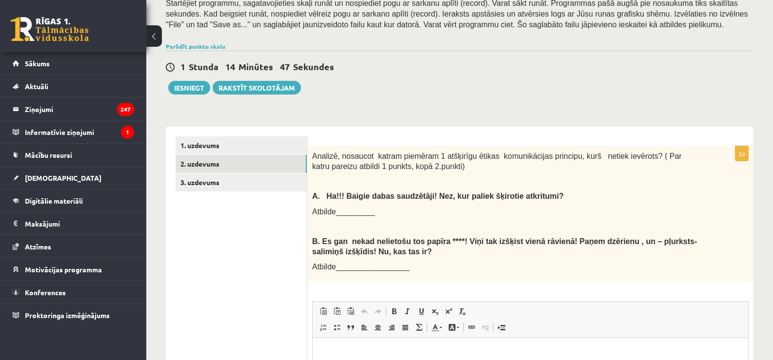
scroll to position [0, 0]
click at [352, 211] on span "Atbilde_________" at bounding box center [343, 212] width 63 height 8
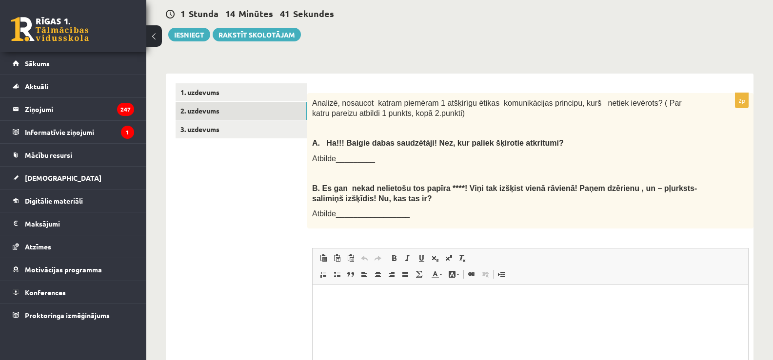
scroll to position [234, 0]
click at [394, 313] on html at bounding box center [529, 300] width 435 height 30
click at [350, 156] on span "Atbilde_________" at bounding box center [343, 158] width 63 height 8
click at [352, 307] on html at bounding box center [529, 300] width 435 height 30
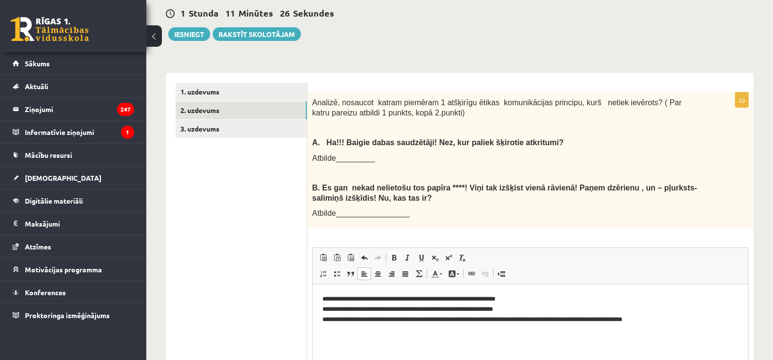
click at [339, 336] on html "**********" at bounding box center [529, 315] width 435 height 60
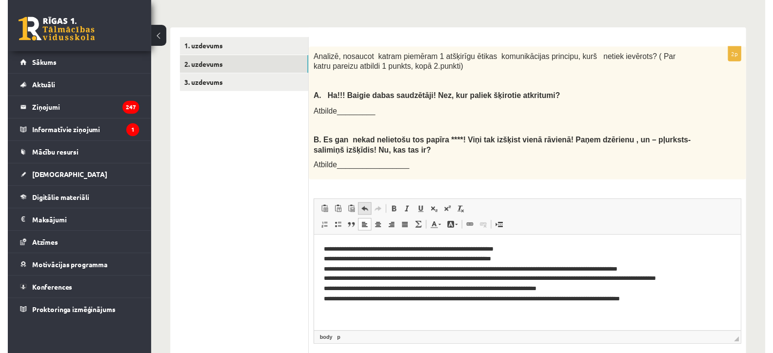
scroll to position [278, 0]
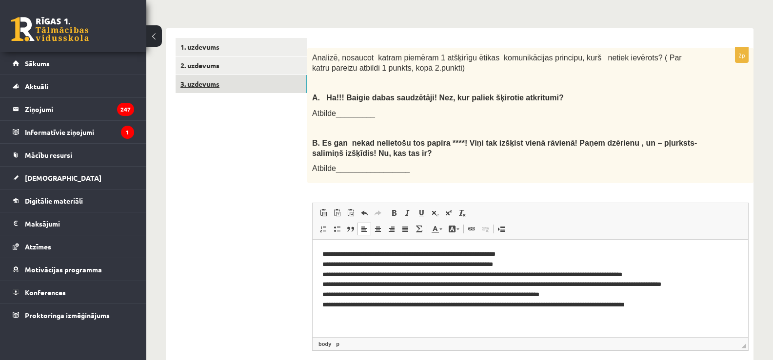
click at [216, 82] on link "3. uzdevums" at bounding box center [240, 84] width 131 height 18
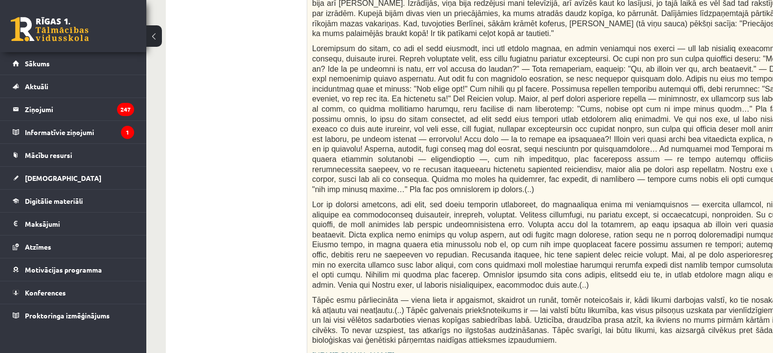
scroll to position [445, 0]
click at [394, 351] on link "https://satori.lv/article/musu-zemapzinas-pagrabi" at bounding box center [353, 355] width 82 height 8
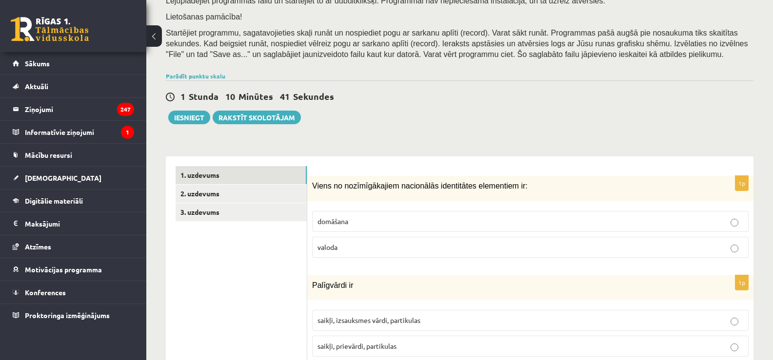
scroll to position [209, 0]
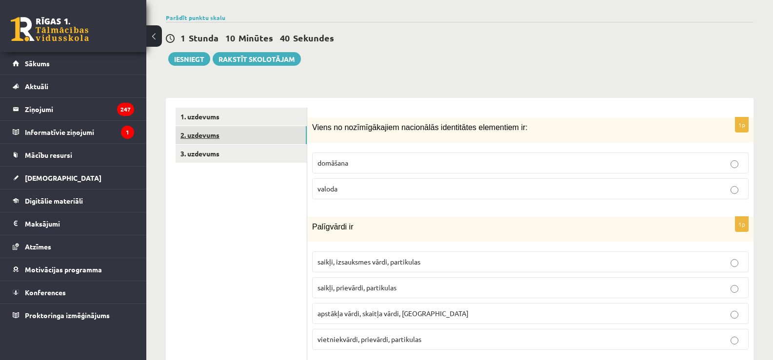
click at [287, 133] on link "2. uzdevums" at bounding box center [240, 135] width 131 height 18
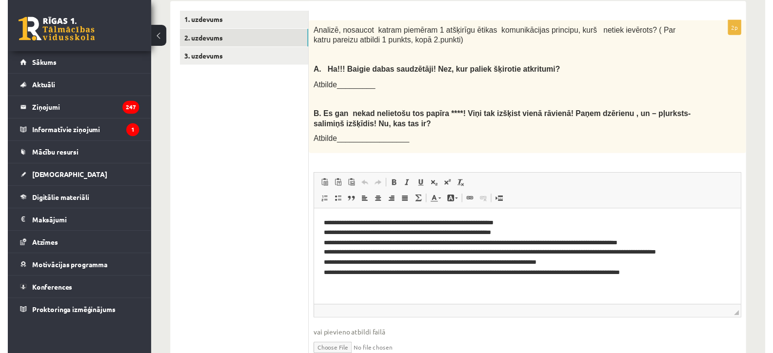
scroll to position [306, 0]
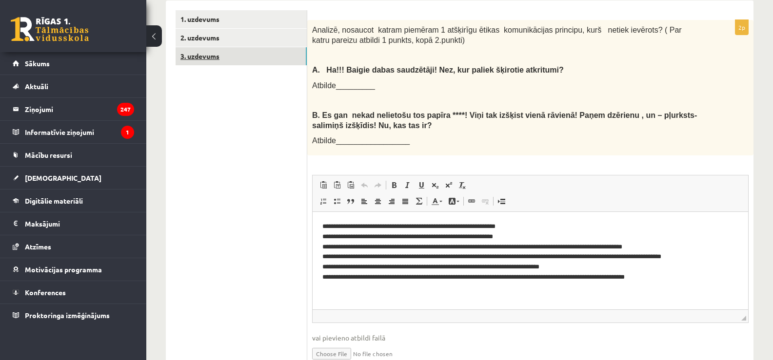
click at [290, 63] on link "3. uzdevums" at bounding box center [240, 56] width 131 height 18
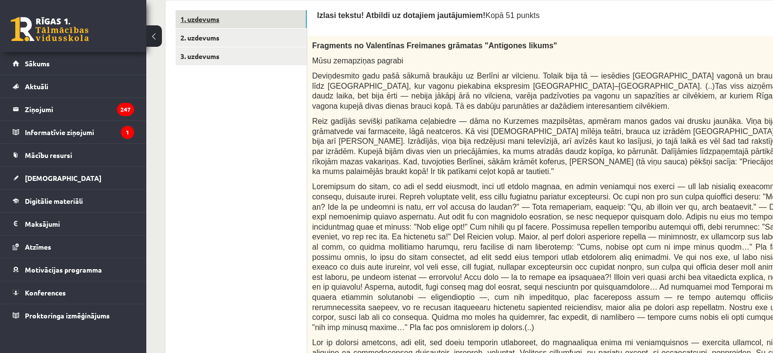
click at [267, 19] on link "1. uzdevums" at bounding box center [240, 19] width 131 height 18
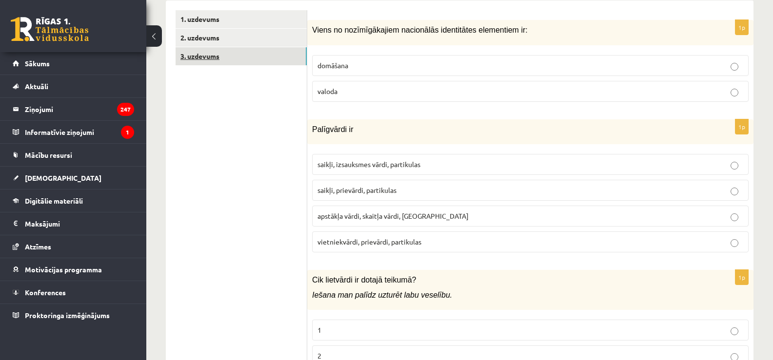
click at [294, 53] on link "3. uzdevums" at bounding box center [240, 56] width 131 height 18
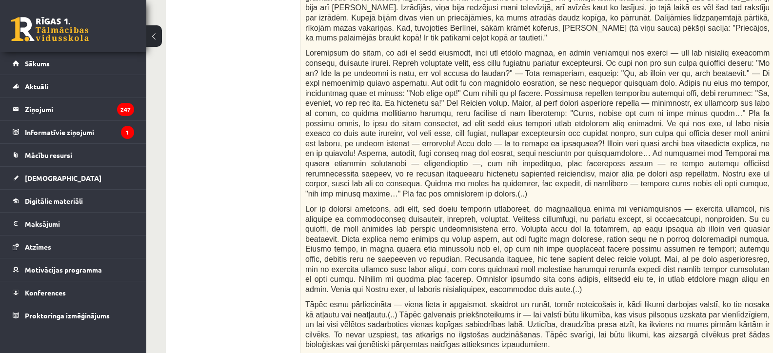
scroll to position [0, 6]
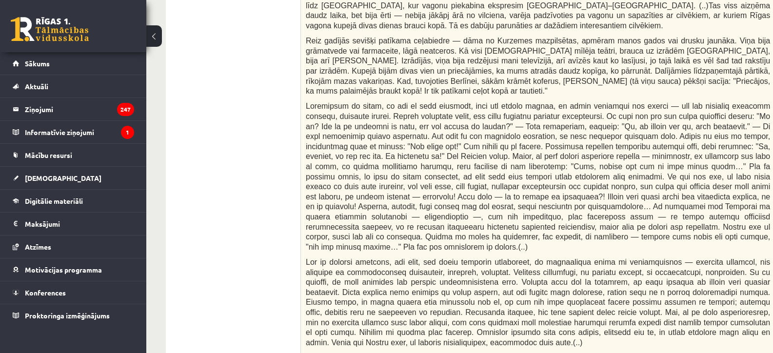
click at [589, 17] on span "Deviņdesmito gadu pašā sākumā braukāju uz Berlīni ar vilcienu. Tolaik bija tā —…" at bounding box center [538, 10] width 464 height 39
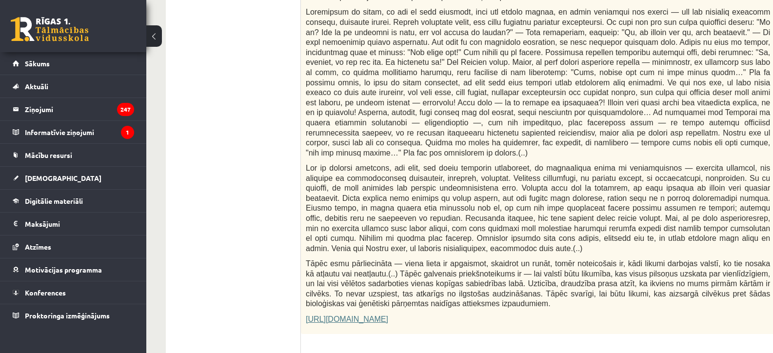
scroll to position [482, 0]
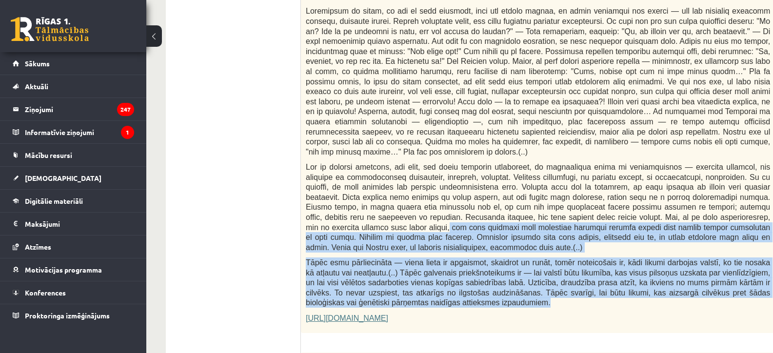
drag, startPoint x: 640, startPoint y: 198, endPoint x: 744, endPoint y: 270, distance: 126.8
click at [744, 270] on div "Fragments no Valentīnas Freimanes grāmatas "Antigones likums" Mūsu zemapziņas p…" at bounding box center [562, 96] width 523 height 473
copy div "kad savu nepatiku pret atsevišķu indivīdu pirmajā mirklī esmu bijusi gatava att…"
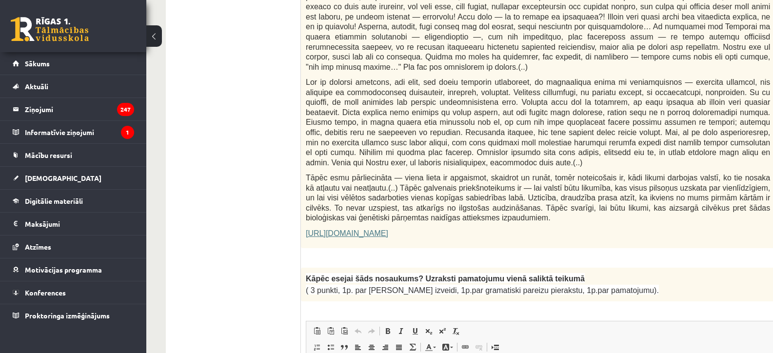
scroll to position [585, 0]
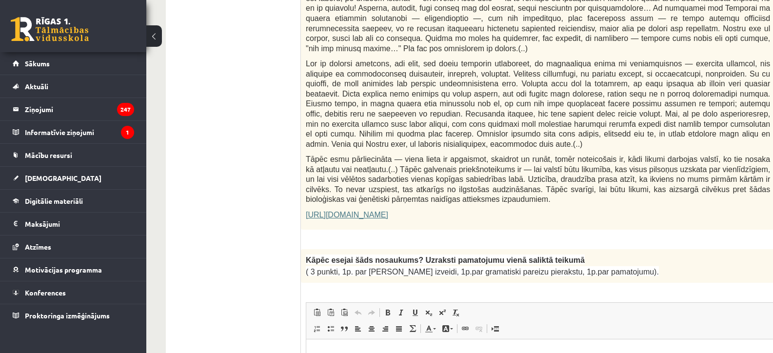
drag, startPoint x: 308, startPoint y: 230, endPoint x: 310, endPoint y: 220, distance: 9.9
click at [310, 249] on div "Kāpēc esejai šāds nosaukums? Uzraksti pamatojumu vienā saliktā teikumā ( 3 punk…" at bounding box center [562, 266] width 523 height 34
drag, startPoint x: 306, startPoint y: 229, endPoint x: 623, endPoint y: 246, distance: 317.3
click at [623, 249] on div "Kāpēc esejai šāds nosaukums? Uzraksti pamatojumu vienā saliktā teikumā ( 3 punk…" at bounding box center [562, 266] width 523 height 34
copy div "Kāpēc esejai šāds nosaukums? Uzraksti pamatojumu vienā saliktā teikumā ( 3 punk…"
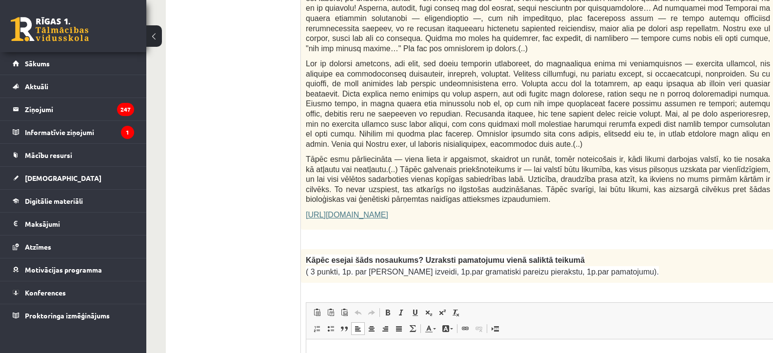
click at [536, 359] on html at bounding box center [562, 354] width 512 height 30
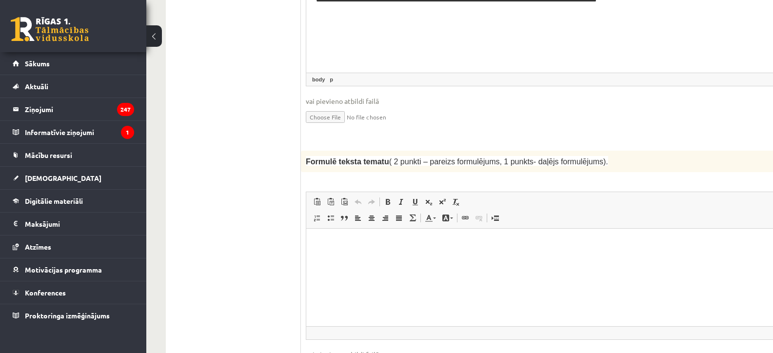
scroll to position [939, 0]
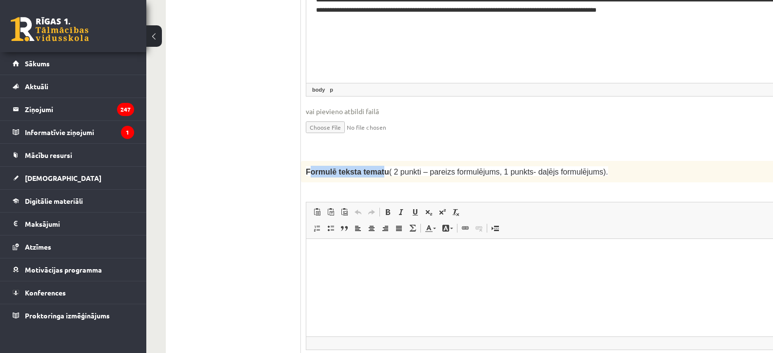
drag, startPoint x: 308, startPoint y: 138, endPoint x: 367, endPoint y: 146, distance: 59.9
click at [367, 166] on p "Formulē teksta tematu ( 2 punkti – pareizs formulējums, 1 punkts- daļējs formul…" at bounding box center [538, 172] width 464 height 12
click at [365, 161] on div "2p Formulē teksta tematu ( 2 punkti – pareizs formulējums, 1 punkts- daļējs for…" at bounding box center [562, 283] width 523 height 244
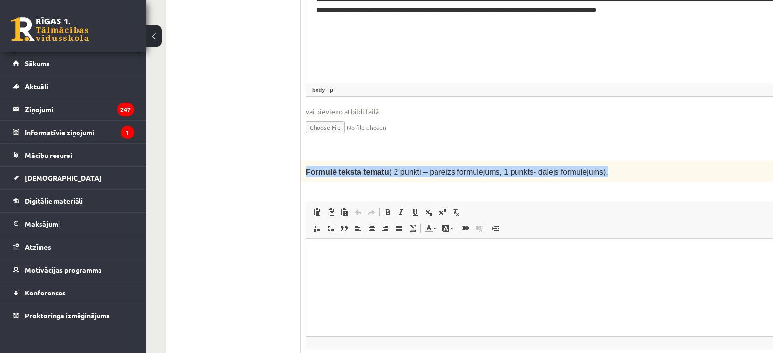
drag, startPoint x: 306, startPoint y: 140, endPoint x: 594, endPoint y: 139, distance: 288.1
click at [594, 166] on p "Formulē teksta tematu ( 2 punkti – pareizs formulējums, 1 punkts- daļējs formul…" at bounding box center [538, 172] width 464 height 12
copy span "Formulē teksta tematu ( 2 punkti – pareizs formulējums, 1 punkts- daļējs formul…"
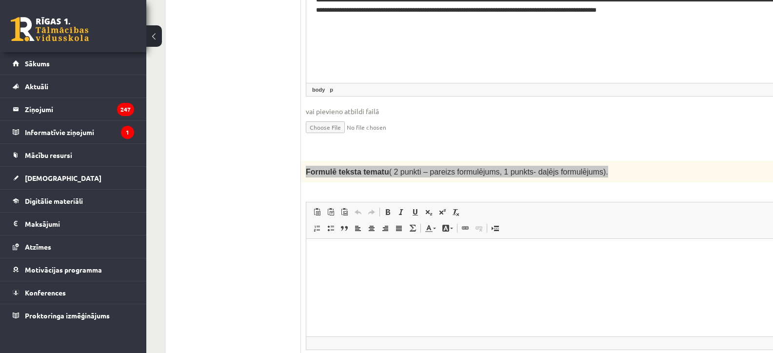
click at [343, 266] on html at bounding box center [562, 254] width 512 height 30
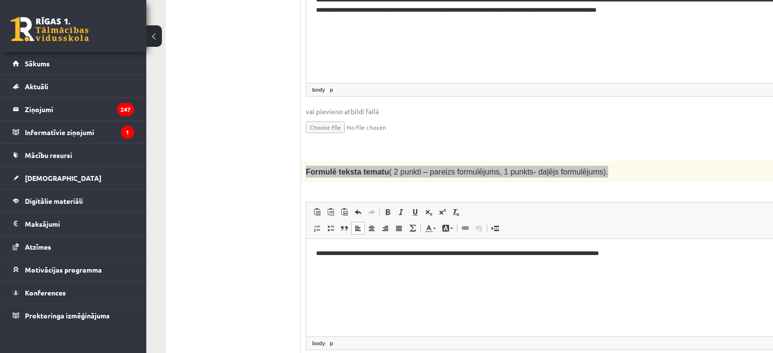
click at [466, 269] on html "**********" at bounding box center [562, 254] width 512 height 30
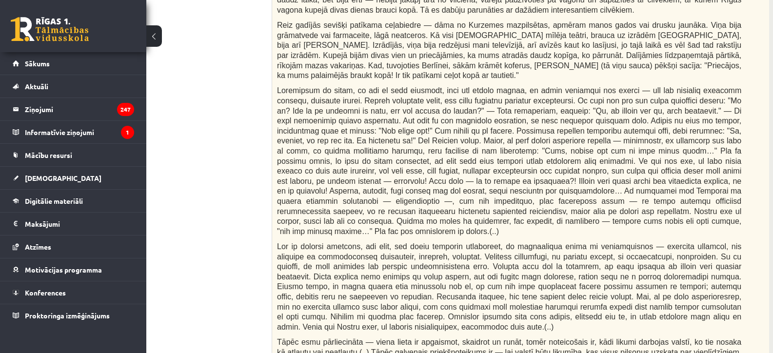
scroll to position [0, 21]
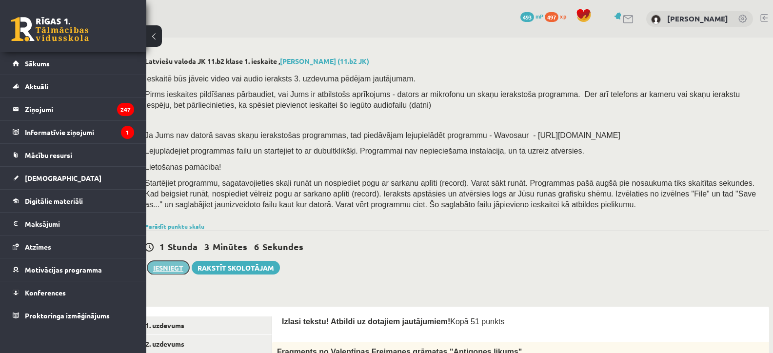
click at [172, 273] on button "Iesniegt" at bounding box center [168, 268] width 42 height 14
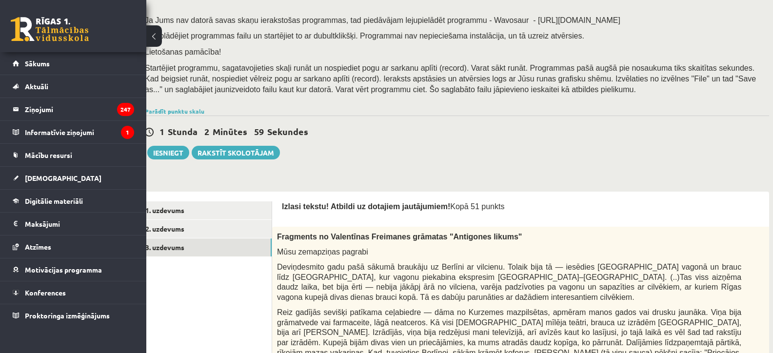
scroll to position [121, 21]
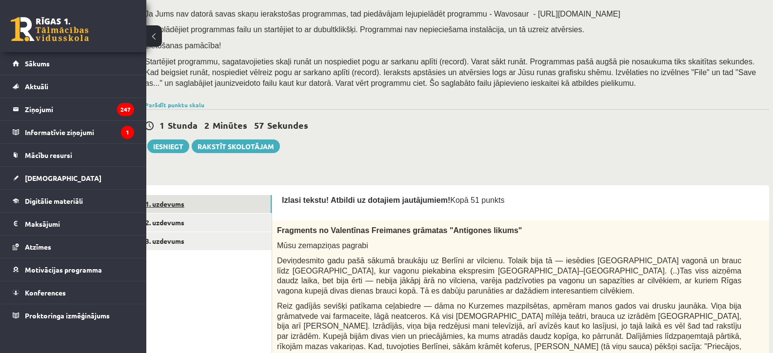
click at [237, 201] on link "1. uzdevums" at bounding box center [205, 204] width 131 height 18
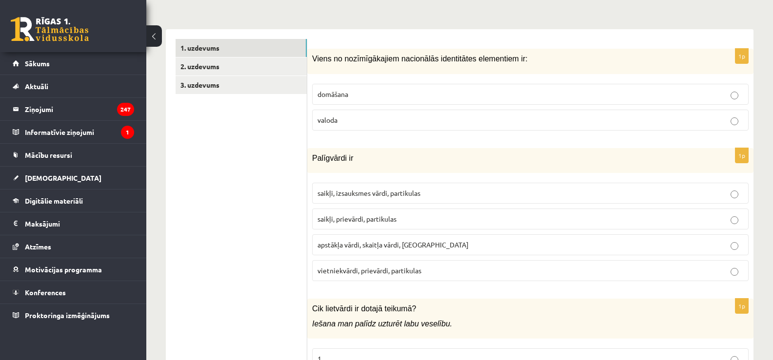
scroll to position [0, 0]
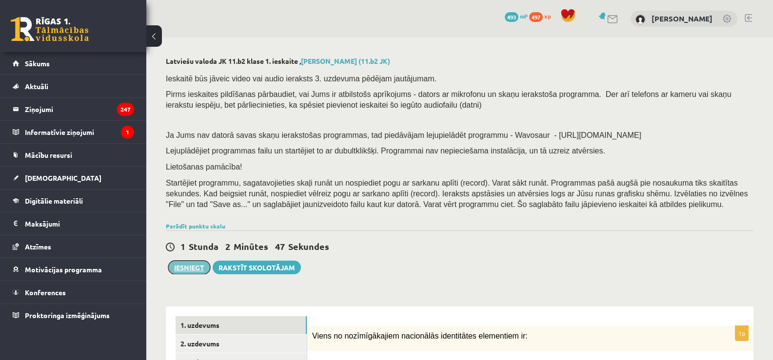
click at [193, 266] on button "Iesniegt" at bounding box center [189, 268] width 42 height 14
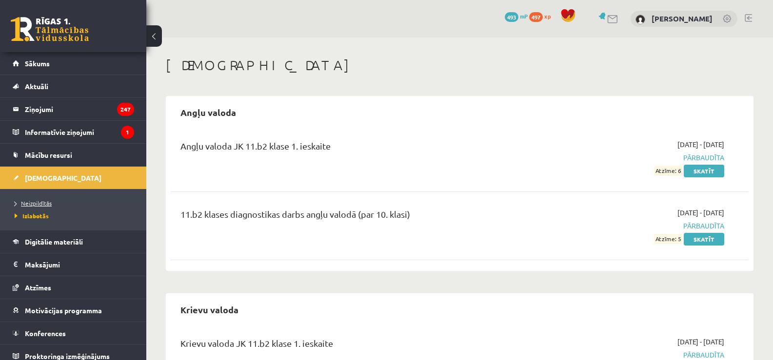
click at [42, 201] on span "Neizpildītās" at bounding box center [33, 203] width 37 height 8
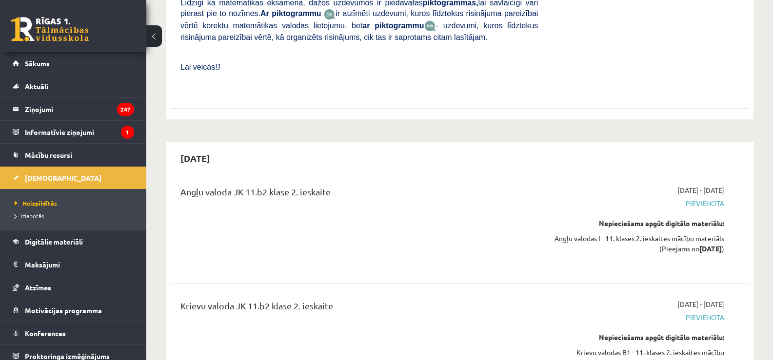
scroll to position [1071, 0]
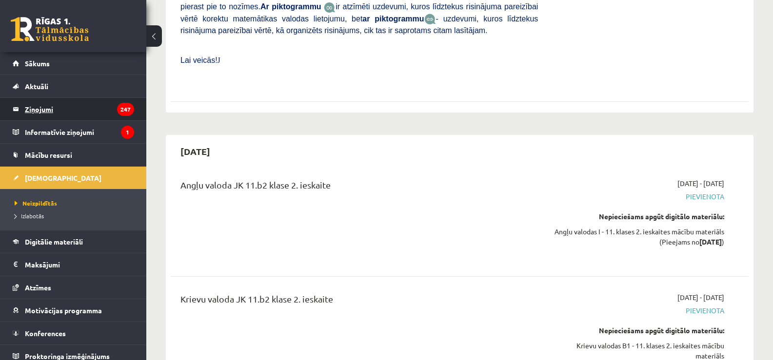
click at [80, 103] on legend "Ziņojumi 247" at bounding box center [79, 109] width 109 height 22
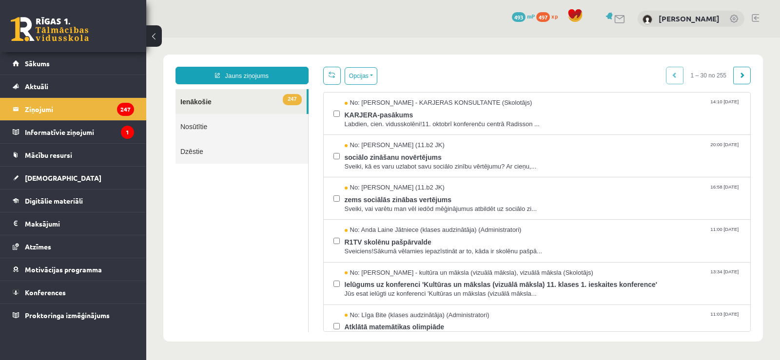
click at [245, 100] on link "247 Ienākošie" at bounding box center [240, 101] width 131 height 25
click at [371, 74] on button "Opcijas" at bounding box center [361, 76] width 33 height 18
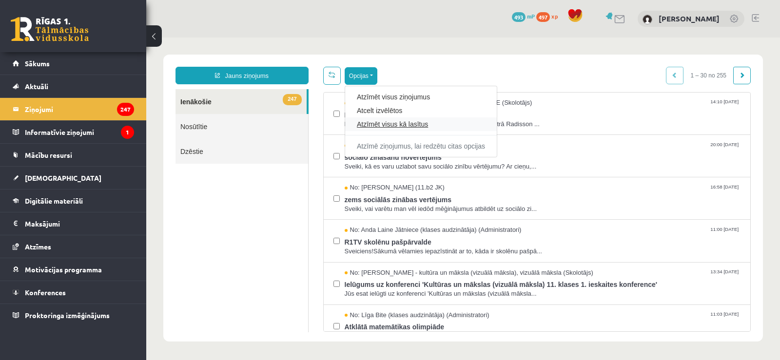
click at [428, 124] on link "Atzīmēt visus kā lasītus" at bounding box center [421, 124] width 128 height 10
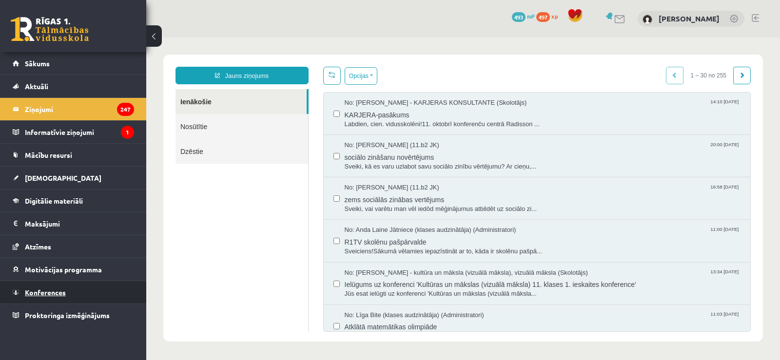
click at [53, 290] on span "Konferences" at bounding box center [45, 292] width 41 height 9
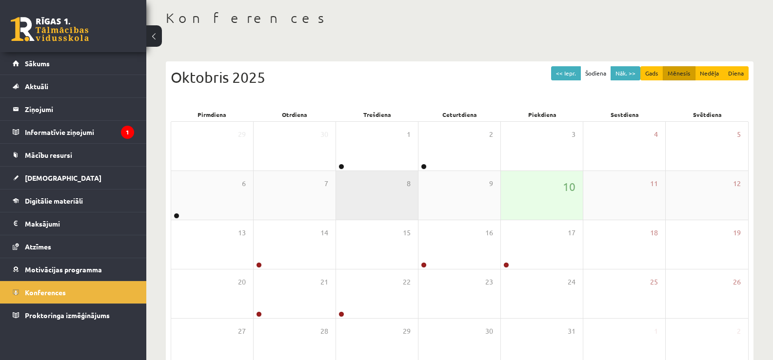
scroll to position [48, 0]
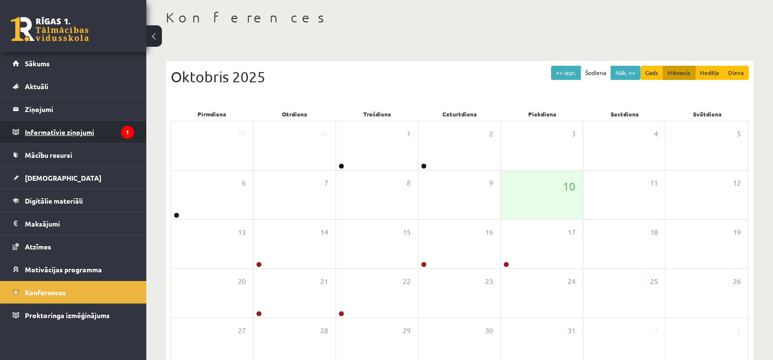
click at [87, 127] on legend "Informatīvie ziņojumi 1" at bounding box center [79, 132] width 109 height 22
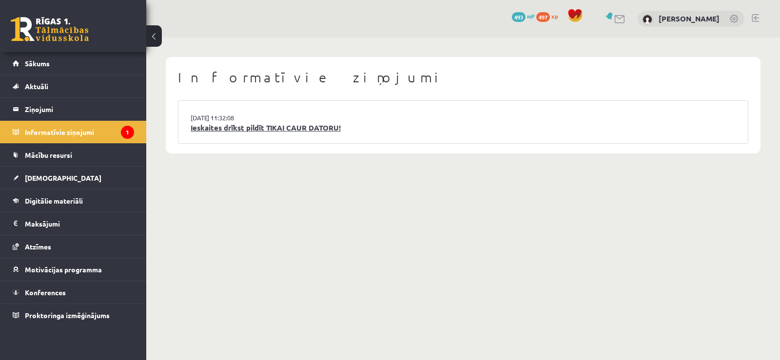
click at [253, 125] on link "Ieskaites drīkst pildīt TIKAI CAUR DATORU!" at bounding box center [463, 127] width 545 height 11
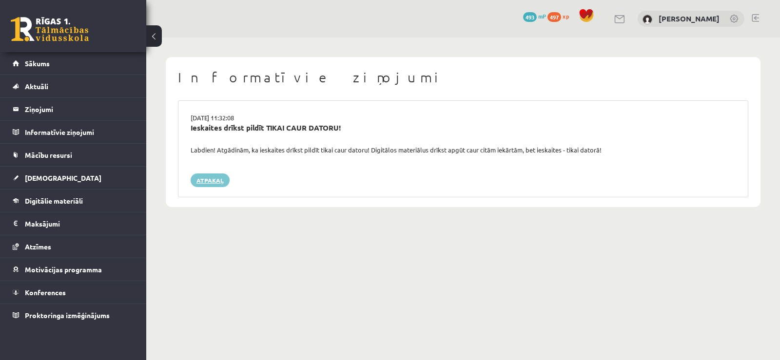
click at [218, 176] on link "Atpakaļ" at bounding box center [210, 181] width 39 height 14
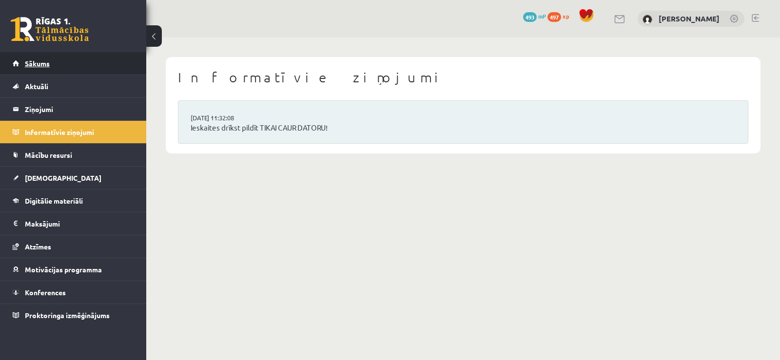
click at [24, 58] on link "Sākums" at bounding box center [73, 63] width 121 height 22
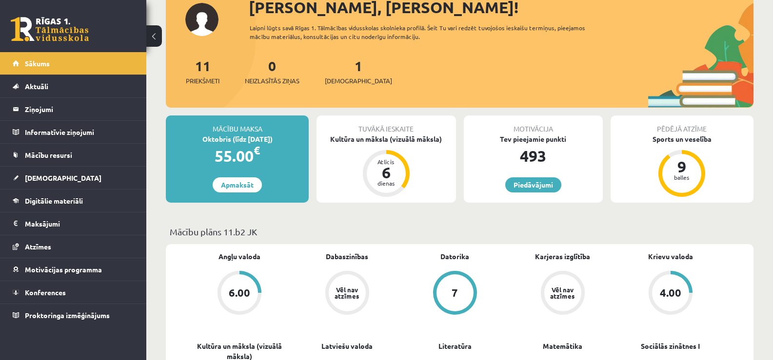
scroll to position [70, 0]
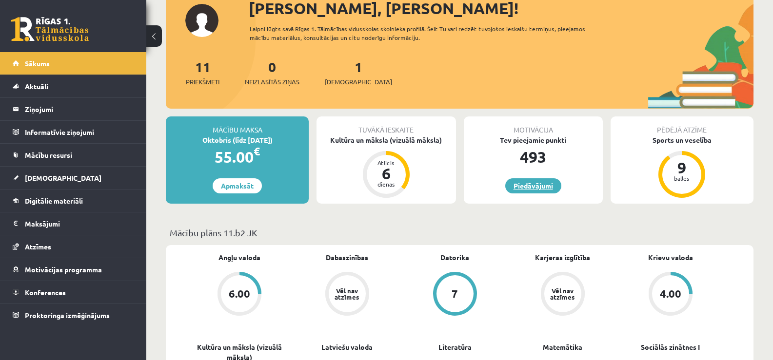
click at [541, 182] on link "Piedāvājumi" at bounding box center [533, 185] width 56 height 15
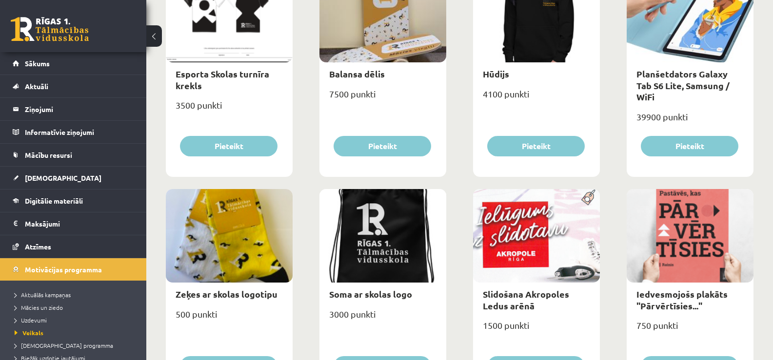
scroll to position [633, 0]
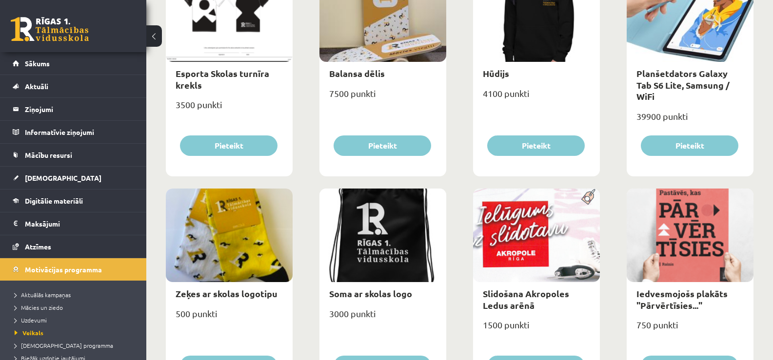
click at [534, 83] on div "Hūdijs" at bounding box center [536, 73] width 127 height 23
click at [605, 115] on div "Lietussargs 4000 punkti Pieteikt Cepure ar skolas logo 3100 punkti Pieteikt Krū…" at bounding box center [459, 186] width 592 height 1322
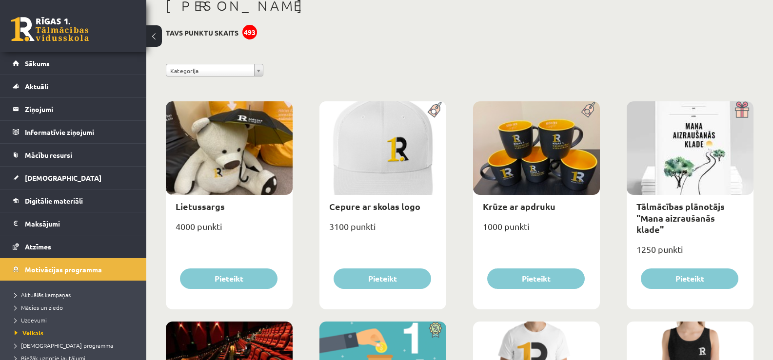
scroll to position [45, 0]
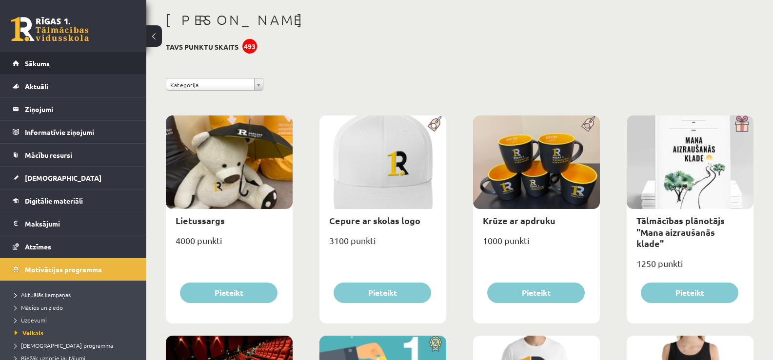
click at [78, 66] on link "Sākums" at bounding box center [73, 63] width 121 height 22
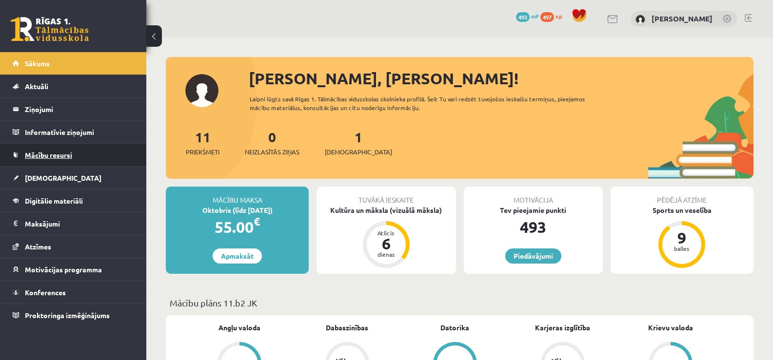
click at [52, 157] on span "Mācību resursi" at bounding box center [48, 155] width 47 height 9
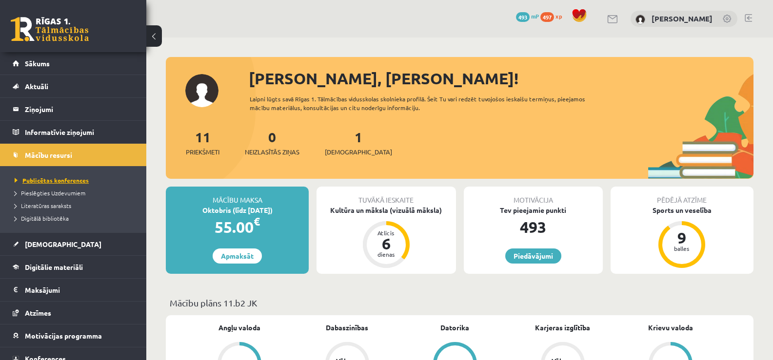
click at [62, 180] on span "Publicētas konferences" at bounding box center [52, 180] width 74 height 8
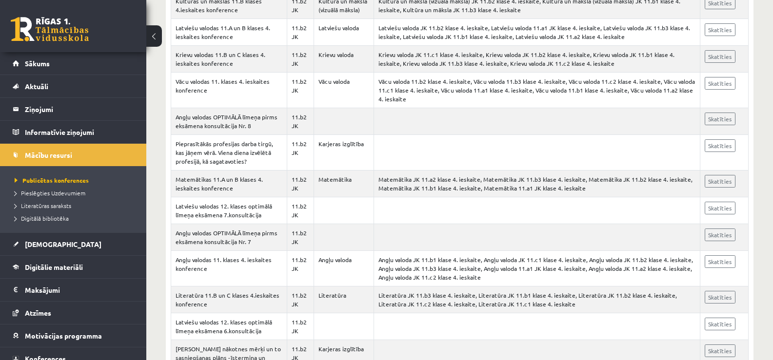
scroll to position [595, 0]
click at [50, 192] on span "Pieslēgties Uzdevumiem" at bounding box center [50, 193] width 71 height 8
click at [71, 269] on span "Digitālie materiāli" at bounding box center [54, 267] width 58 height 9
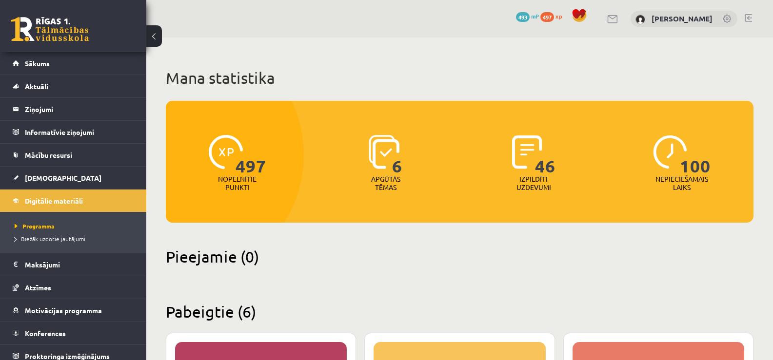
click at [390, 156] on img at bounding box center [384, 152] width 31 height 34
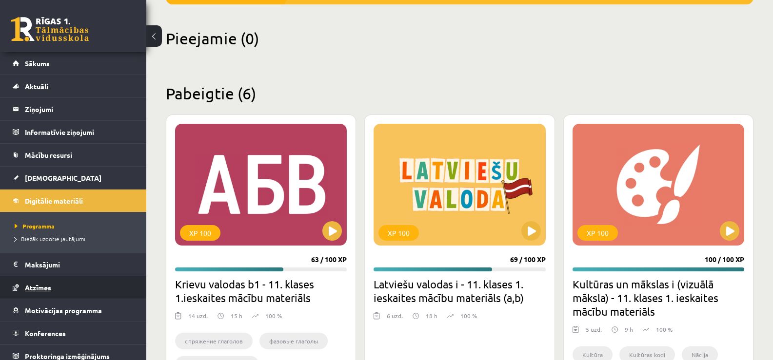
scroll to position [7, 0]
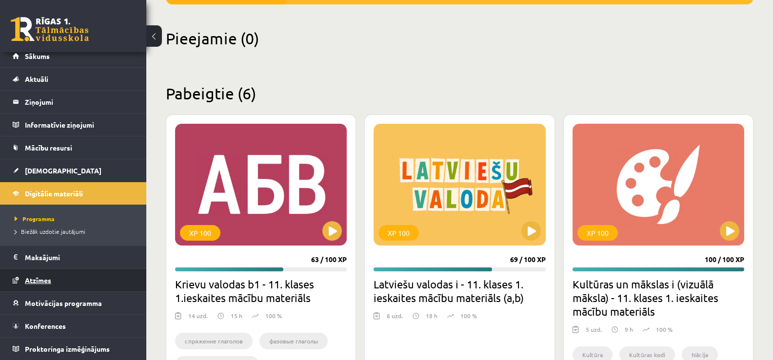
click at [42, 279] on span "Atzīmes" at bounding box center [38, 280] width 26 height 9
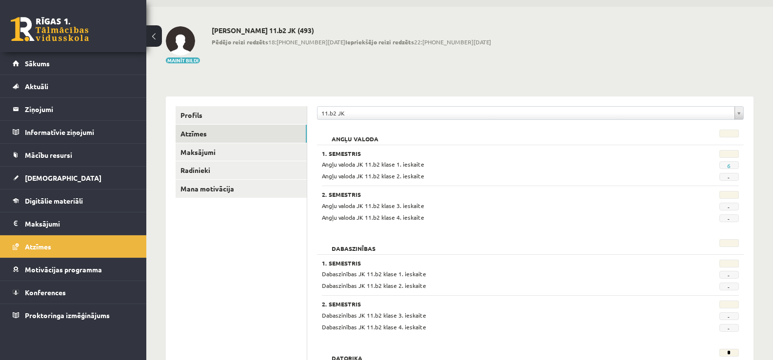
scroll to position [29, 0]
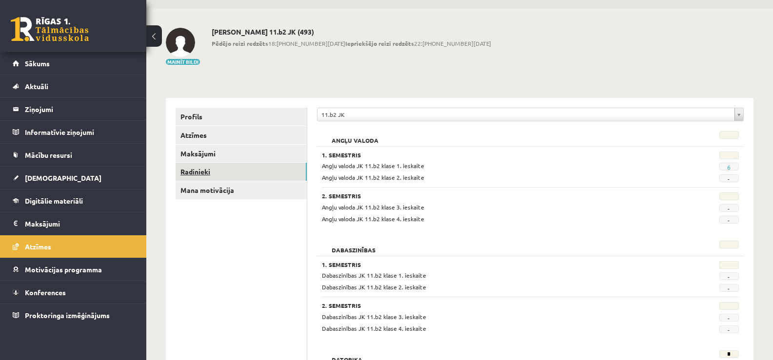
click at [203, 170] on link "Radinieki" at bounding box center [240, 172] width 131 height 18
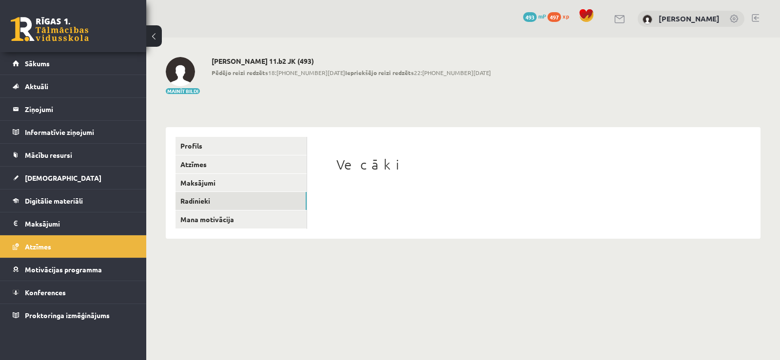
click at [375, 152] on div "Vecāki" at bounding box center [534, 182] width 434 height 91
click at [230, 215] on link "Mana motivācija" at bounding box center [240, 220] width 131 height 18
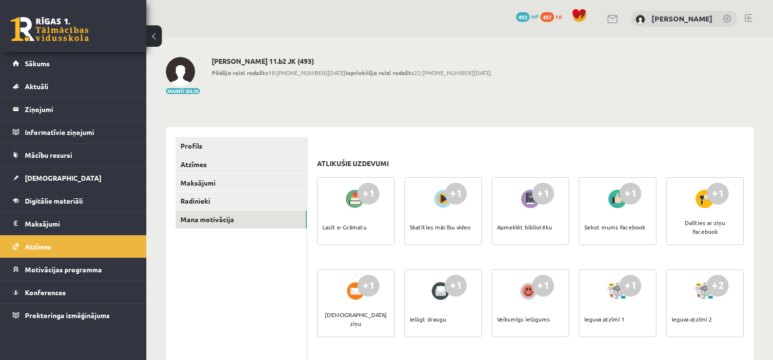
click at [353, 233] on div "Lasīt e-Grāmatu" at bounding box center [344, 227] width 44 height 34
click at [352, 203] on div at bounding box center [356, 199] width 28 height 22
click at [447, 204] on div at bounding box center [443, 199] width 28 height 22
click at [454, 192] on div "+1" at bounding box center [456, 194] width 22 height 22
click at [513, 226] on div "Apmeklēt bibliotēku" at bounding box center [524, 227] width 55 height 34
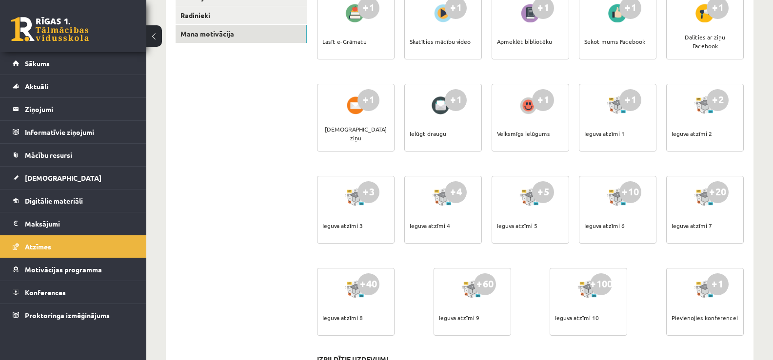
scroll to position [186, 0]
click at [428, 222] on div "Ieguva atzīmi 4" at bounding box center [429, 225] width 40 height 34
click at [460, 231] on div "+4 Ieguva atzīmi 4" at bounding box center [443, 209] width 78 height 68
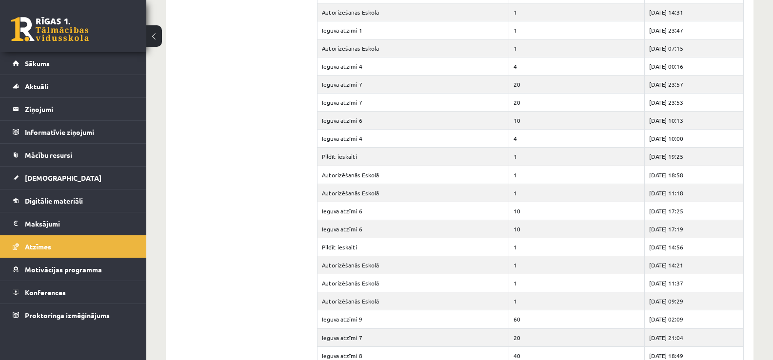
scroll to position [1733, 0]
click at [97, 269] on span "Motivācijas programma" at bounding box center [63, 269] width 77 height 9
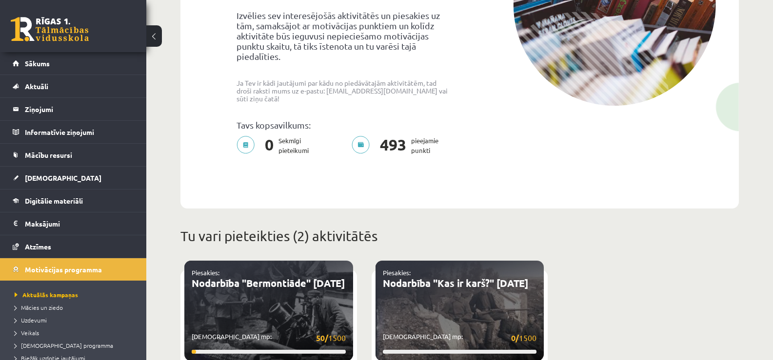
scroll to position [180, 0]
click at [249, 137] on p "0 Sekmīgi pieteikumi" at bounding box center [275, 145] width 78 height 19
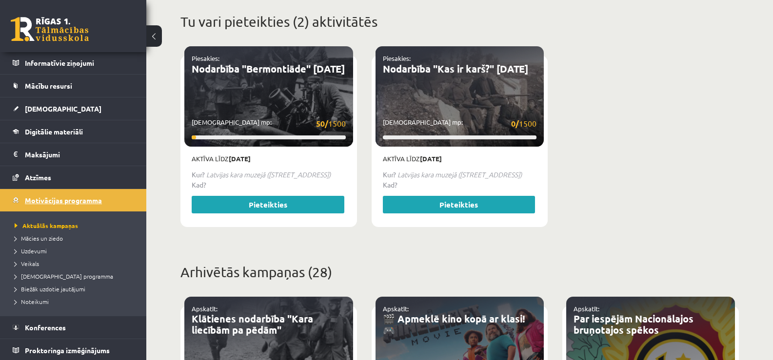
scroll to position [71, 0]
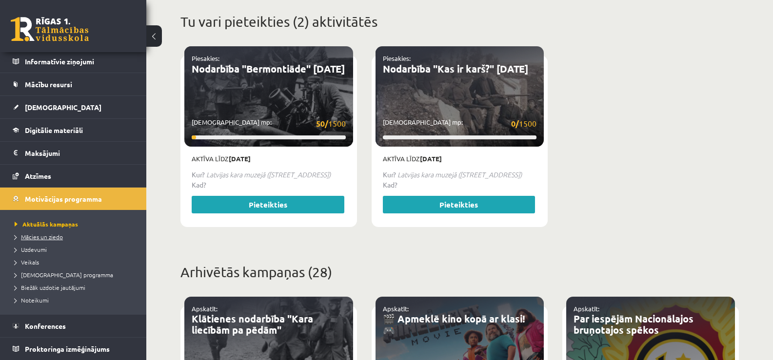
click at [50, 236] on span "Mācies un ziedo" at bounding box center [39, 237] width 48 height 8
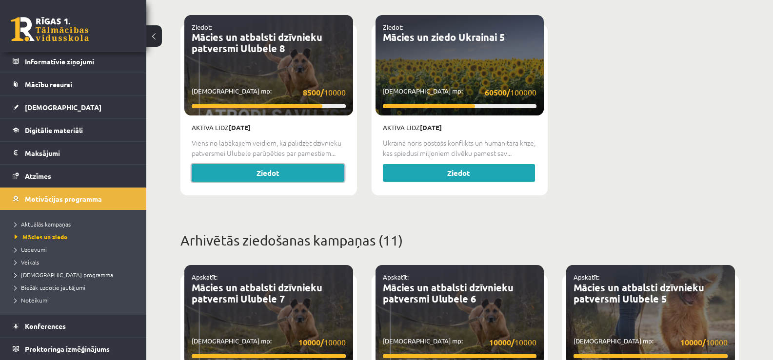
click at [259, 171] on link "Ziedot" at bounding box center [268, 173] width 153 height 18
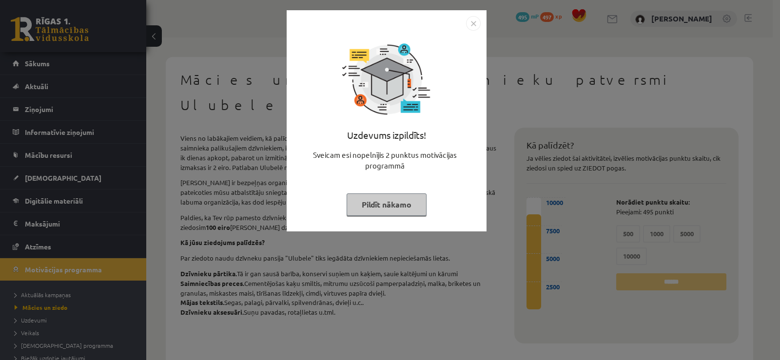
click at [380, 211] on button "Pildīt nākamo" at bounding box center [387, 205] width 80 height 22
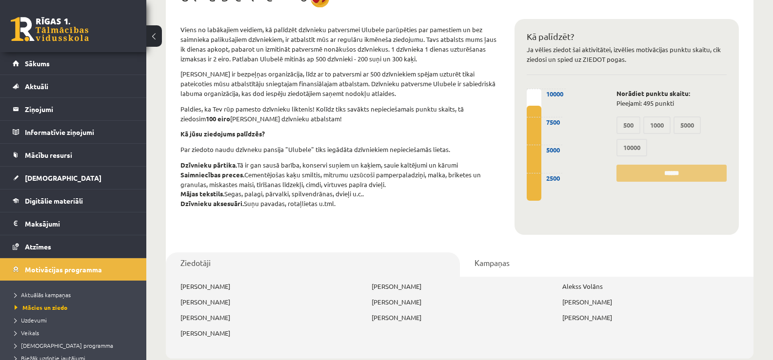
scroll to position [113, 0]
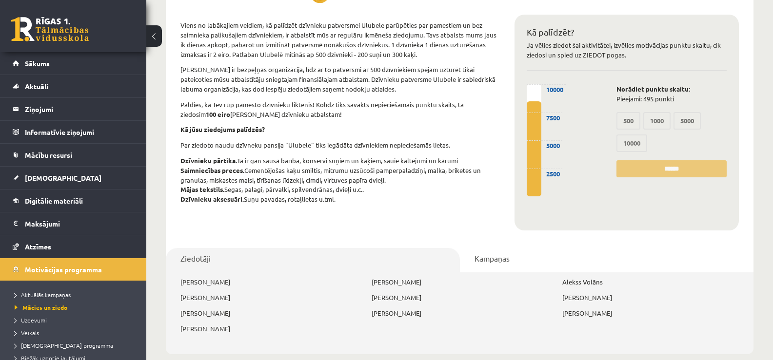
click at [488, 248] on link "Kampaņas" at bounding box center [607, 260] width 294 height 24
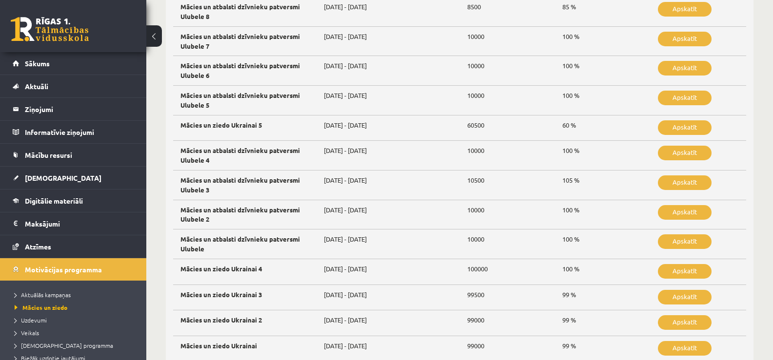
scroll to position [419, 0]
click at [677, 235] on link "Apskatīt" at bounding box center [685, 242] width 54 height 15
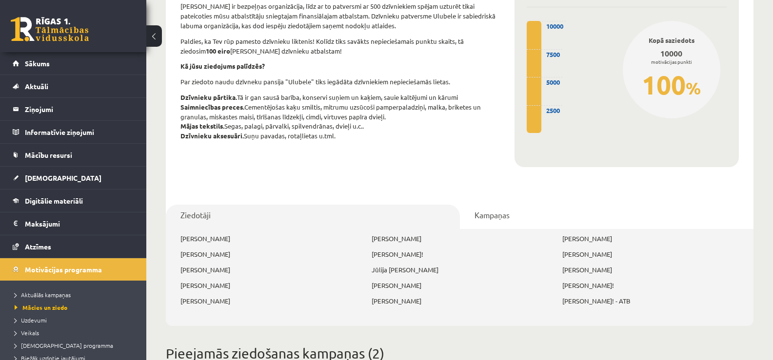
scroll to position [182, 0]
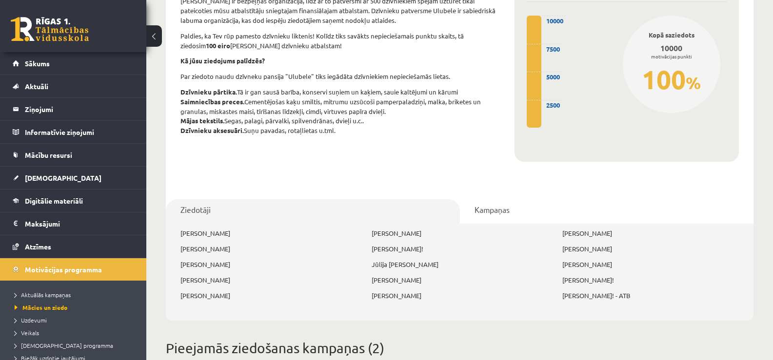
click at [488, 199] on link "Kampaņas" at bounding box center [607, 211] width 294 height 24
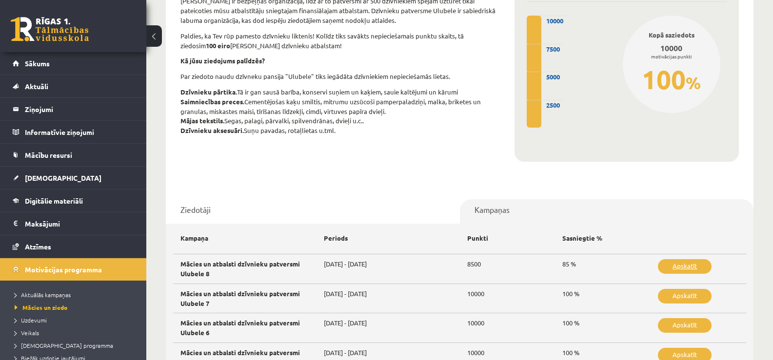
click at [669, 259] on link "Apskatīt" at bounding box center [685, 266] width 54 height 15
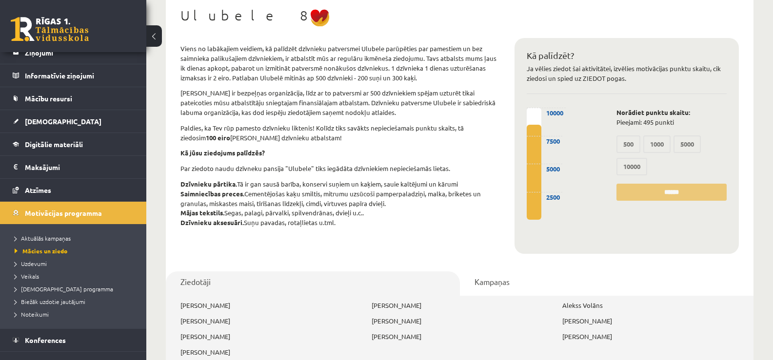
scroll to position [60, 0]
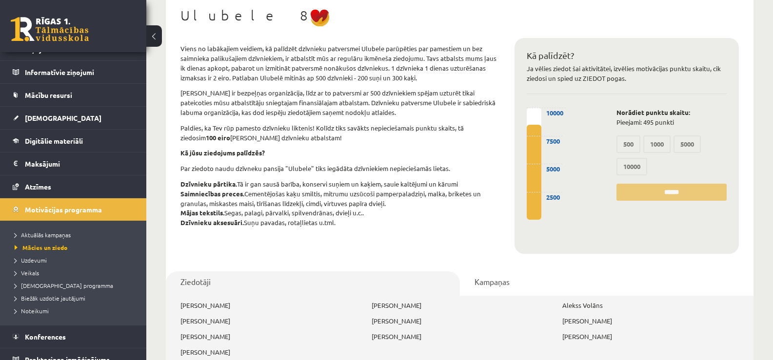
click at [479, 272] on link "Kampaņas" at bounding box center [607, 284] width 294 height 24
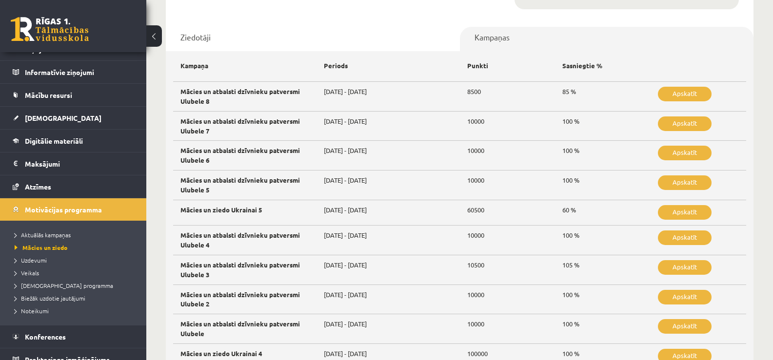
scroll to position [333, 0]
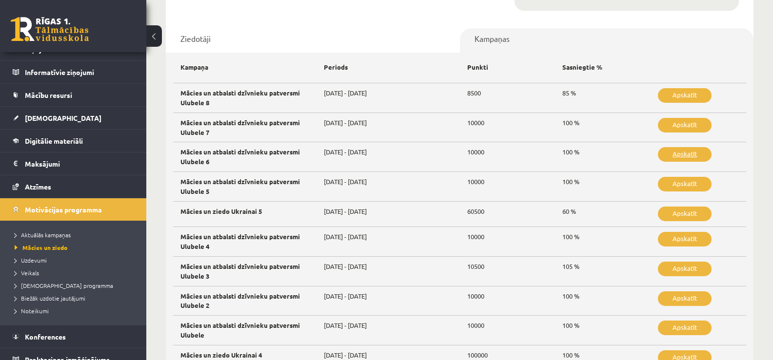
click at [673, 147] on link "Apskatīt" at bounding box center [685, 154] width 54 height 15
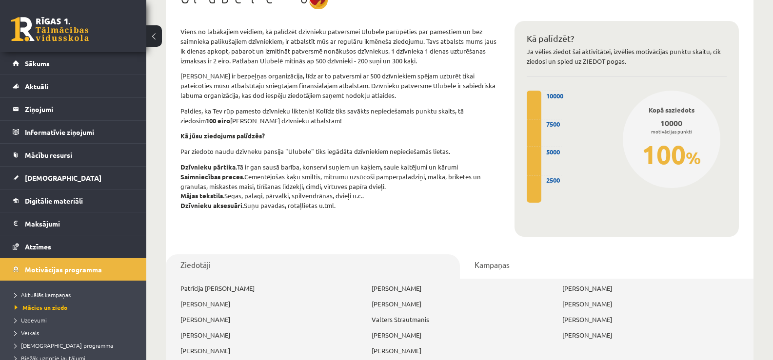
scroll to position [71, 0]
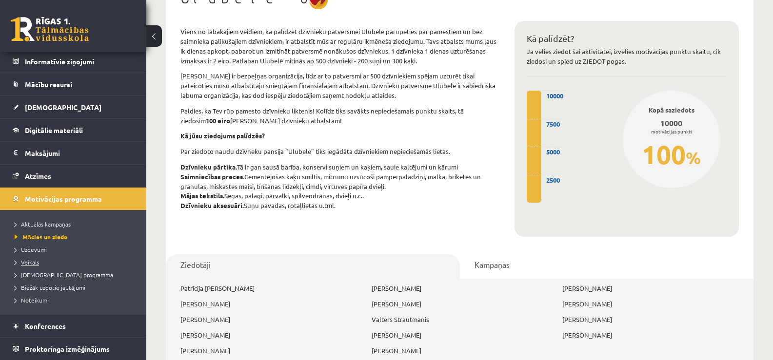
click at [30, 262] on span "Veikals" at bounding box center [27, 262] width 24 height 8
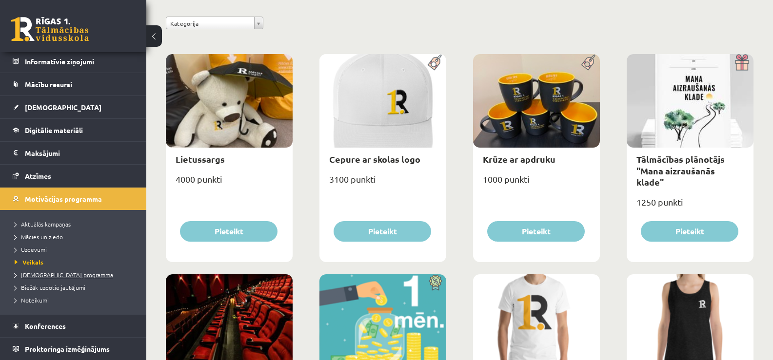
click at [67, 274] on span "[DEMOGRAPHIC_DATA] programma" at bounding box center [64, 275] width 98 height 8
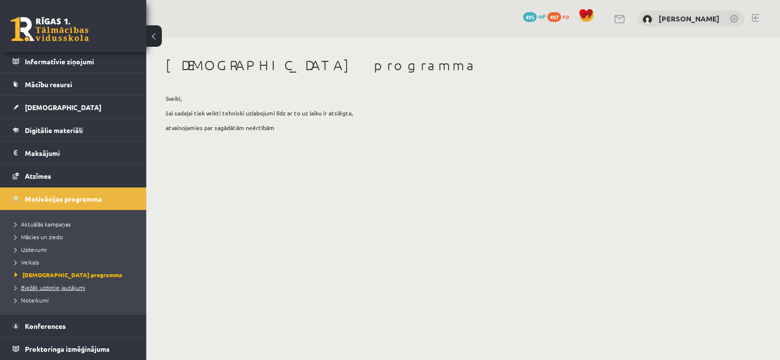
click at [58, 288] on span "Biežāk uzdotie jautājumi" at bounding box center [50, 288] width 71 height 8
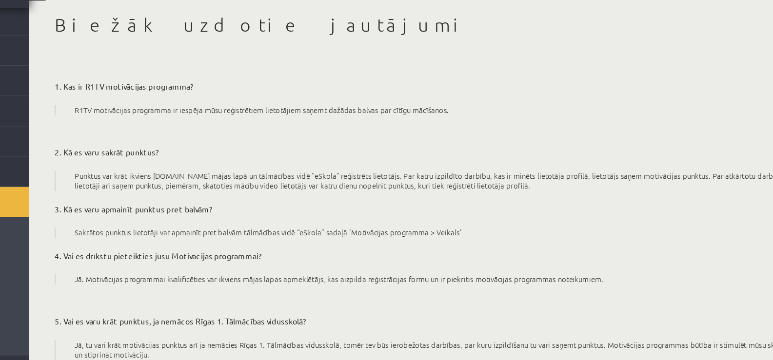
drag, startPoint x: 569, startPoint y: 193, endPoint x: 527, endPoint y: 204, distance: 43.4
click at [527, 204] on div "1. Kas ir R1TV motivācijas programma? R1TV motivācijas programma ir iespēja mūs…" at bounding box center [459, 323] width 587 height 459
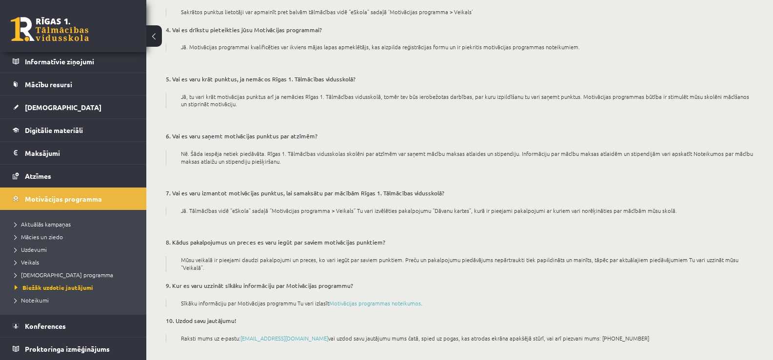
scroll to position [214, 0]
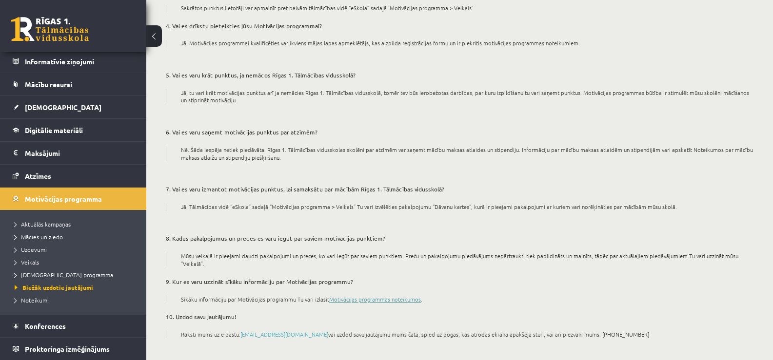
click at [370, 295] on link "Motivācijas programmas noteikumos" at bounding box center [375, 299] width 92 height 8
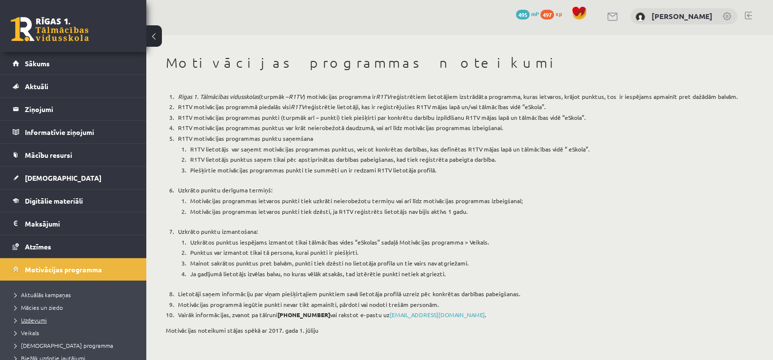
scroll to position [71, 0]
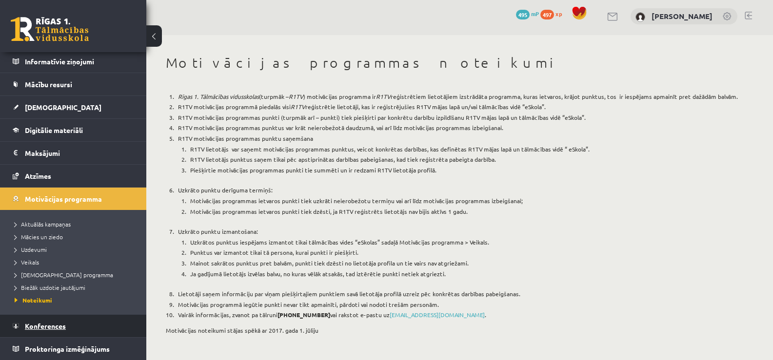
click at [106, 323] on link "Konferences" at bounding box center [73, 326] width 121 height 22
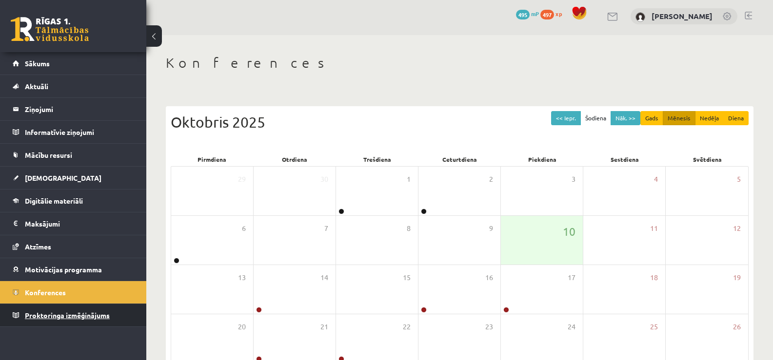
click at [85, 314] on span "Proktoringa izmēģinājums" at bounding box center [67, 315] width 85 height 9
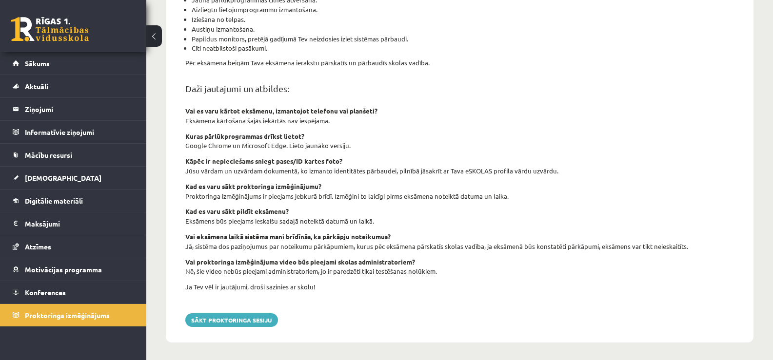
scroll to position [332, 0]
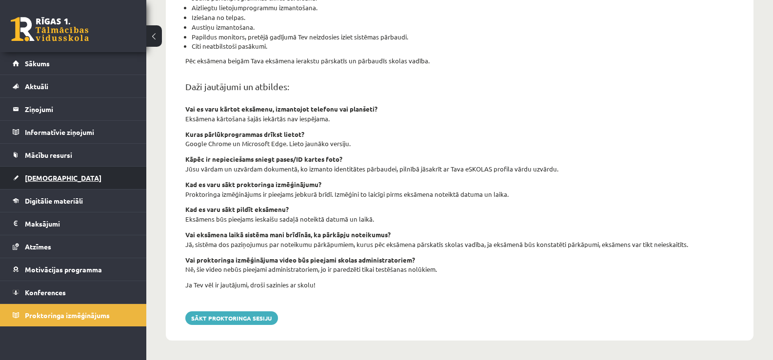
click at [38, 179] on span "[DEMOGRAPHIC_DATA]" at bounding box center [63, 178] width 77 height 9
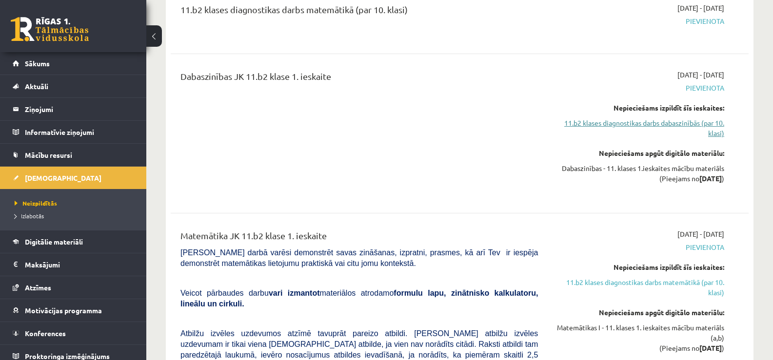
click at [654, 126] on link "11.b2 klases diagnostikas darbs dabaszinībās (par 10. klasi)" at bounding box center [638, 128] width 172 height 20
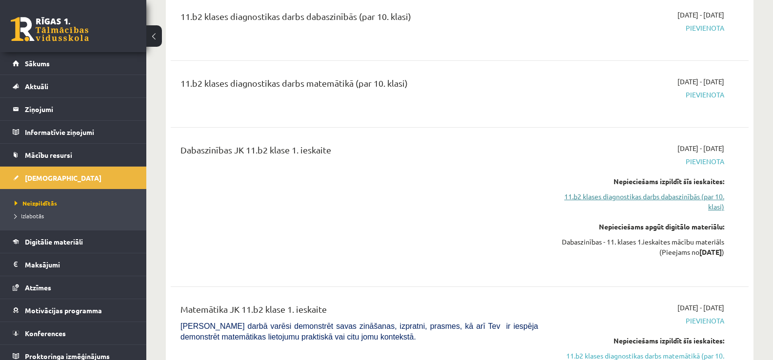
click at [641, 198] on link "11.b2 klases diagnostikas darbs dabaszinībās (par 10. klasi)" at bounding box center [638, 202] width 172 height 20
click at [668, 198] on link "11.b2 klases diagnostikas darbs dabaszinībās (par 10. klasi)" at bounding box center [638, 202] width 172 height 20
drag, startPoint x: 668, startPoint y: 198, endPoint x: 692, endPoint y: 218, distance: 31.5
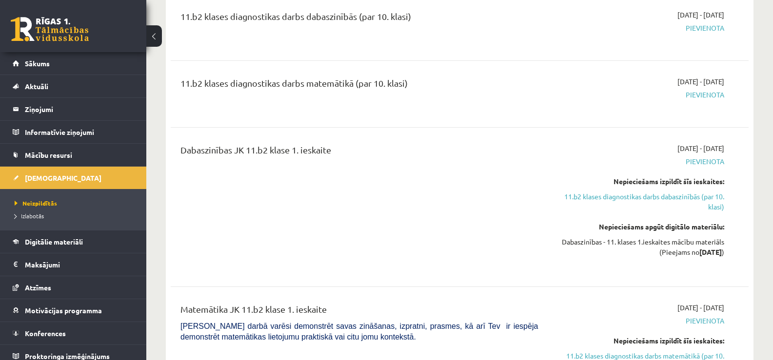
click at [692, 218] on div "2025-10-16 - 2025-10-31 Pievienota Nepieciešams izpildīt šīs ieskaites: 11.b2 k…" at bounding box center [638, 207] width 186 height 128
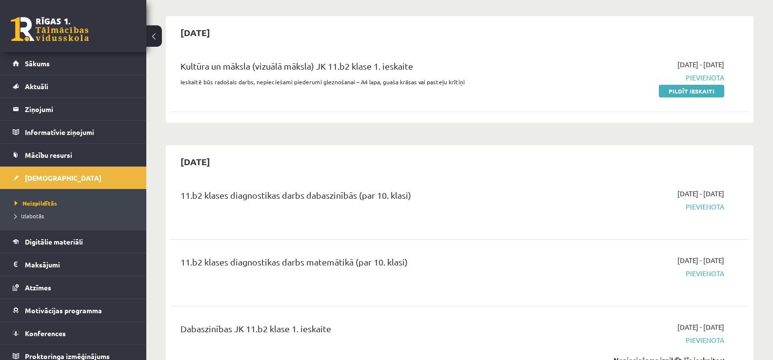
scroll to position [78, 0]
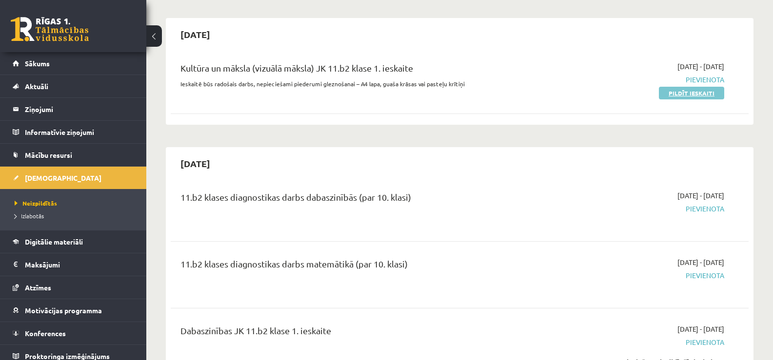
click at [692, 95] on link "Pildīt ieskaiti" at bounding box center [691, 93] width 65 height 13
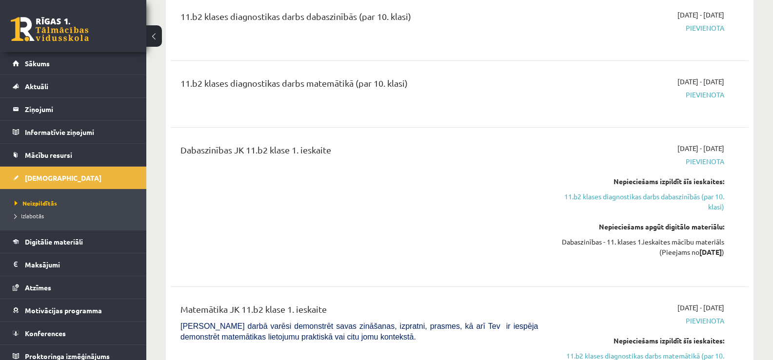
scroll to position [259, 0]
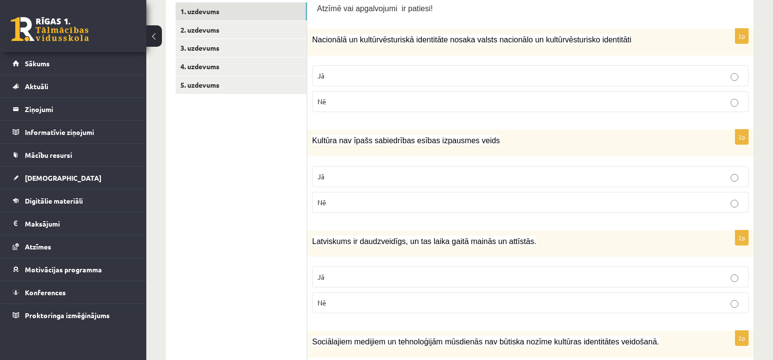
scroll to position [188, 0]
click at [479, 78] on p "Jā" at bounding box center [530, 75] width 426 height 10
click at [443, 208] on label "Nē" at bounding box center [530, 202] width 436 height 21
click at [400, 282] on p "Jā" at bounding box center [530, 277] width 426 height 10
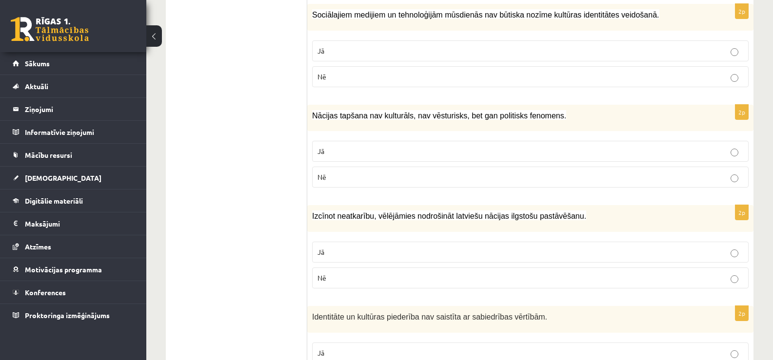
scroll to position [515, 0]
click at [383, 72] on p "Nē" at bounding box center [530, 76] width 426 height 10
click at [383, 173] on p "Nē" at bounding box center [530, 177] width 426 height 10
click at [358, 258] on label "Jā" at bounding box center [530, 251] width 436 height 21
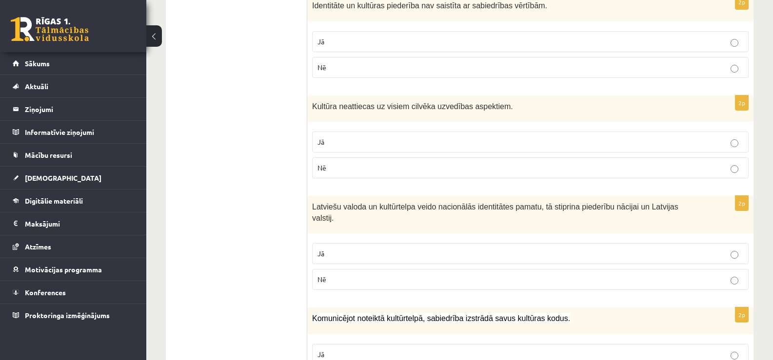
scroll to position [826, 0]
click at [340, 68] on p "Nē" at bounding box center [530, 67] width 426 height 10
click at [356, 167] on p "Nē" at bounding box center [530, 167] width 426 height 10
click at [372, 248] on p "Jā" at bounding box center [530, 253] width 426 height 10
click at [369, 349] on p "Jā" at bounding box center [530, 354] width 426 height 10
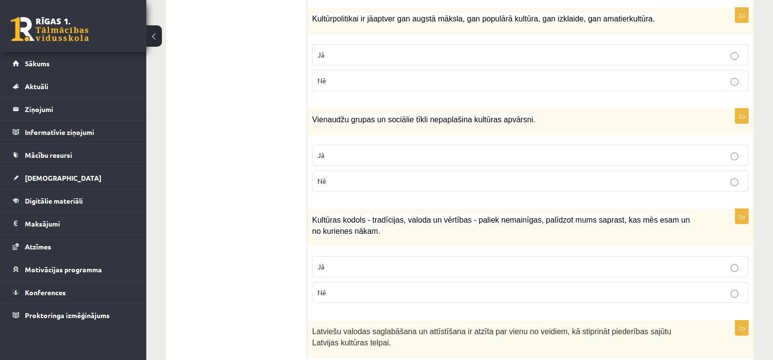
scroll to position [1227, 0]
click at [332, 49] on p "Jā" at bounding box center [530, 54] width 426 height 10
click at [355, 175] on p "Nē" at bounding box center [530, 180] width 426 height 10
click at [344, 261] on p "Jā" at bounding box center [530, 266] width 426 height 10
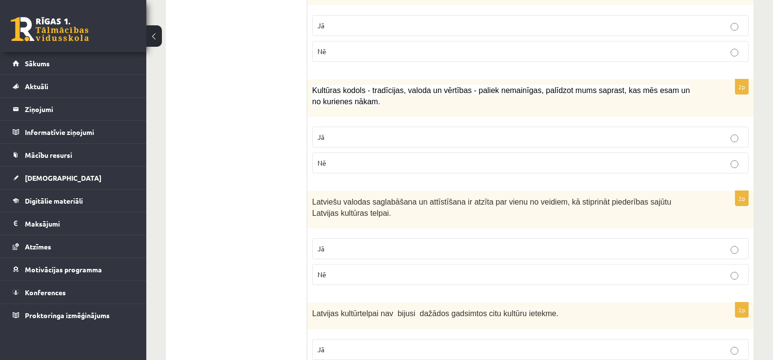
scroll to position [1358, 0]
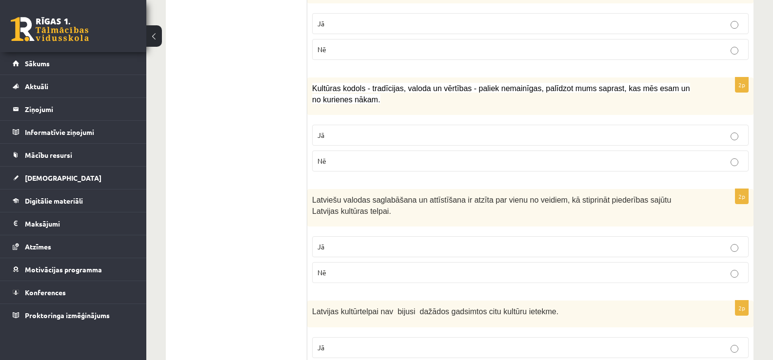
click at [334, 242] on p "Jā" at bounding box center [530, 247] width 426 height 10
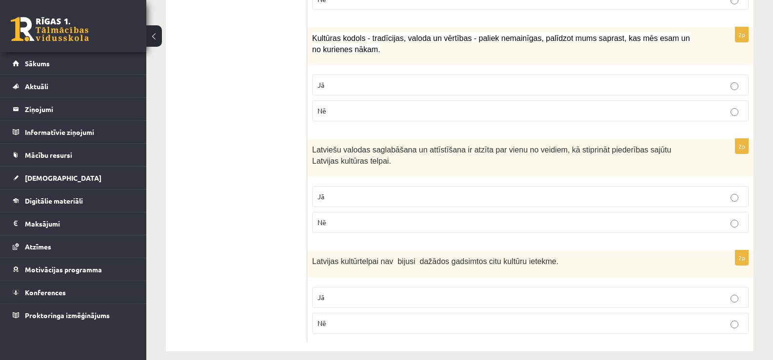
click at [367, 292] on p "Jā" at bounding box center [530, 297] width 426 height 10
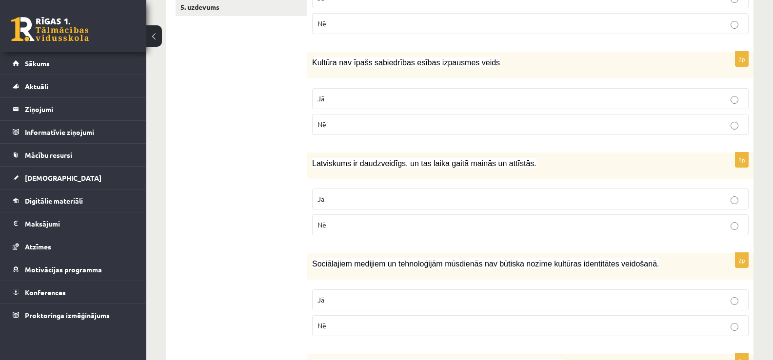
scroll to position [0, 0]
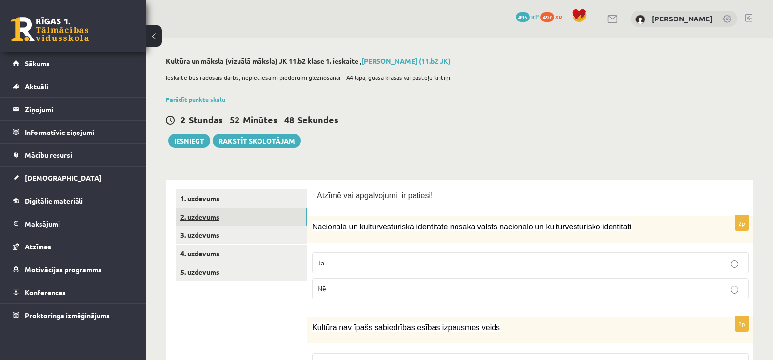
click at [267, 220] on link "2. uzdevums" at bounding box center [240, 217] width 131 height 18
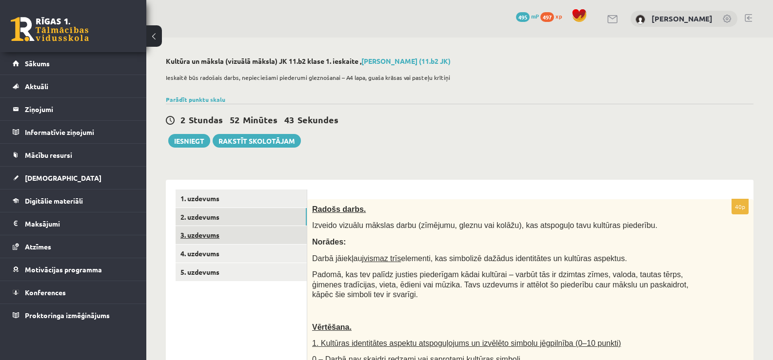
click at [263, 236] on link "3. uzdevums" at bounding box center [240, 235] width 131 height 18
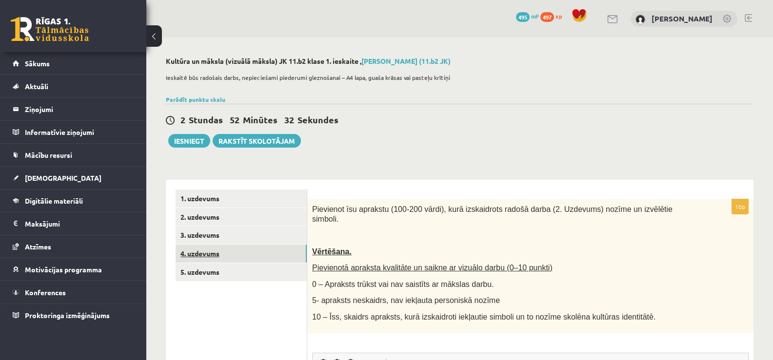
click at [264, 251] on link "4. uzdevums" at bounding box center [240, 254] width 131 height 18
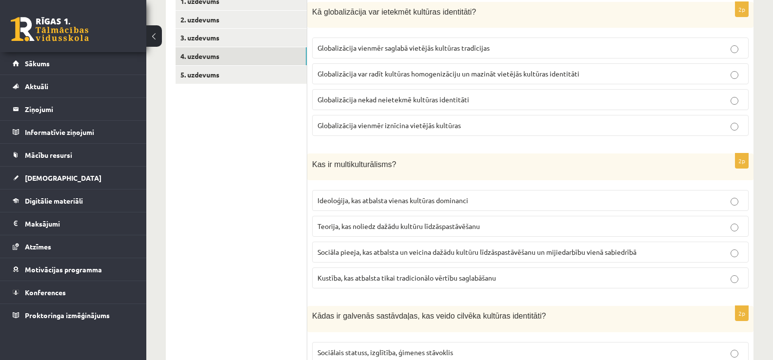
scroll to position [198, 0]
click at [473, 74] on span "Globalizācija var radīt kultūras homogenizāciju un mazināt vietējās kultūras id…" at bounding box center [448, 72] width 262 height 9
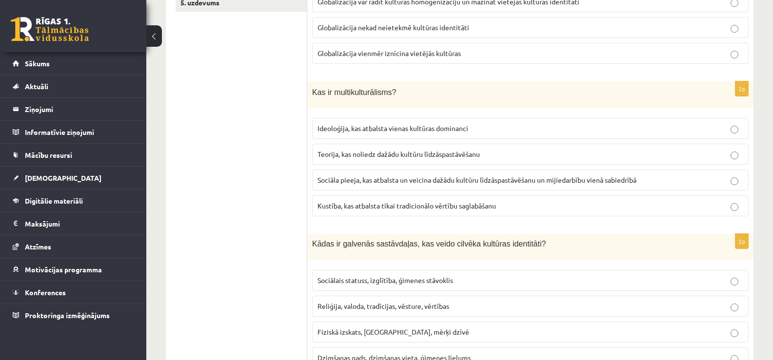
scroll to position [272, 0]
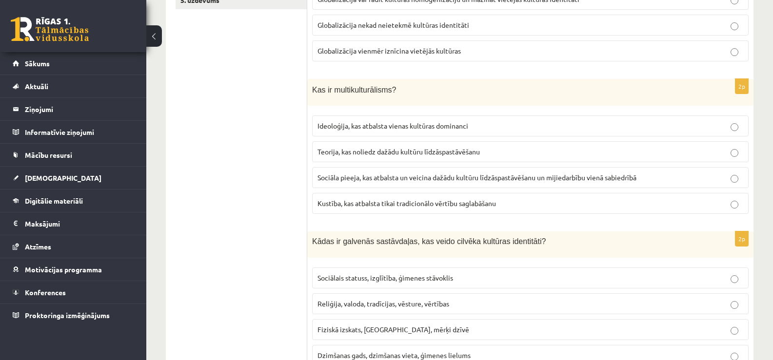
click at [485, 179] on span "Sociāla pieeja, kas atbalsta un veicina dažādu kultūru līdzāspastāvēšanu un mij…" at bounding box center [476, 177] width 319 height 9
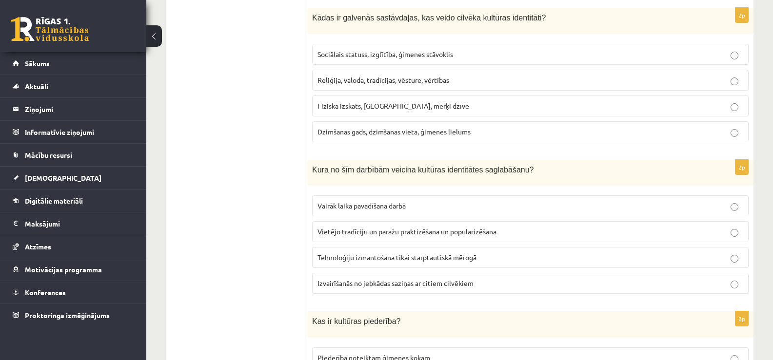
scroll to position [495, 0]
click at [352, 80] on span "Reliģija, valoda, tradīcijas, vēsture, vērtības" at bounding box center [383, 80] width 132 height 9
click at [383, 232] on span "Vietējo tradīciju un paražu praktizēšana un popularizēšana" at bounding box center [406, 232] width 179 height 9
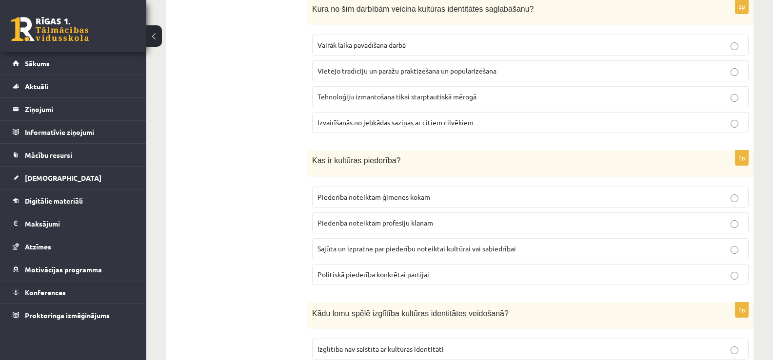
scroll to position [657, 0]
click at [417, 246] on span "Sajūta un izpratne par piederību noteiktai kultūrai vai sabiedrībai" at bounding box center [416, 248] width 198 height 9
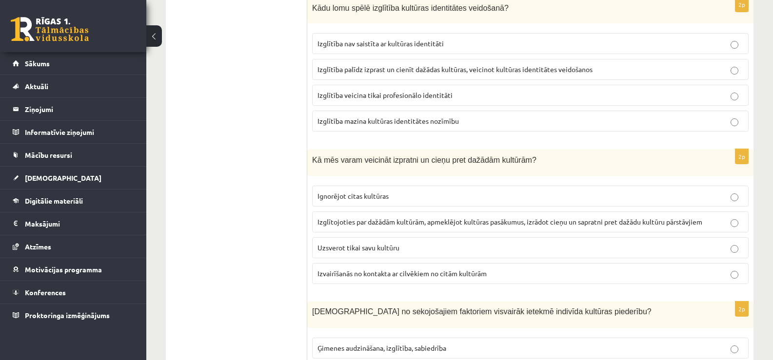
scroll to position [963, 0]
click at [406, 68] on span "Izglītība palīdz izprast un cienīt dažādas kultūras, veicinot kultūras identitā…" at bounding box center [454, 68] width 275 height 9
click at [434, 218] on span "Izglītojoties par dažādām kultūrām, apmeklējot kultūras pasākumus, izrādot cieņ…" at bounding box center [509, 220] width 385 height 9
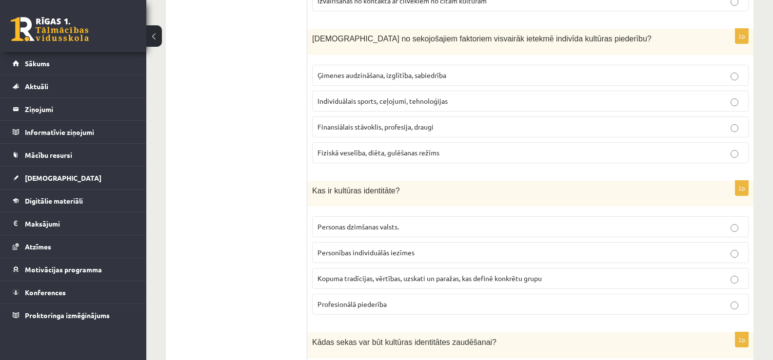
scroll to position [1236, 0]
click at [440, 73] on span "Ģimenes audzināšana, izglītība, sabiedrība" at bounding box center [381, 74] width 129 height 9
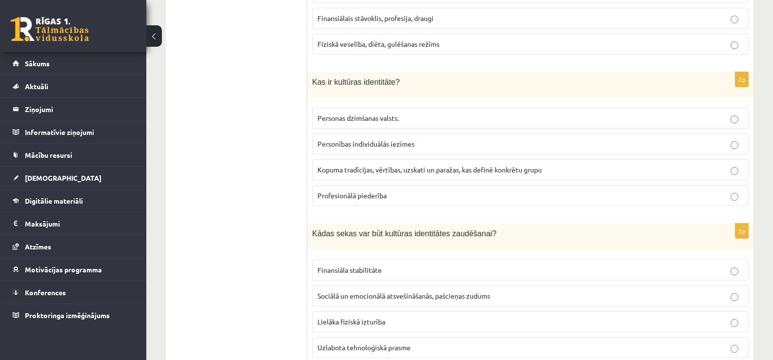
scroll to position [1380, 0]
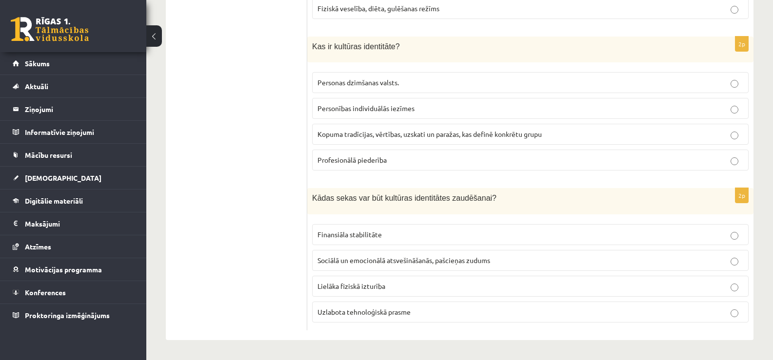
click at [510, 136] on span "Kopuma tradīcijas, vērtības, uzskati un paražas, kas definē konkrētu grupu" at bounding box center [429, 134] width 224 height 9
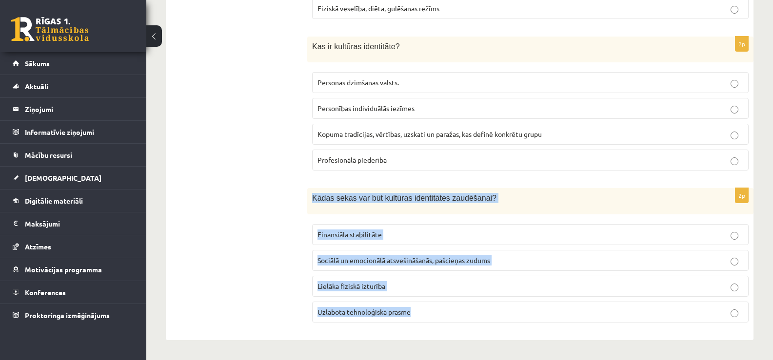
drag, startPoint x: 313, startPoint y: 199, endPoint x: 411, endPoint y: 337, distance: 168.8
drag, startPoint x: 312, startPoint y: 195, endPoint x: 412, endPoint y: 308, distance: 150.6
click at [412, 308] on div "2p Kādas sekas var būt kultūras identitātes zaudēšanai? Finansiāla stabilitāte …" at bounding box center [530, 259] width 446 height 142
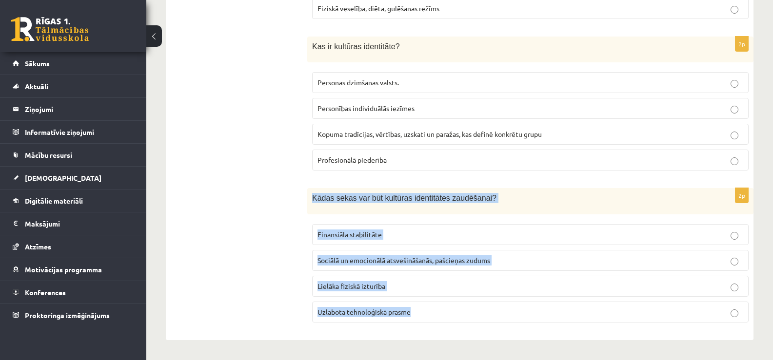
copy div "Kādas sekas var būt kultūras identitātes zaudēšanai? Finansiāla stabilitāte Soc…"
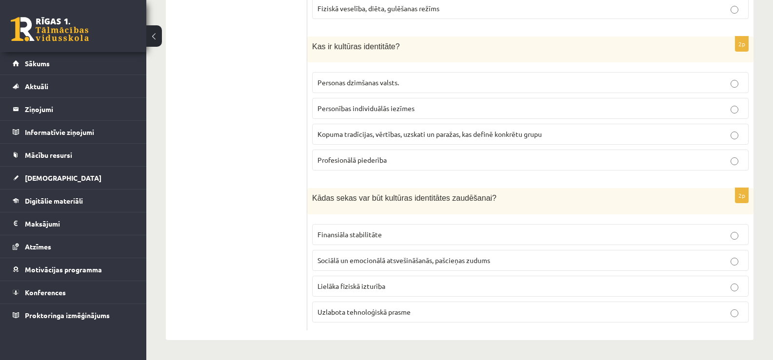
click at [336, 266] on label "Sociālā un emocionālā atsvešināšanās, pašcieņas zudums" at bounding box center [530, 260] width 436 height 21
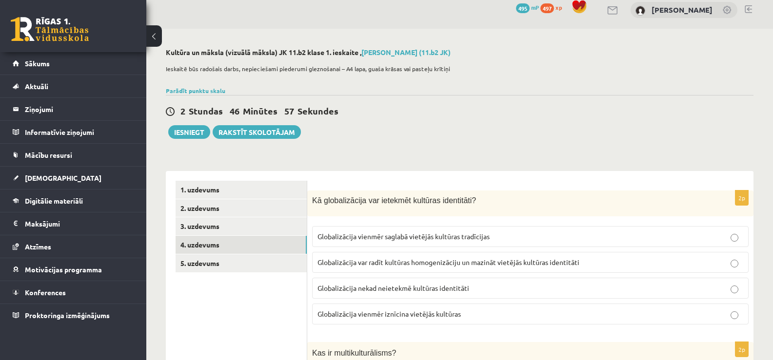
scroll to position [0, 0]
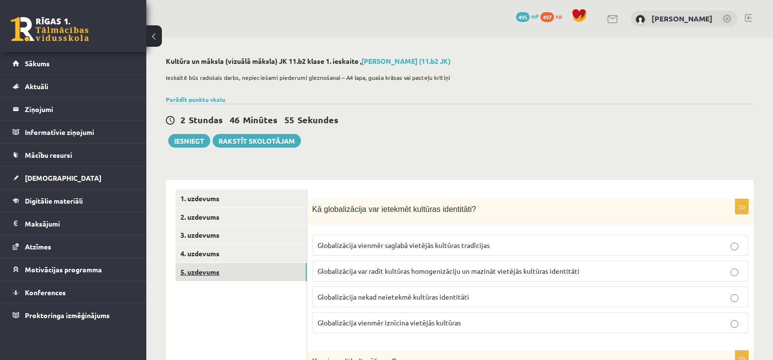
click at [267, 270] on link "5. uzdevums" at bounding box center [240, 272] width 131 height 18
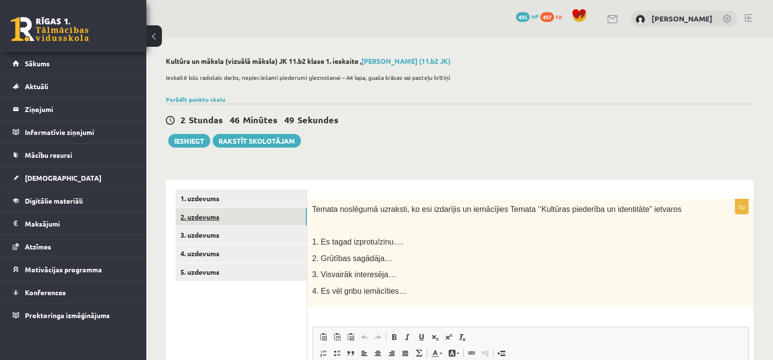
click at [246, 215] on link "2. uzdevums" at bounding box center [240, 217] width 131 height 18
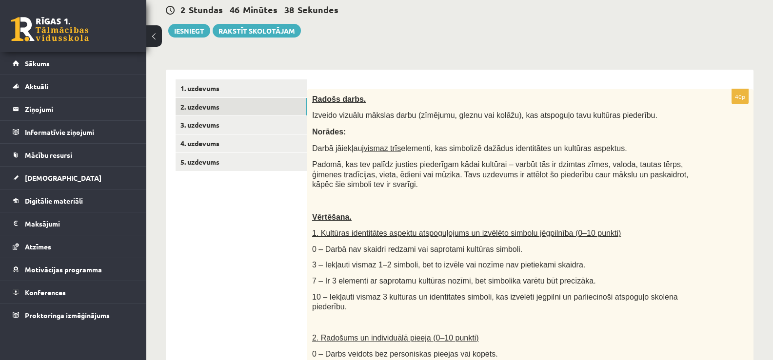
scroll to position [110, 0]
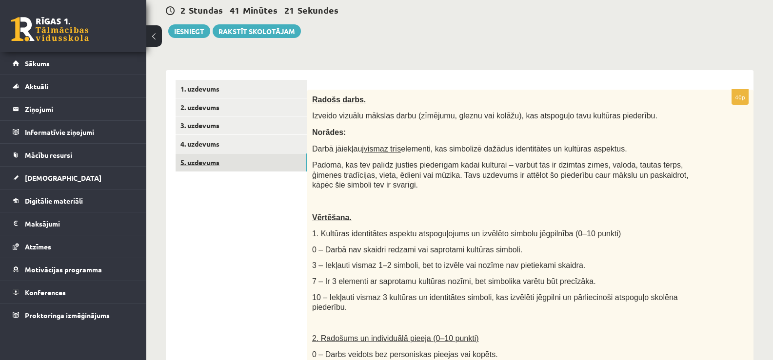
click at [230, 168] on link "5. uzdevums" at bounding box center [240, 163] width 131 height 18
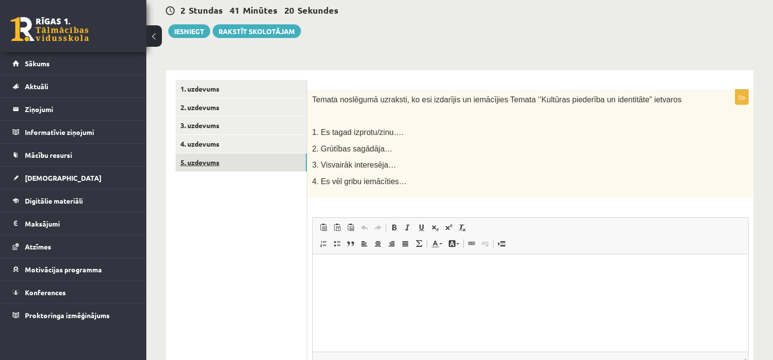
scroll to position [0, 0]
click at [194, 28] on button "Iesniegt" at bounding box center [189, 31] width 42 height 14
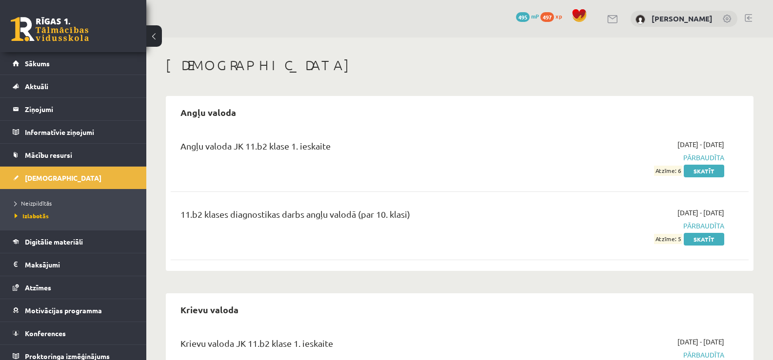
click at [727, 23] on link at bounding box center [727, 20] width 10 height 10
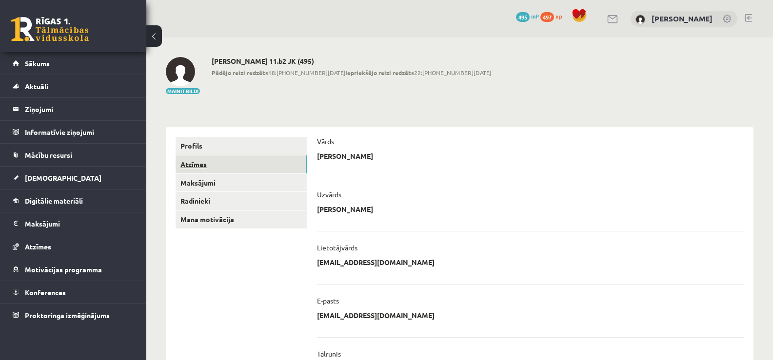
click at [227, 163] on link "Atzīmes" at bounding box center [240, 165] width 131 height 18
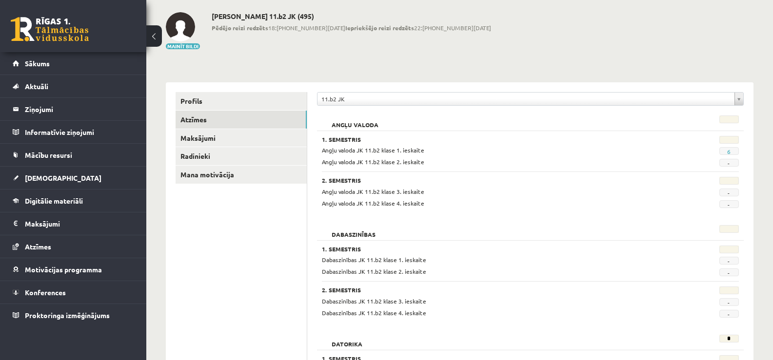
scroll to position [44, 0]
click at [190, 46] on button "Mainīt bildi" at bounding box center [183, 47] width 34 height 6
